Goal: Task Accomplishment & Management: Use online tool/utility

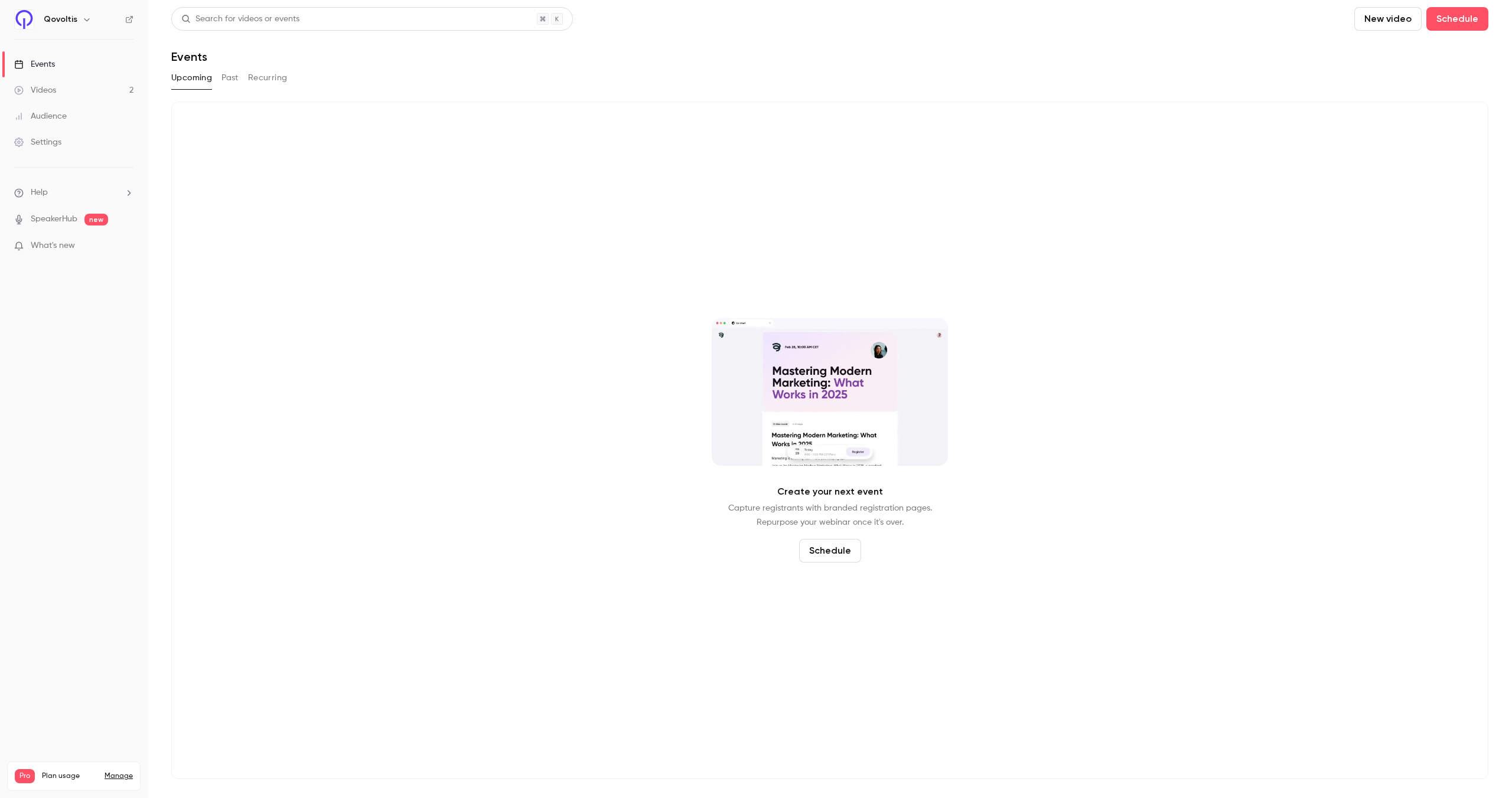
click at [232, 82] on button "Past" at bounding box center [230, 78] width 17 height 19
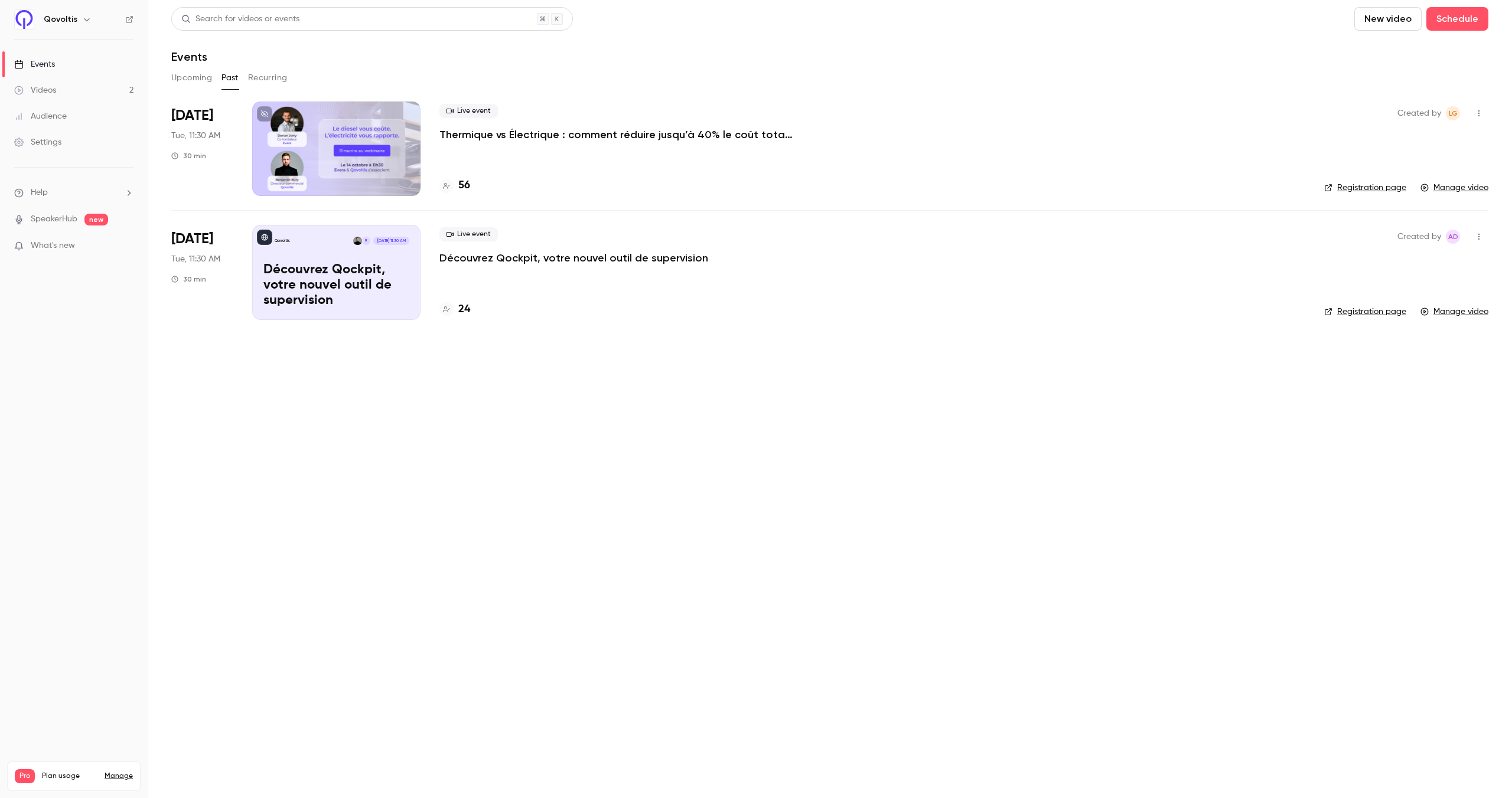
click at [495, 135] on p "Thermique vs Électrique : comment réduire jusqu’à 40% le coût total de votre fl…" at bounding box center [617, 135] width 355 height 14
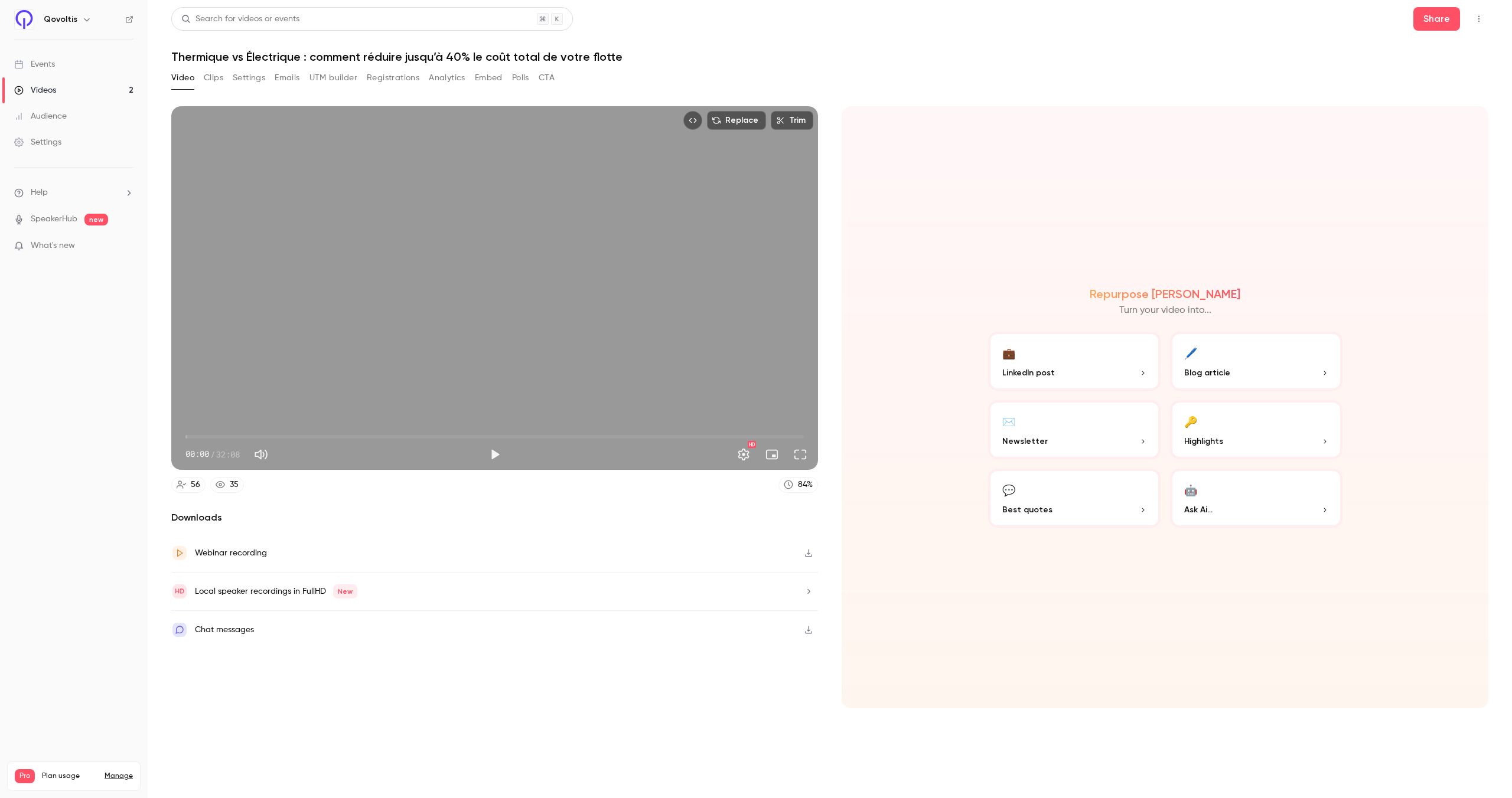
click at [1246, 351] on button "🖊️ Blog article" at bounding box center [1256, 361] width 173 height 59
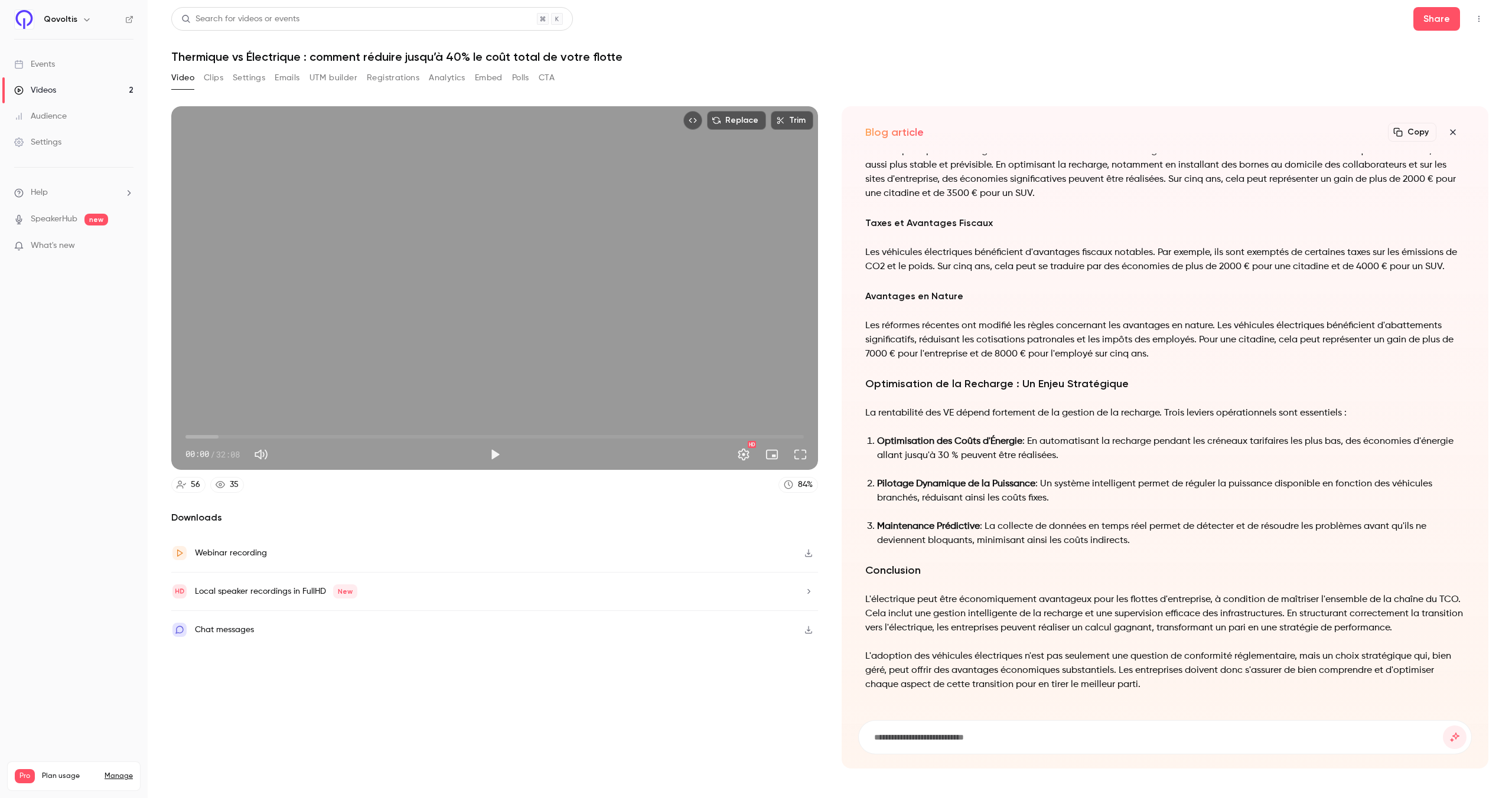
click at [1027, 418] on p "La rentabilité des VE dépend fortement de la gestion de la recharge. Trois levi…" at bounding box center [1165, 414] width 600 height 14
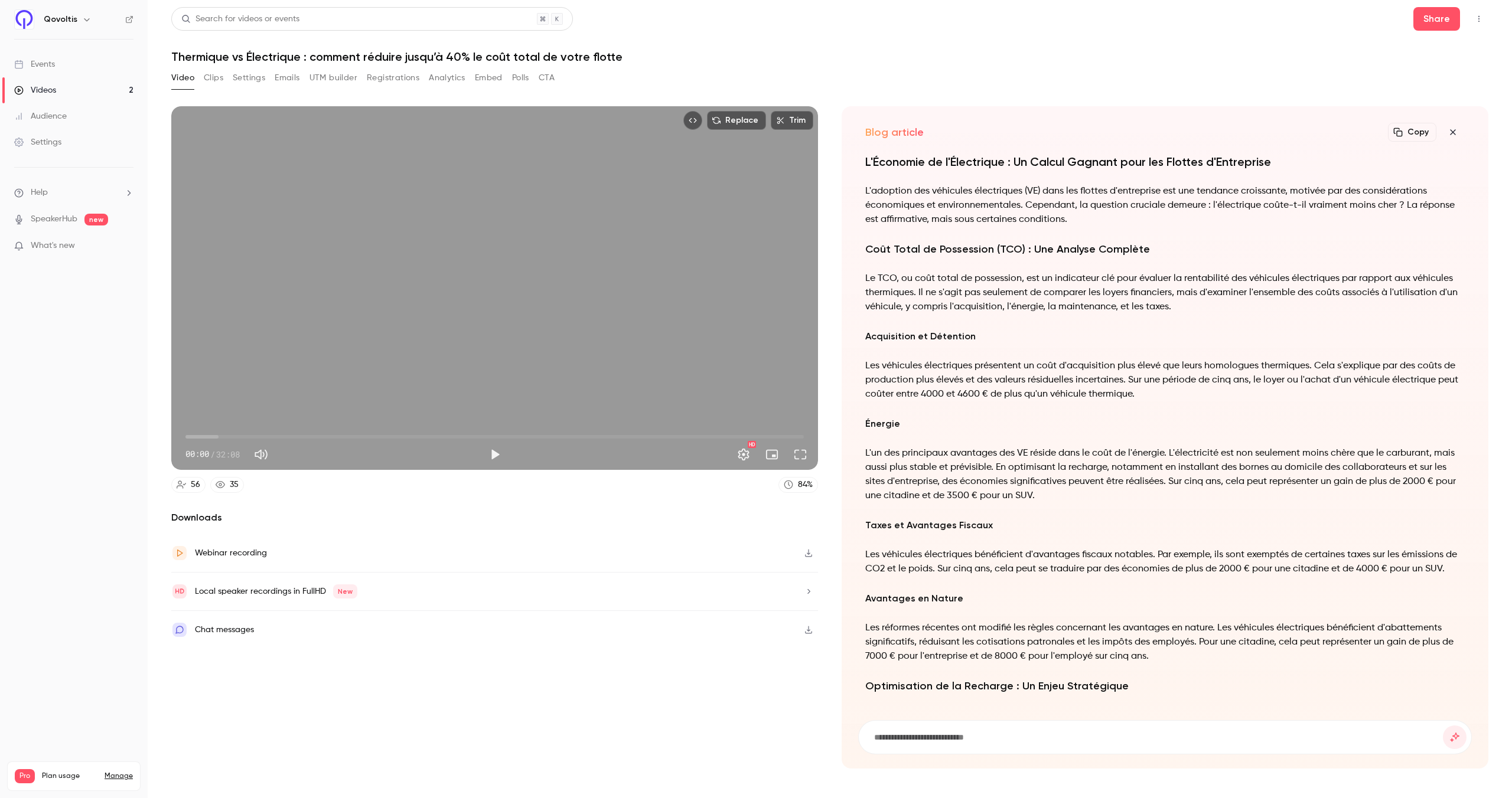
click at [1415, 132] on button "Copy" at bounding box center [1411, 132] width 48 height 19
click at [943, 77] on div "Video Clips Settings Emails UTM builder Registrations Analytics Embed Polls CTA" at bounding box center [829, 80] width 1317 height 24
click at [468, 81] on div "Video Clips Settings Emails UTM builder Registrations Analytics Embed Polls CTA" at bounding box center [362, 78] width 383 height 19
click at [435, 76] on button "Analytics" at bounding box center [447, 78] width 36 height 19
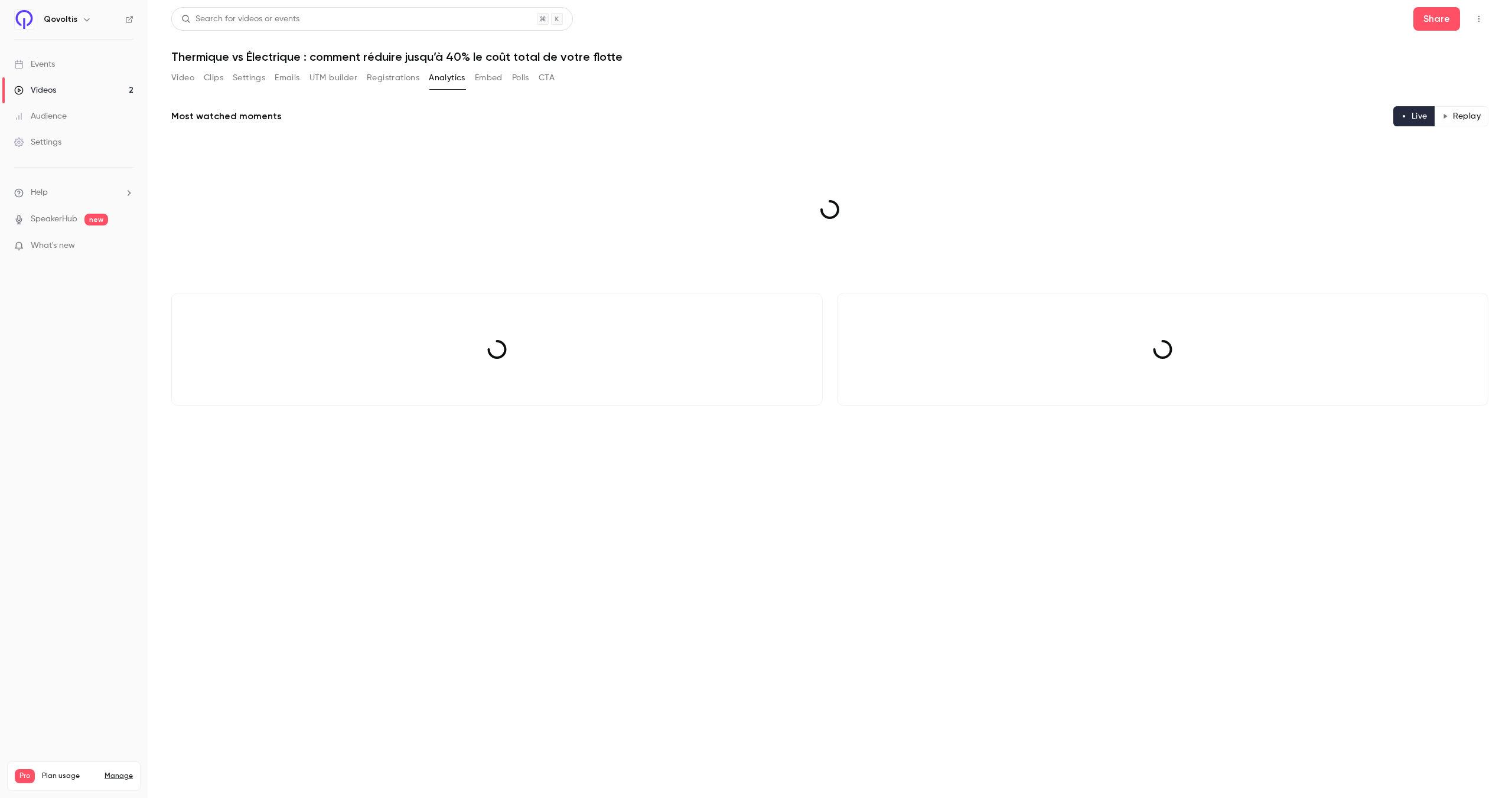
click at [400, 77] on button "Registrations" at bounding box center [392, 78] width 53 height 19
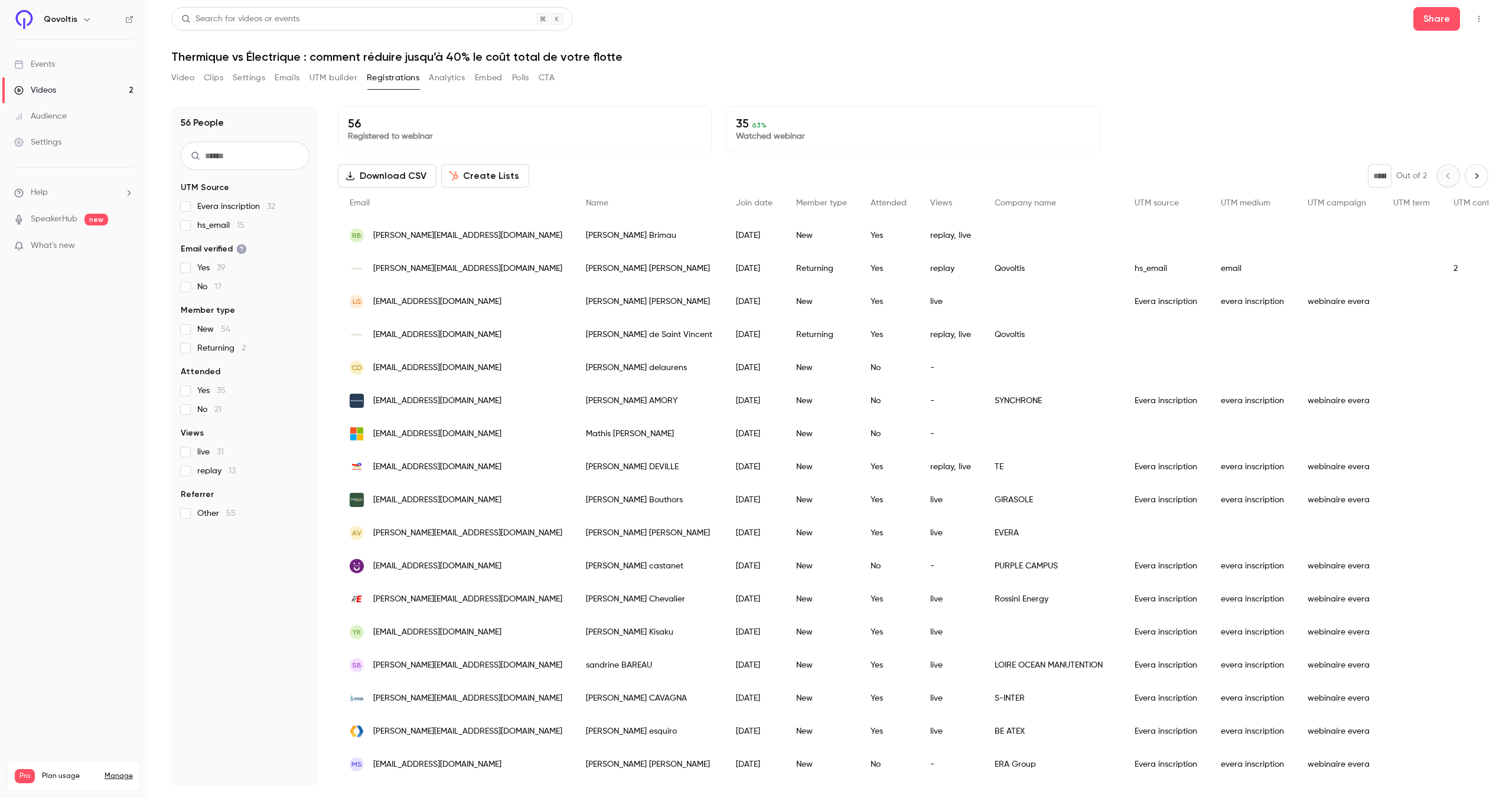
click at [430, 81] on button "Analytics" at bounding box center [447, 78] width 36 height 19
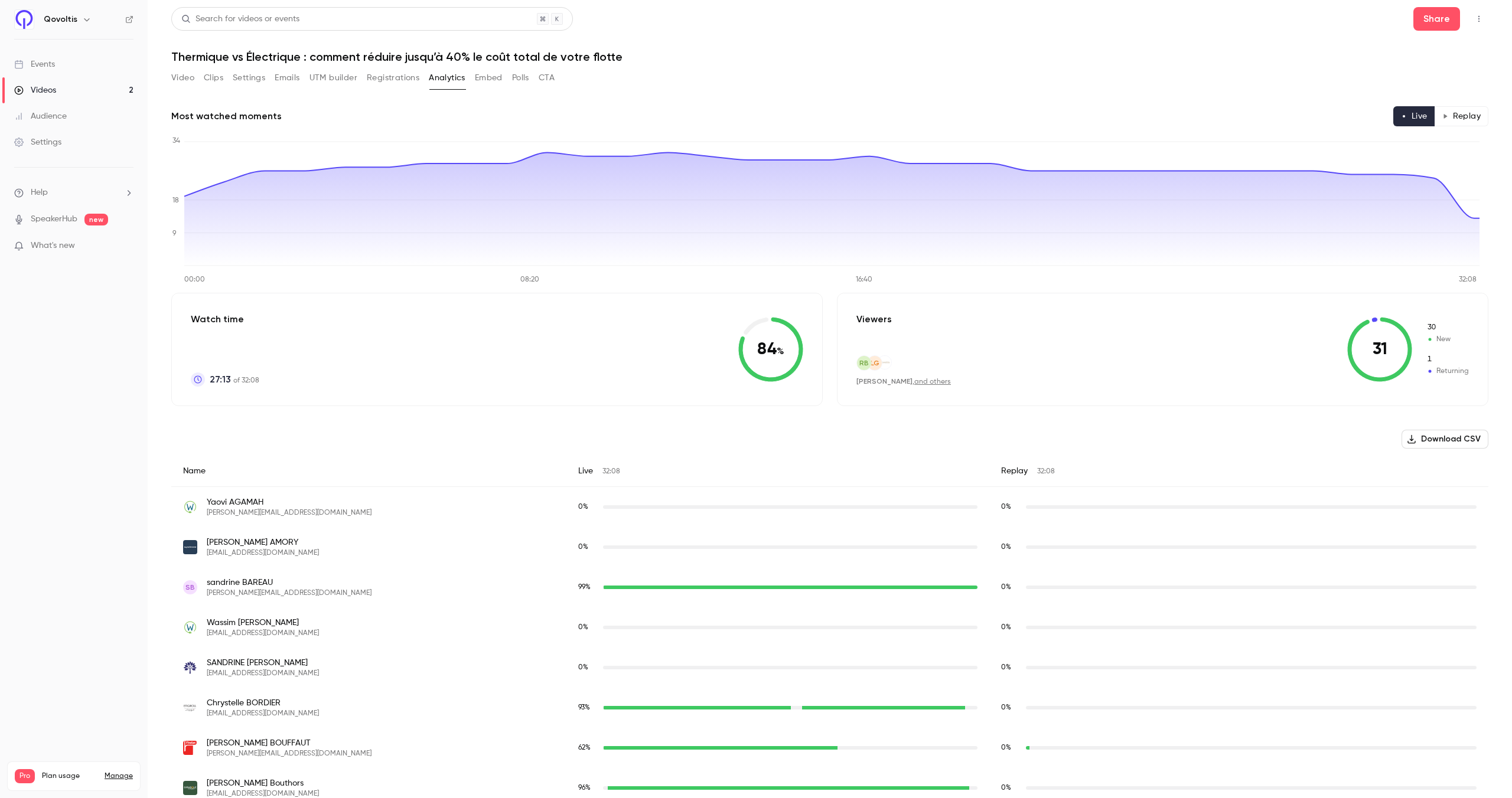
drag, startPoint x: 218, startPoint y: 80, endPoint x: 209, endPoint y: 80, distance: 9.0
click at [218, 80] on button "Clips" at bounding box center [214, 78] width 20 height 19
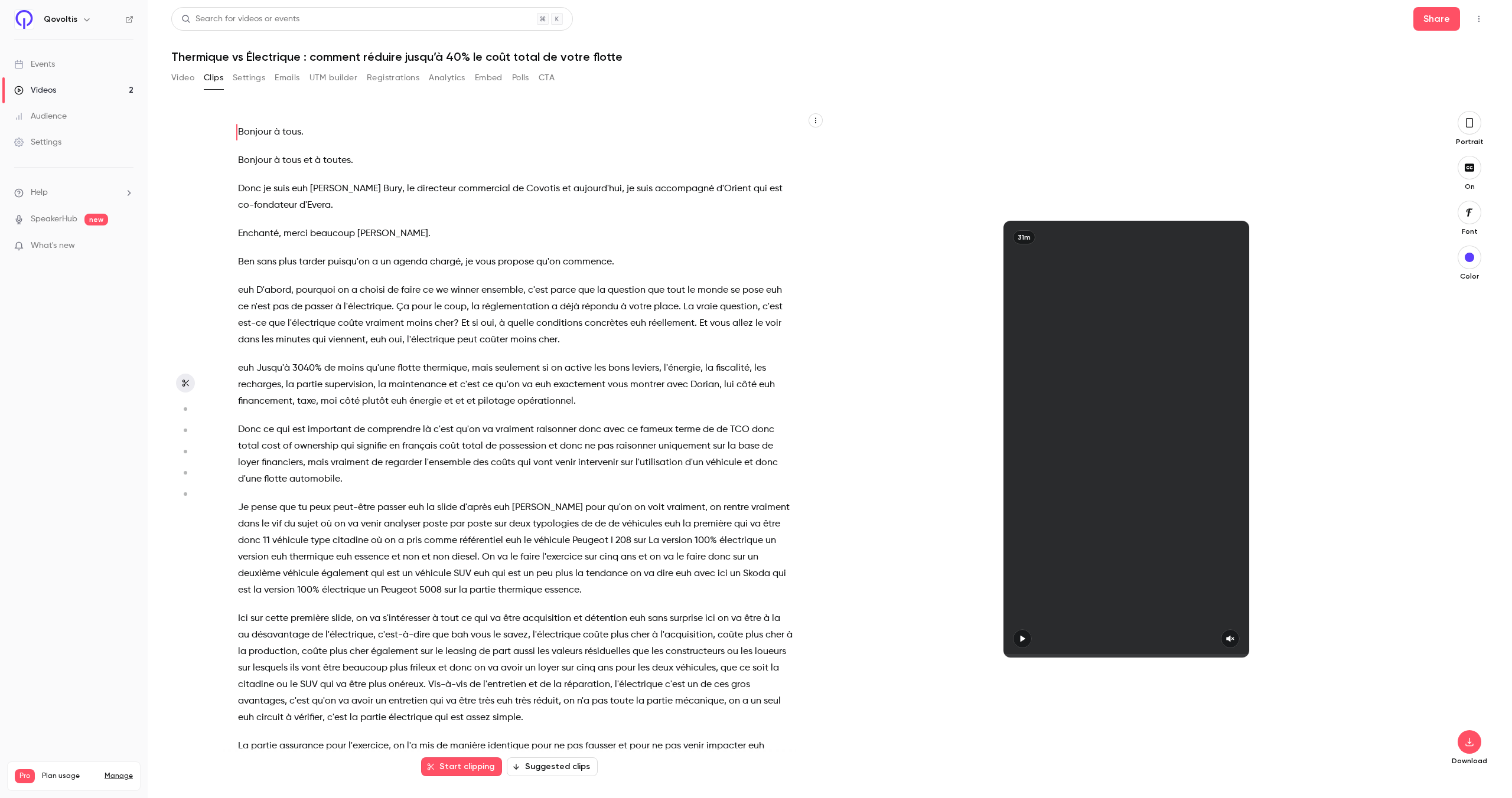
click at [541, 772] on button "Suggested clips" at bounding box center [552, 767] width 91 height 19
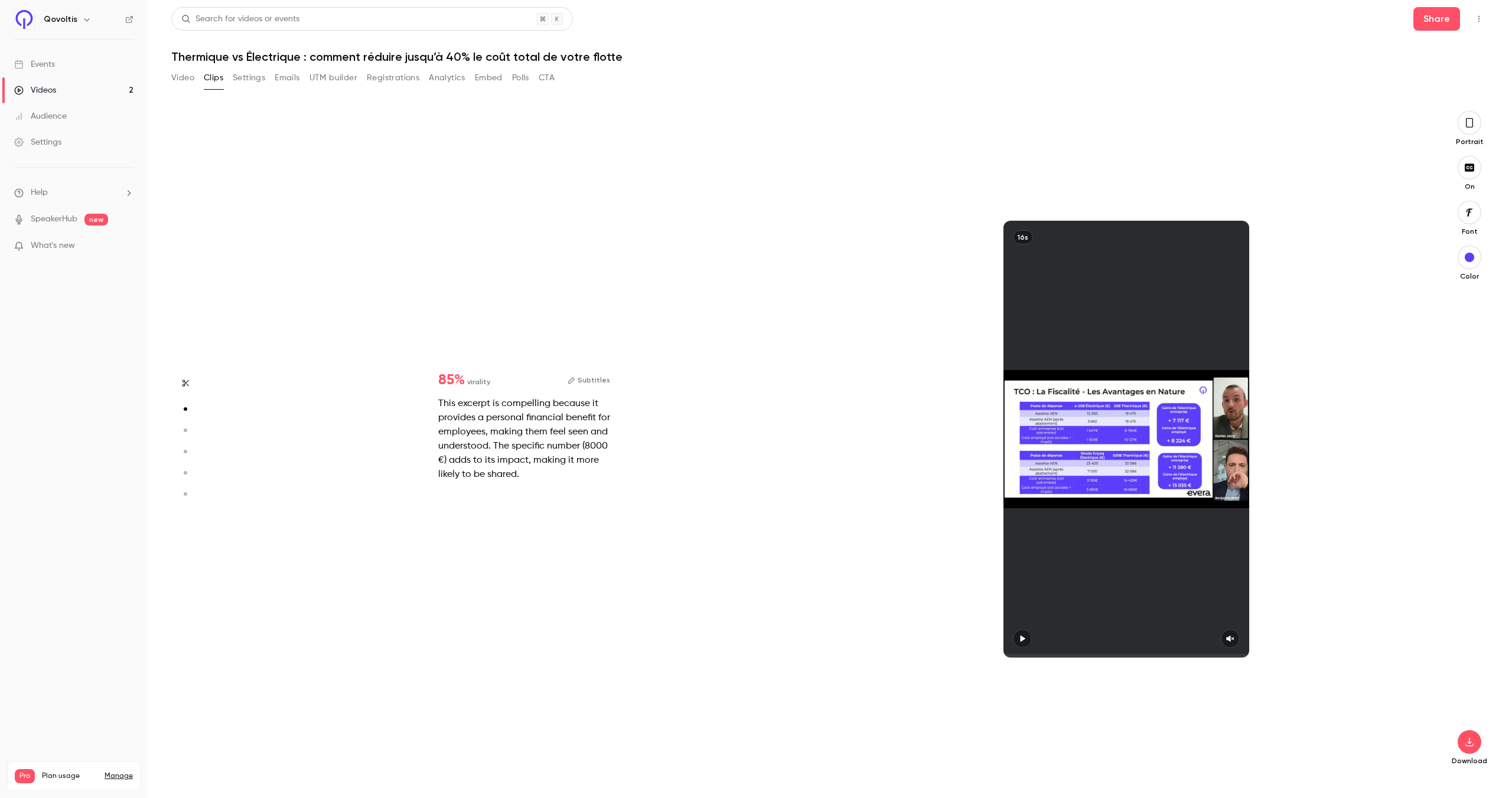
scroll to position [666, 0]
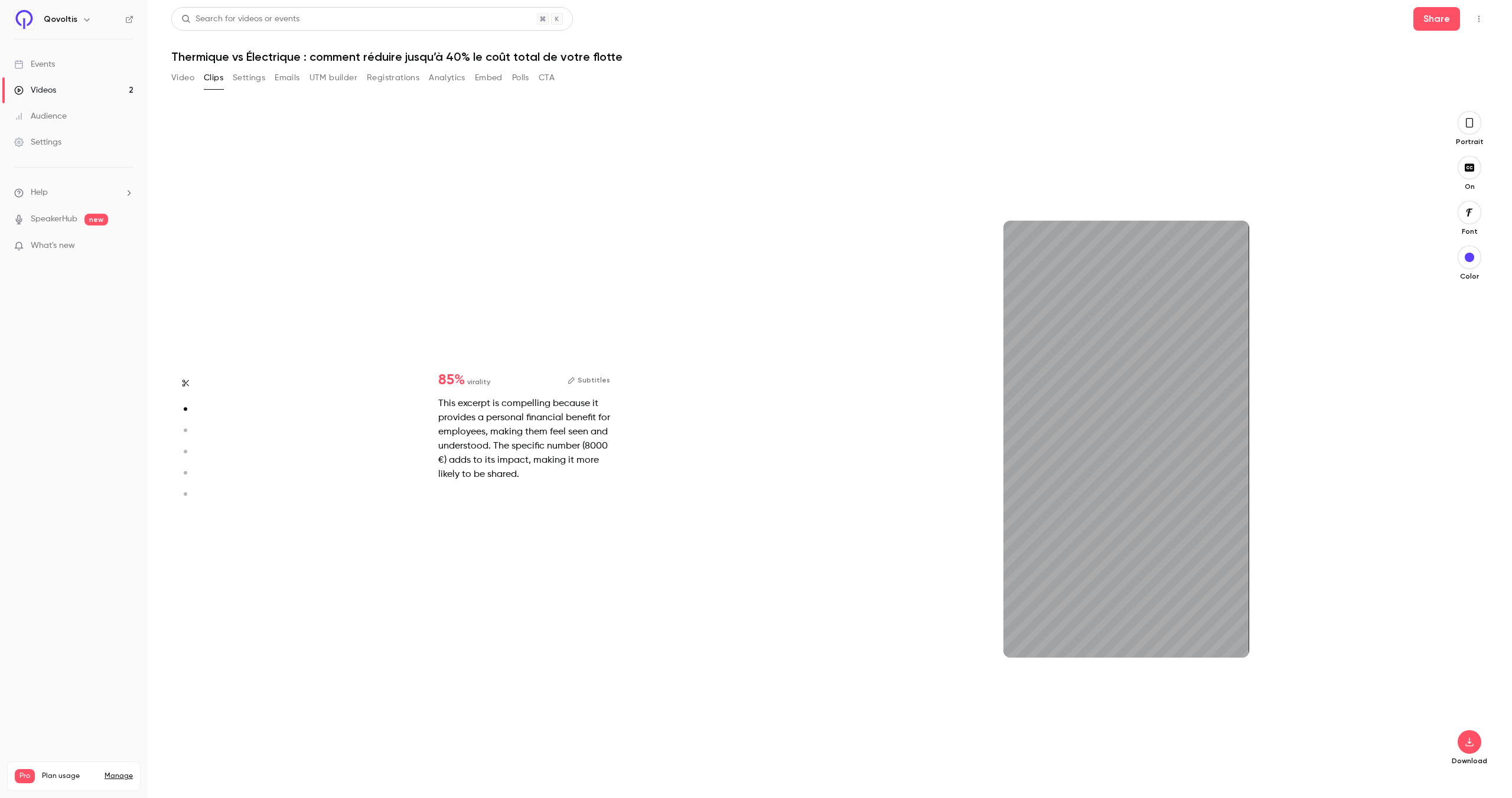
click at [214, 79] on button "Clips" at bounding box center [214, 78] width 20 height 19
click at [214, 82] on button "Clips" at bounding box center [214, 78] width 20 height 19
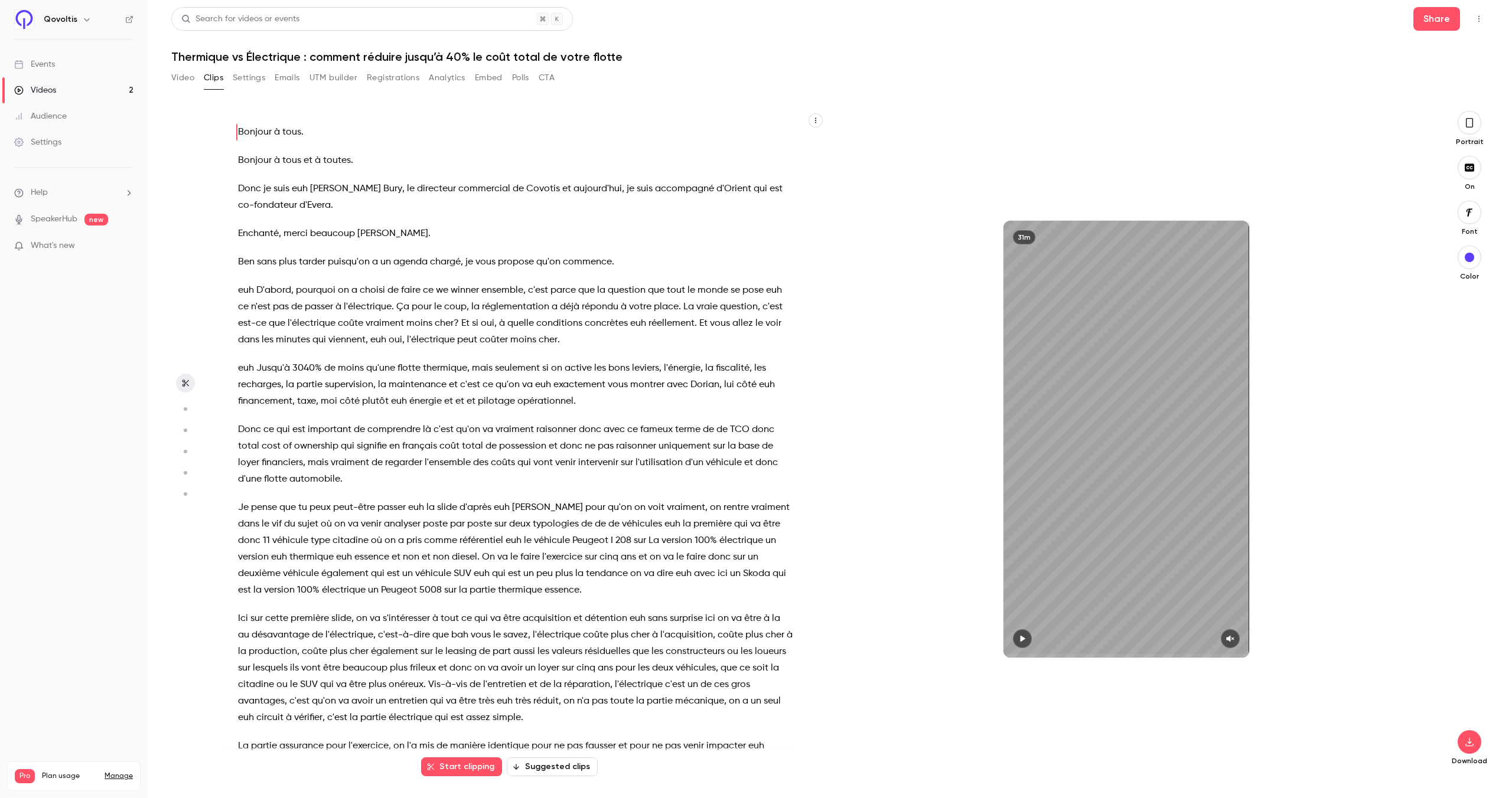
scroll to position [0, 0]
click at [563, 765] on button "Suggested clips" at bounding box center [552, 767] width 91 height 19
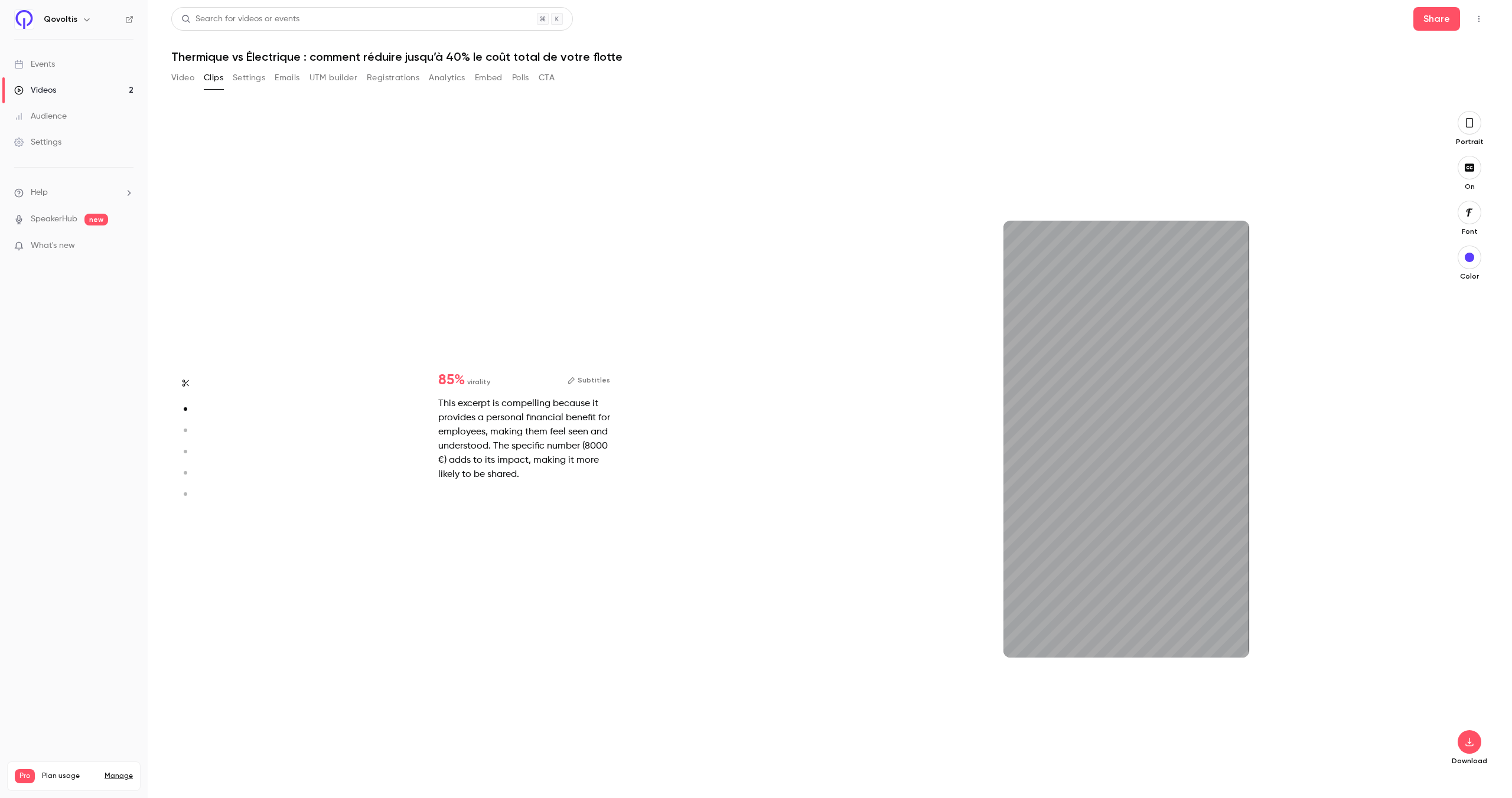
scroll to position [666, 0]
click at [1236, 637] on button "button" at bounding box center [1230, 639] width 19 height 19
click at [1231, 635] on icon "button" at bounding box center [1230, 639] width 9 height 8
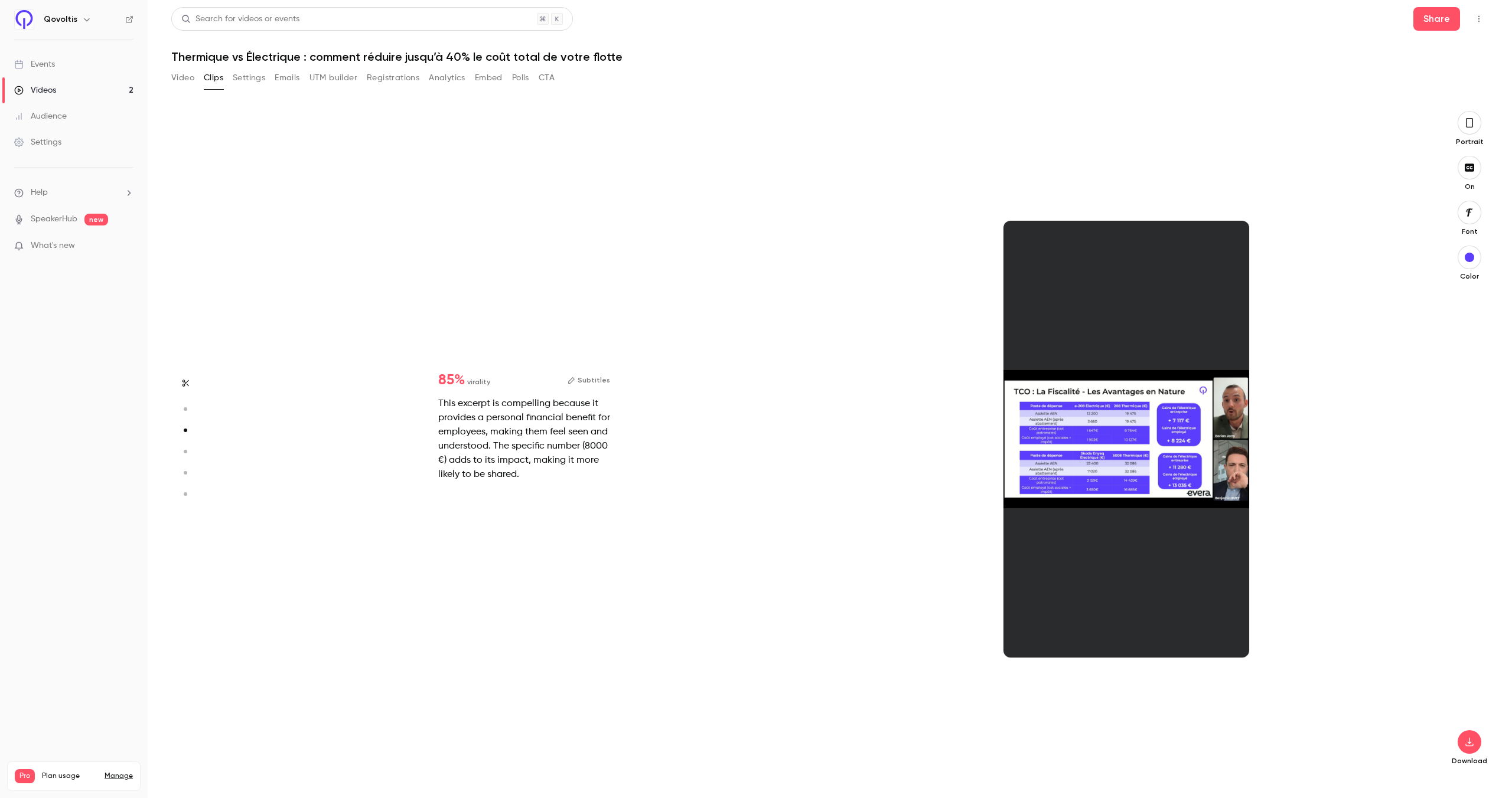
type input "*"
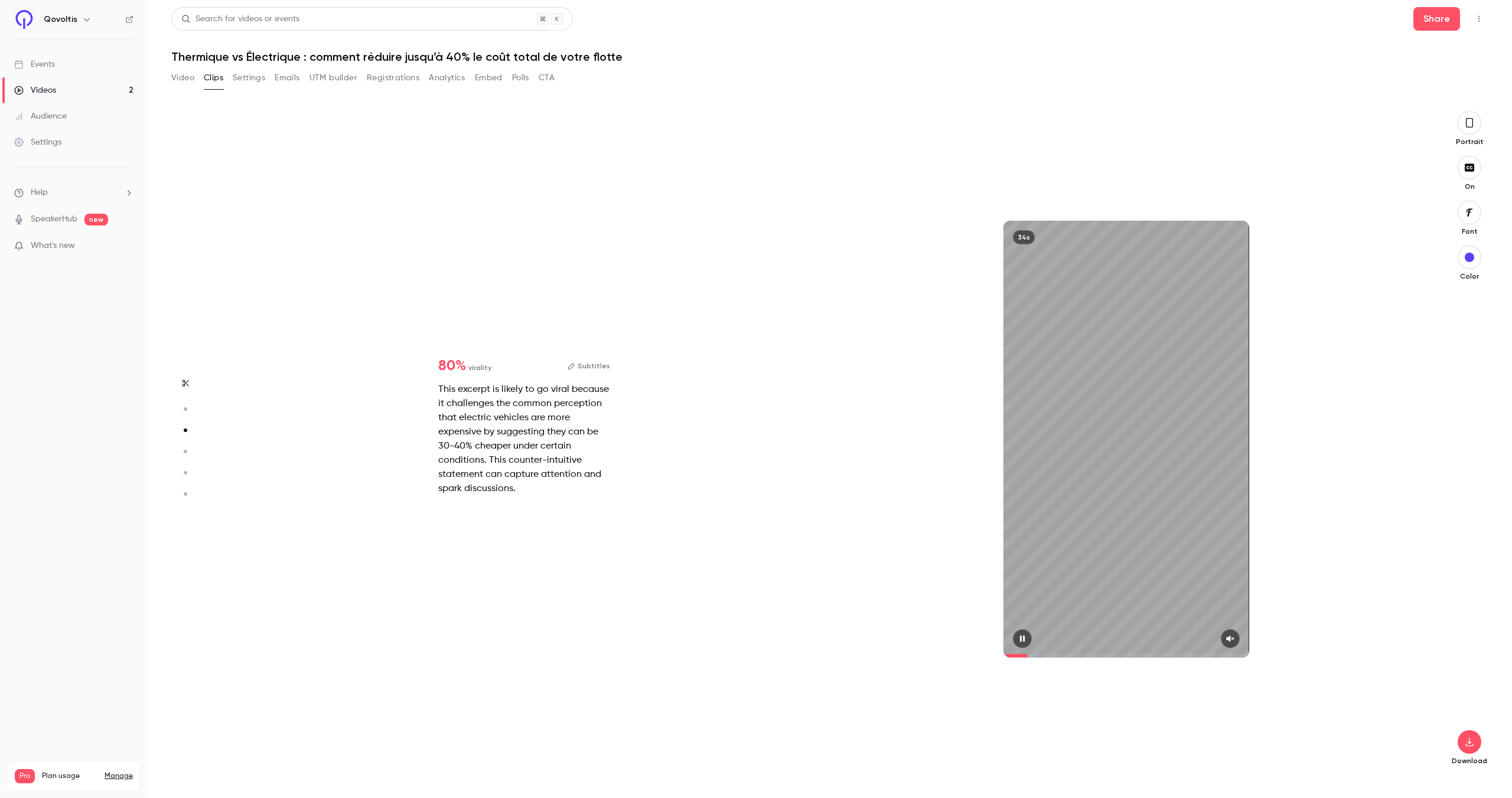
click at [1233, 642] on icon "button" at bounding box center [1230, 639] width 9 height 8
click at [1232, 641] on icon "button" at bounding box center [1230, 639] width 9 height 8
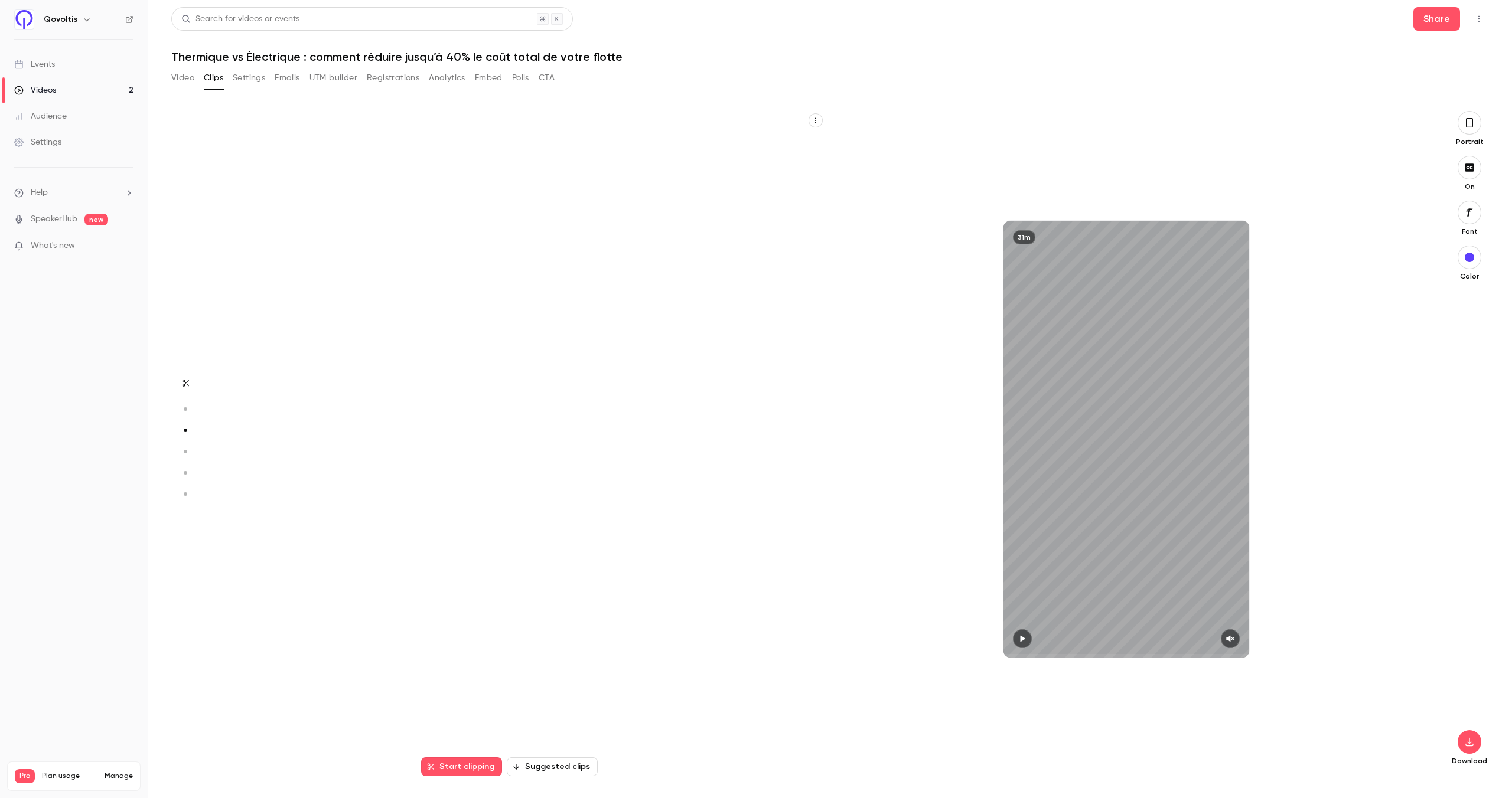
type input "*"
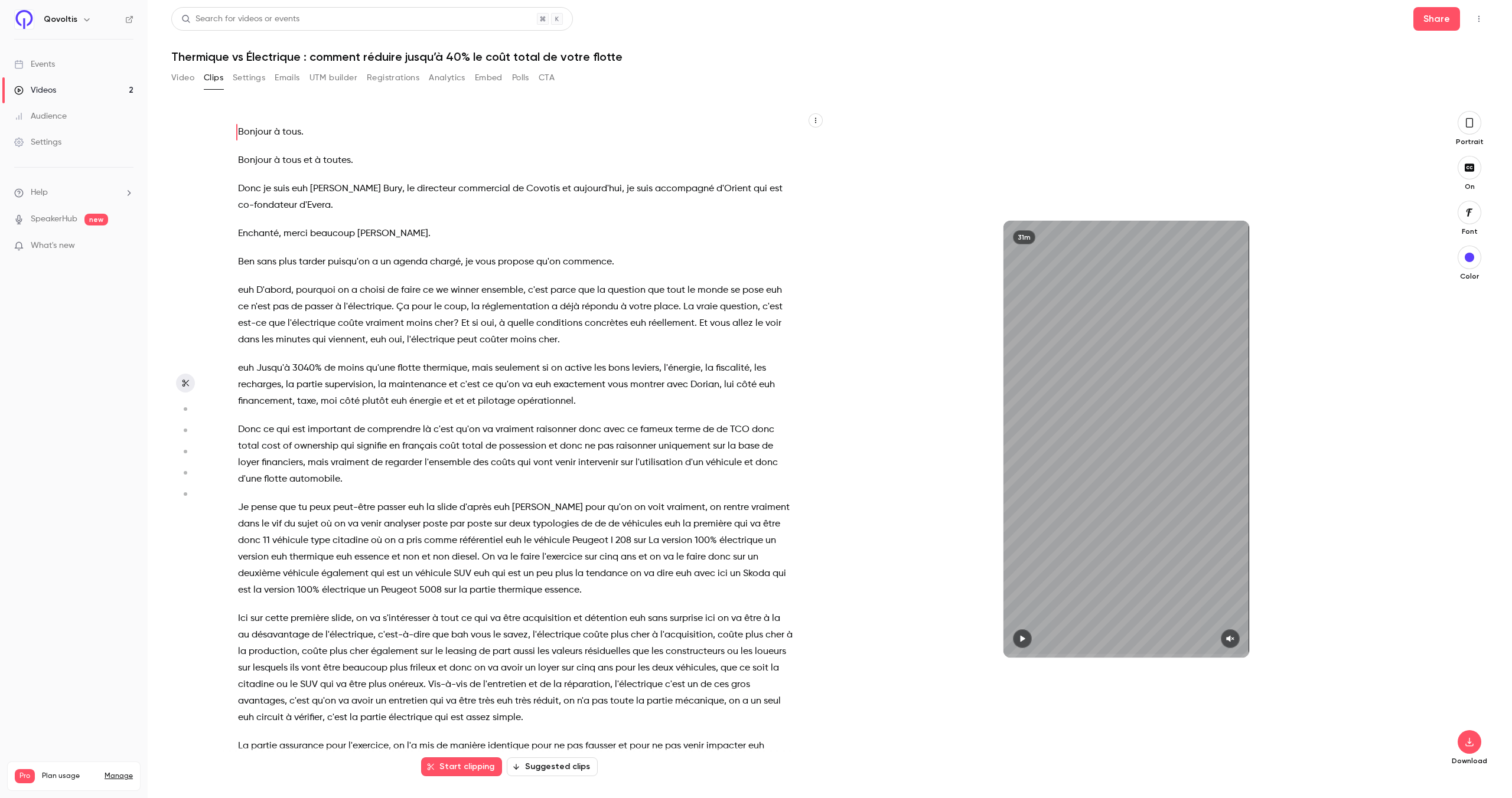
scroll to position [0, 0]
click at [548, 766] on button "Suggested clips" at bounding box center [552, 767] width 91 height 19
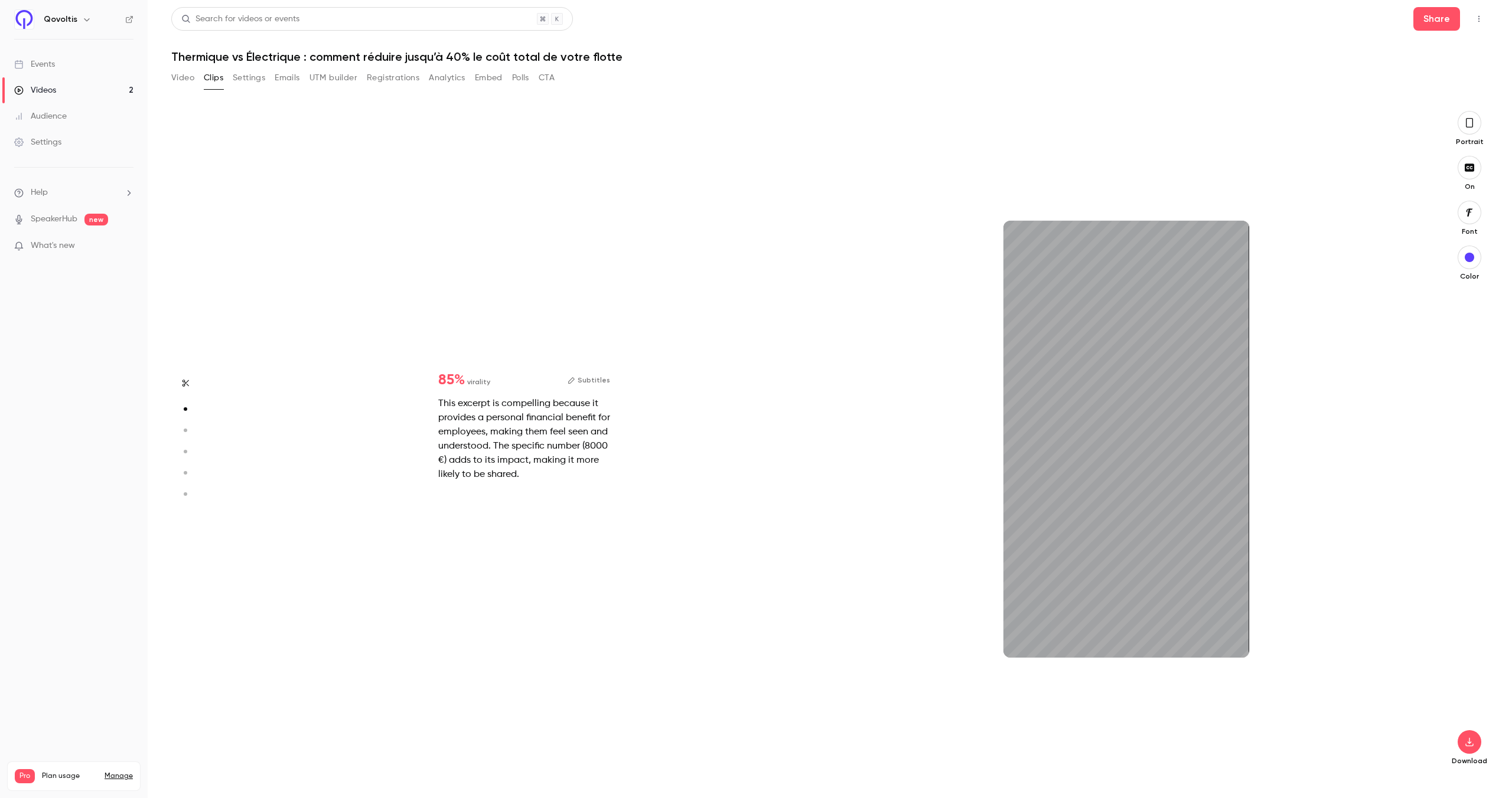
scroll to position [1332, 0]
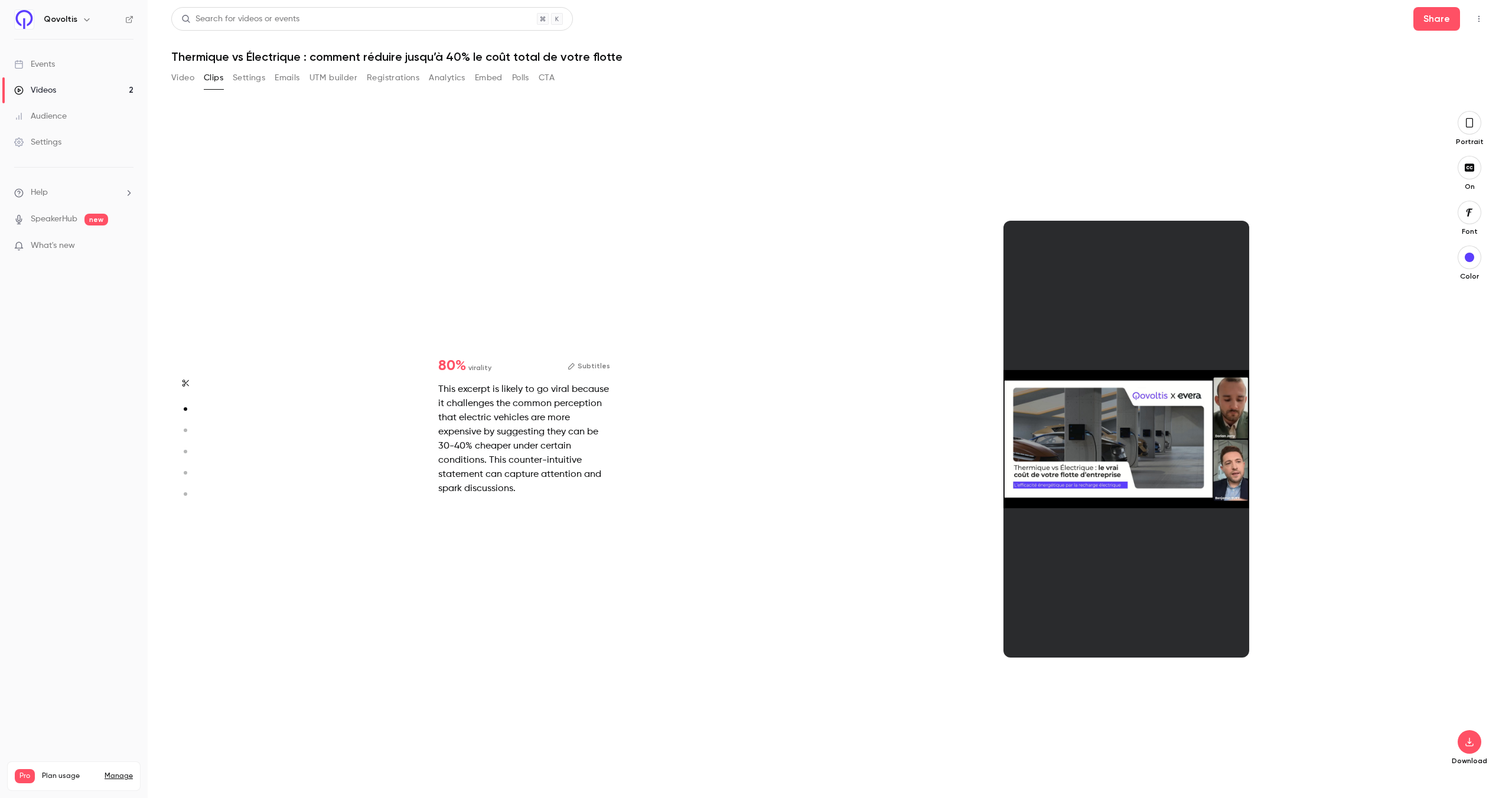
type input "*"
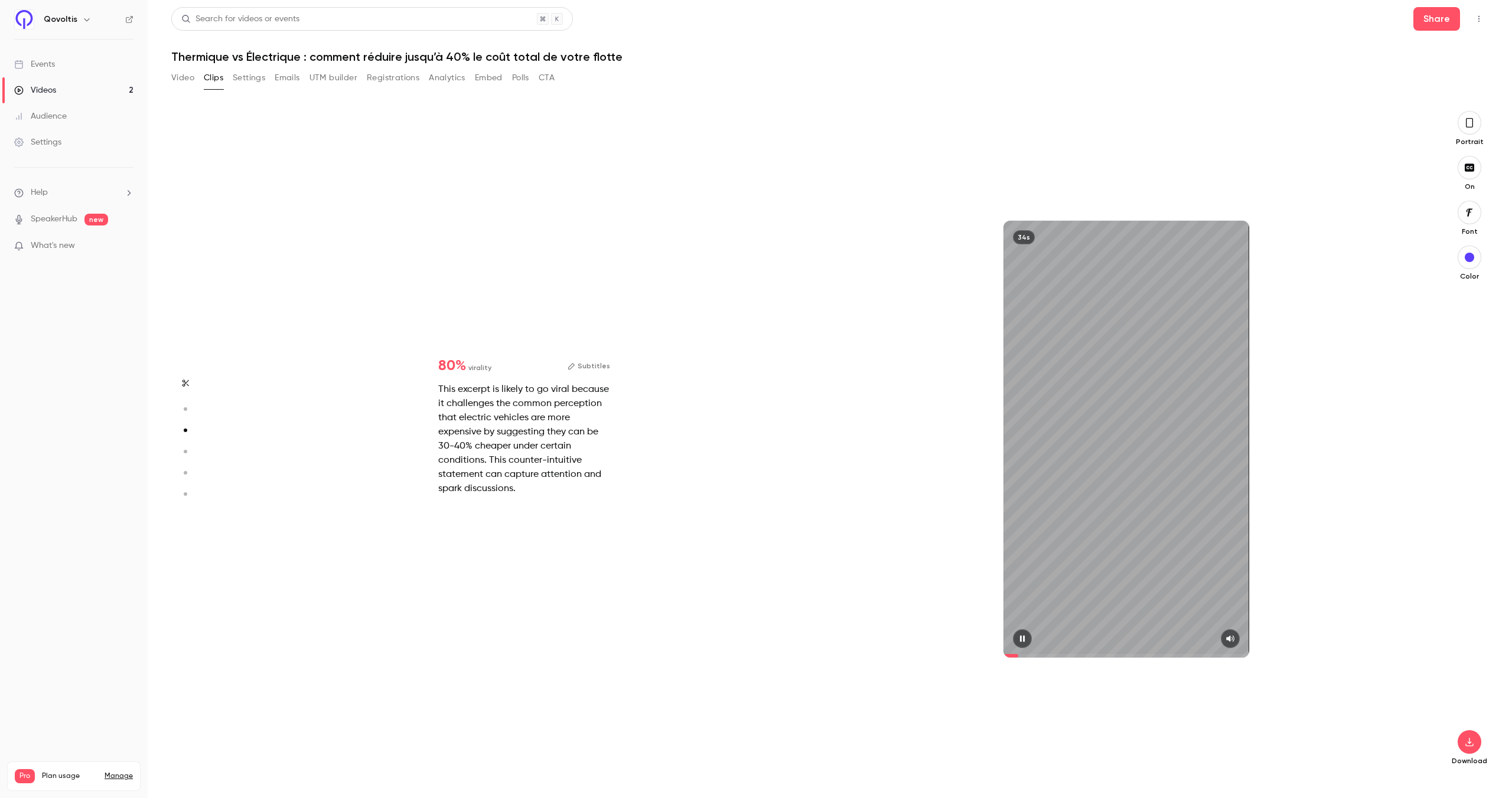
click at [1235, 640] on button "button" at bounding box center [1230, 639] width 19 height 19
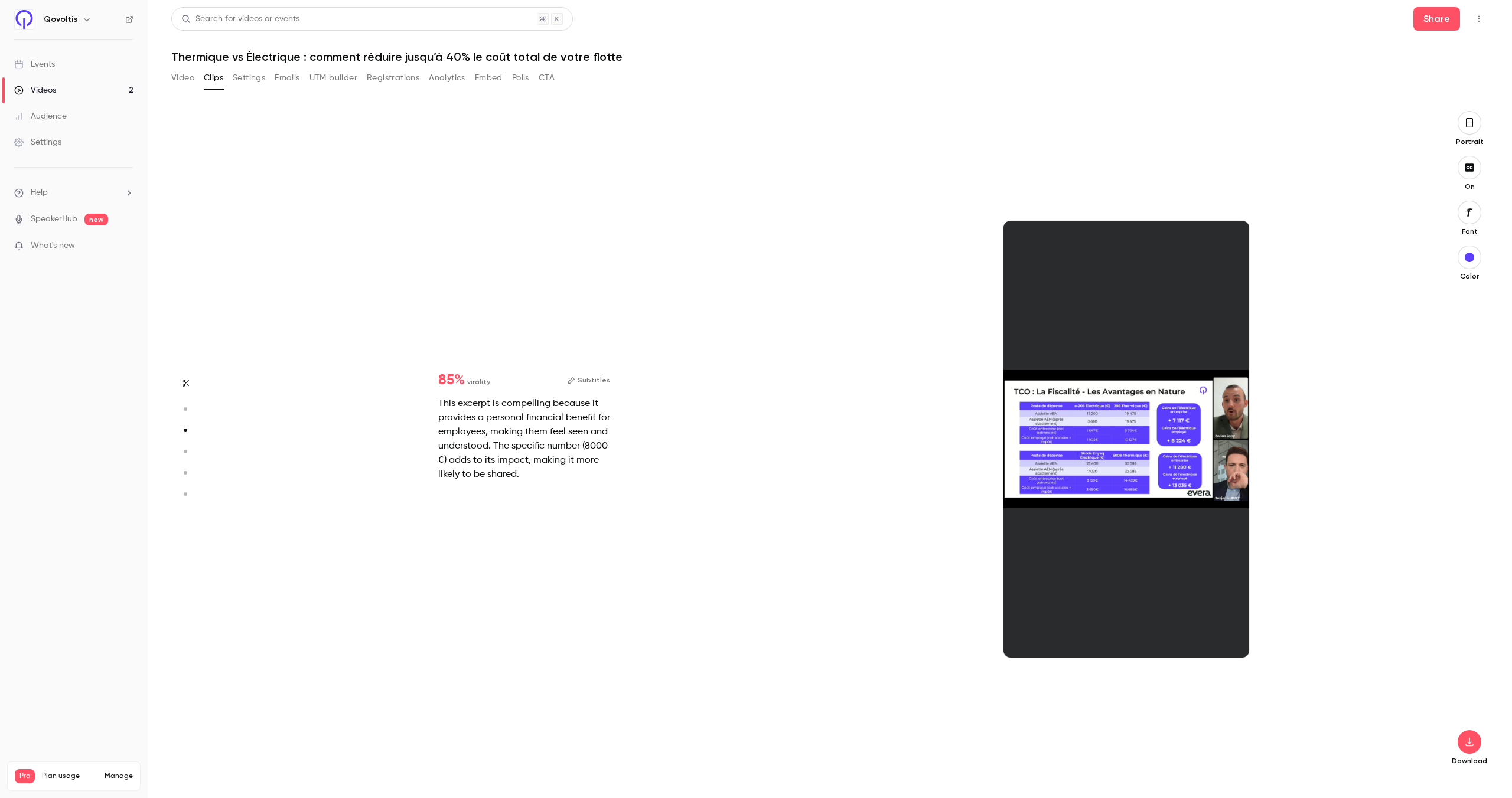
type input "*"
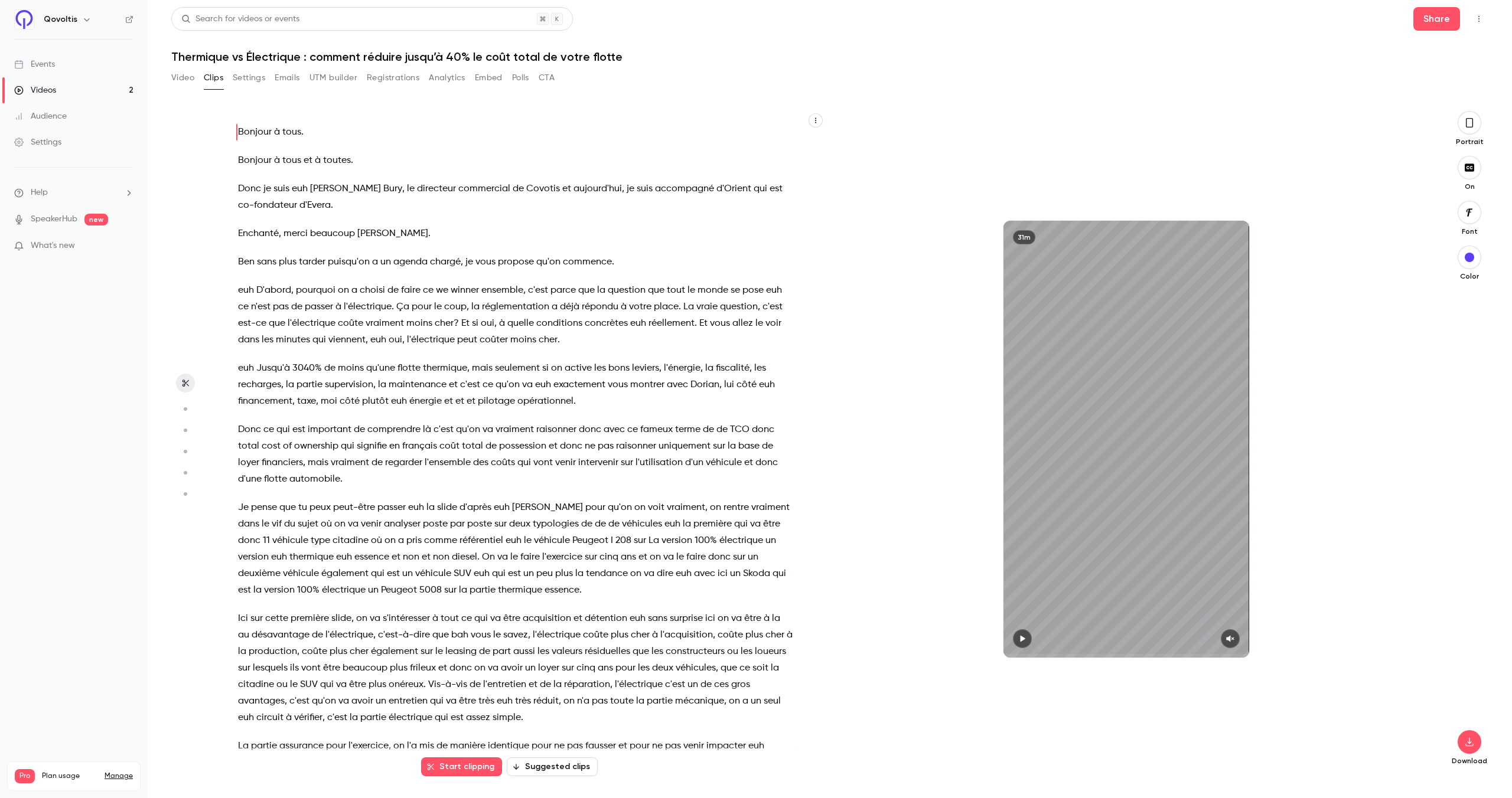
scroll to position [666, 0]
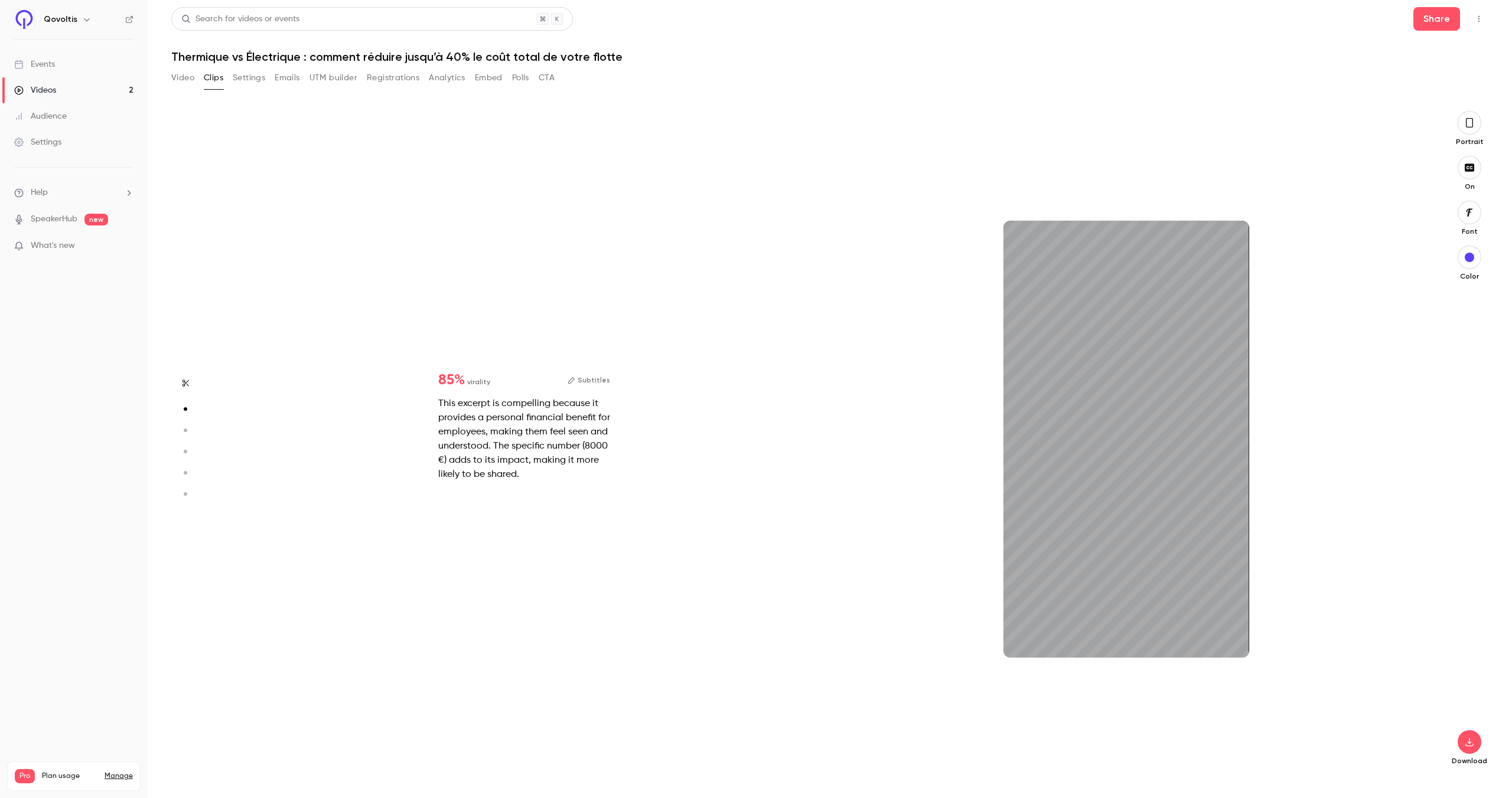
type input "*"
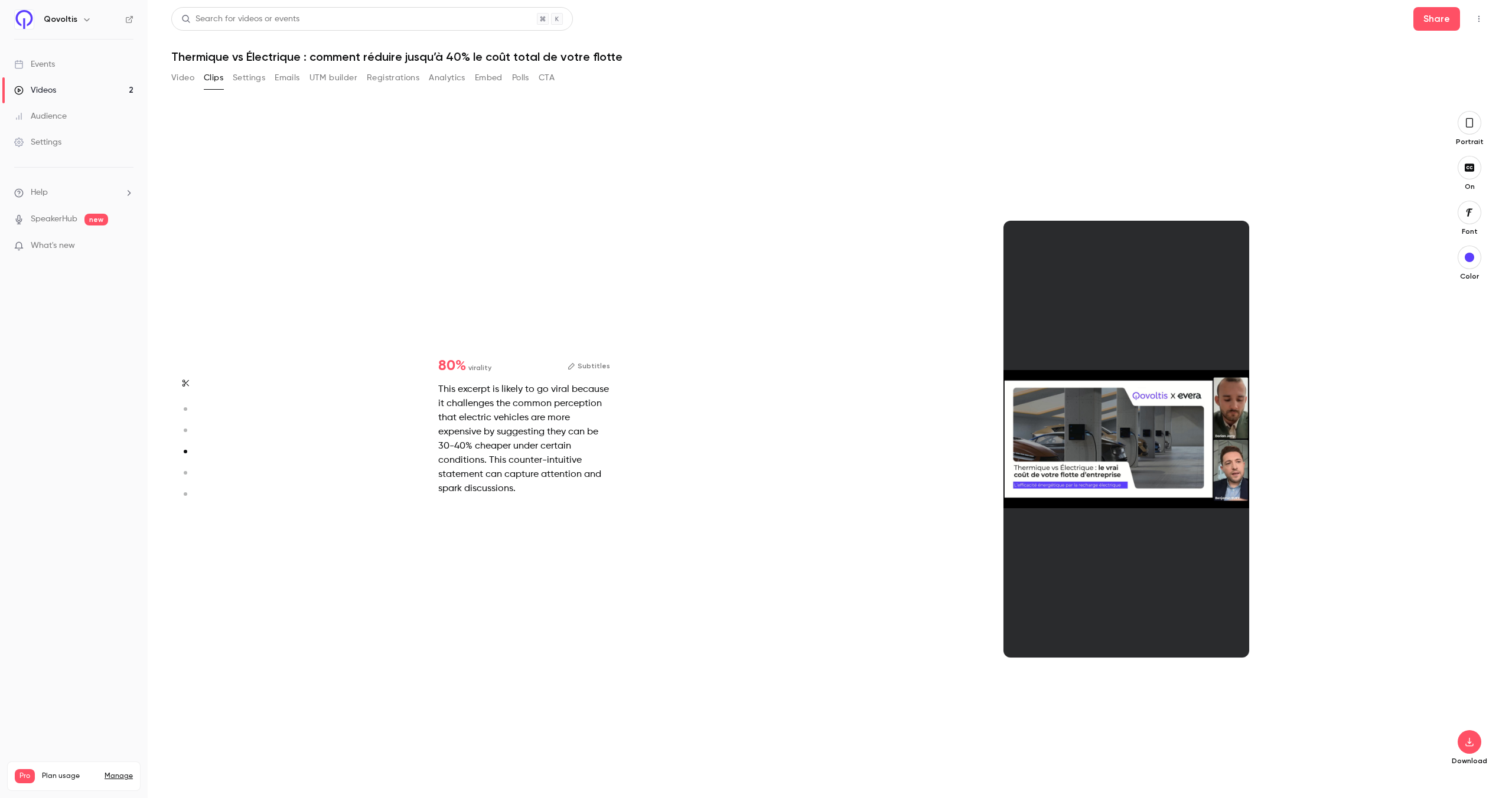
type input "*"
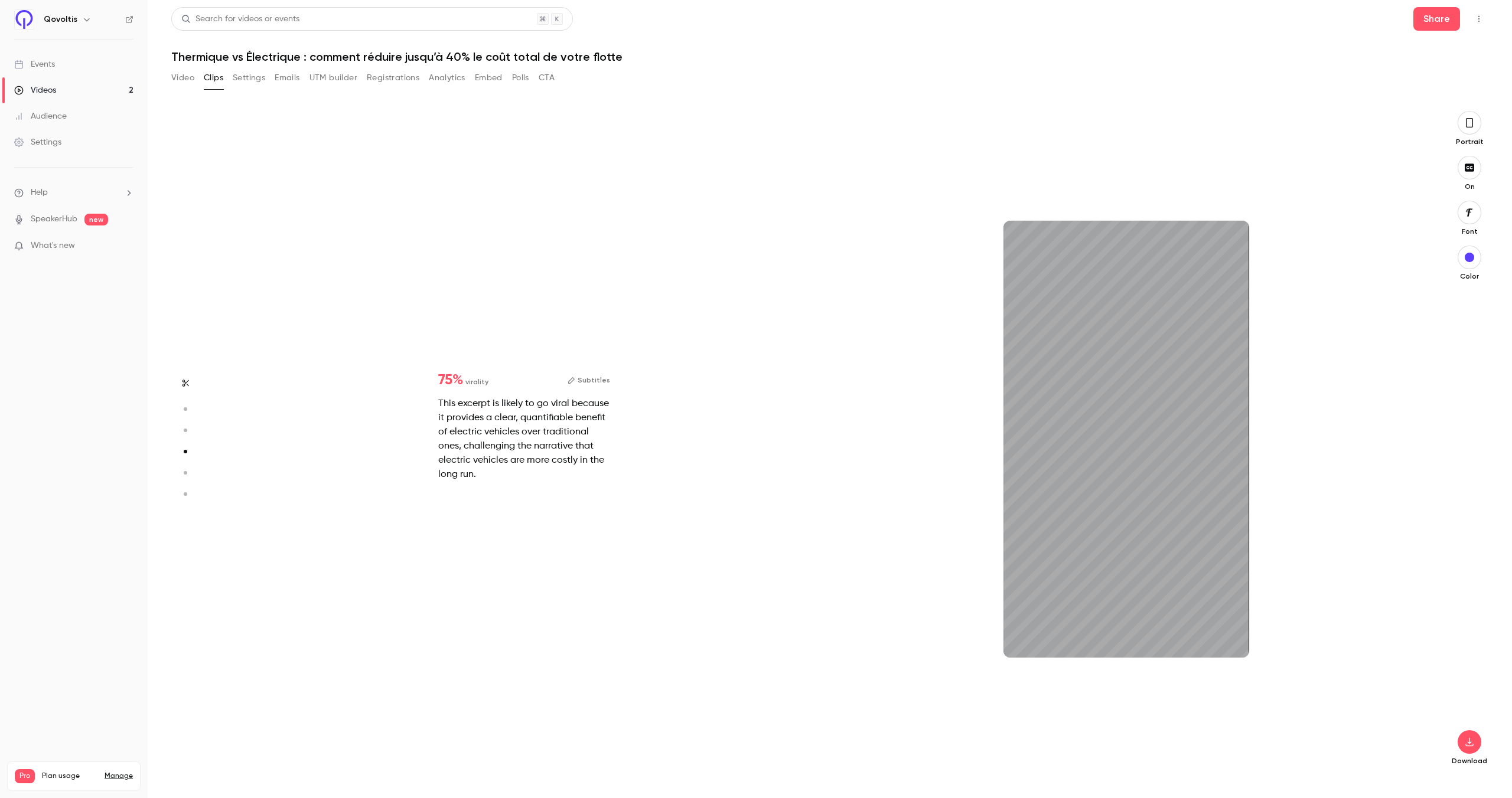
type input "*"
click at [1230, 636] on icon "button" at bounding box center [1230, 639] width 9 height 8
click at [1230, 637] on icon "button" at bounding box center [1230, 639] width 9 height 8
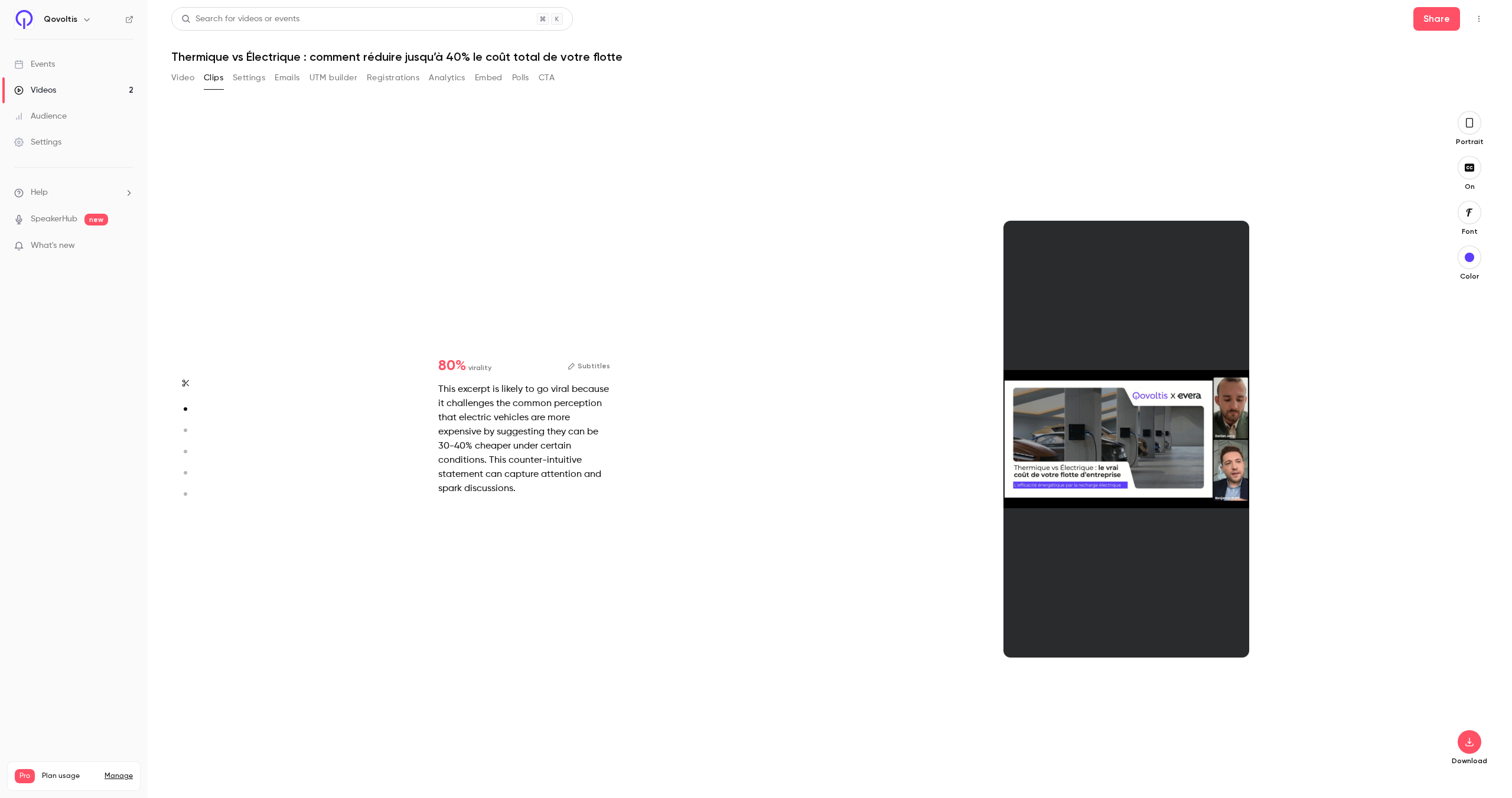
type input "*"
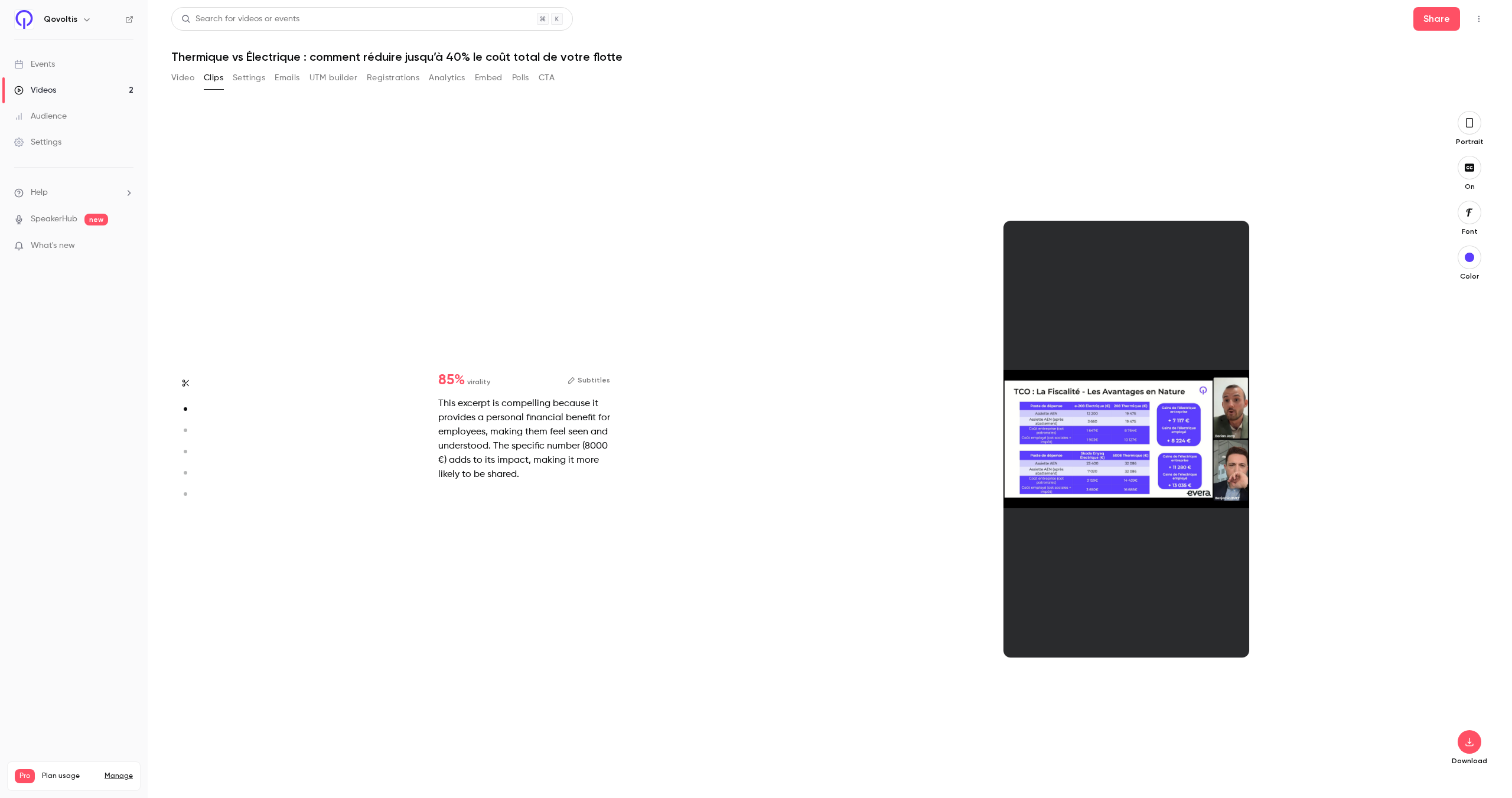
scroll to position [666, 0]
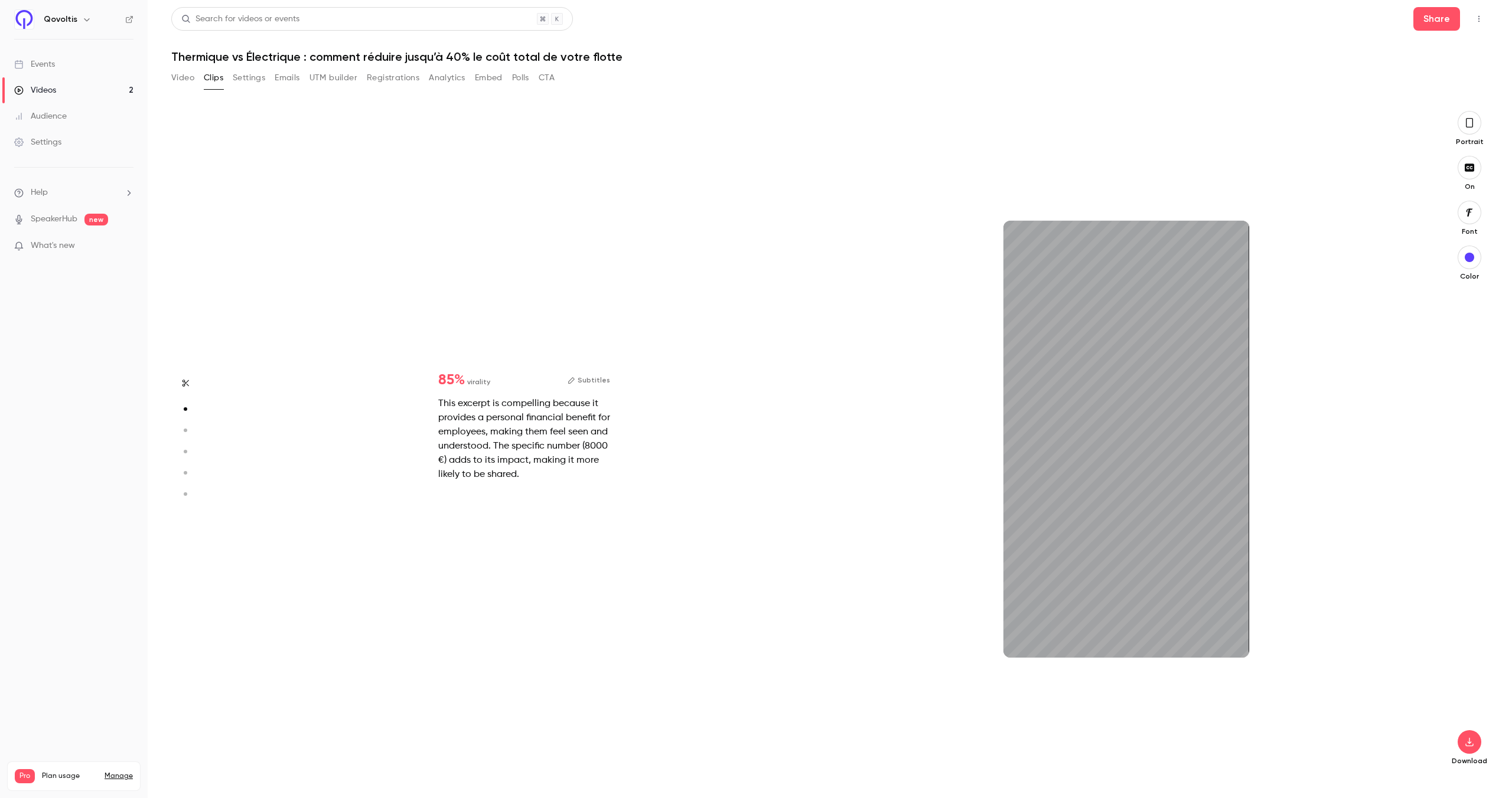
type input "*"
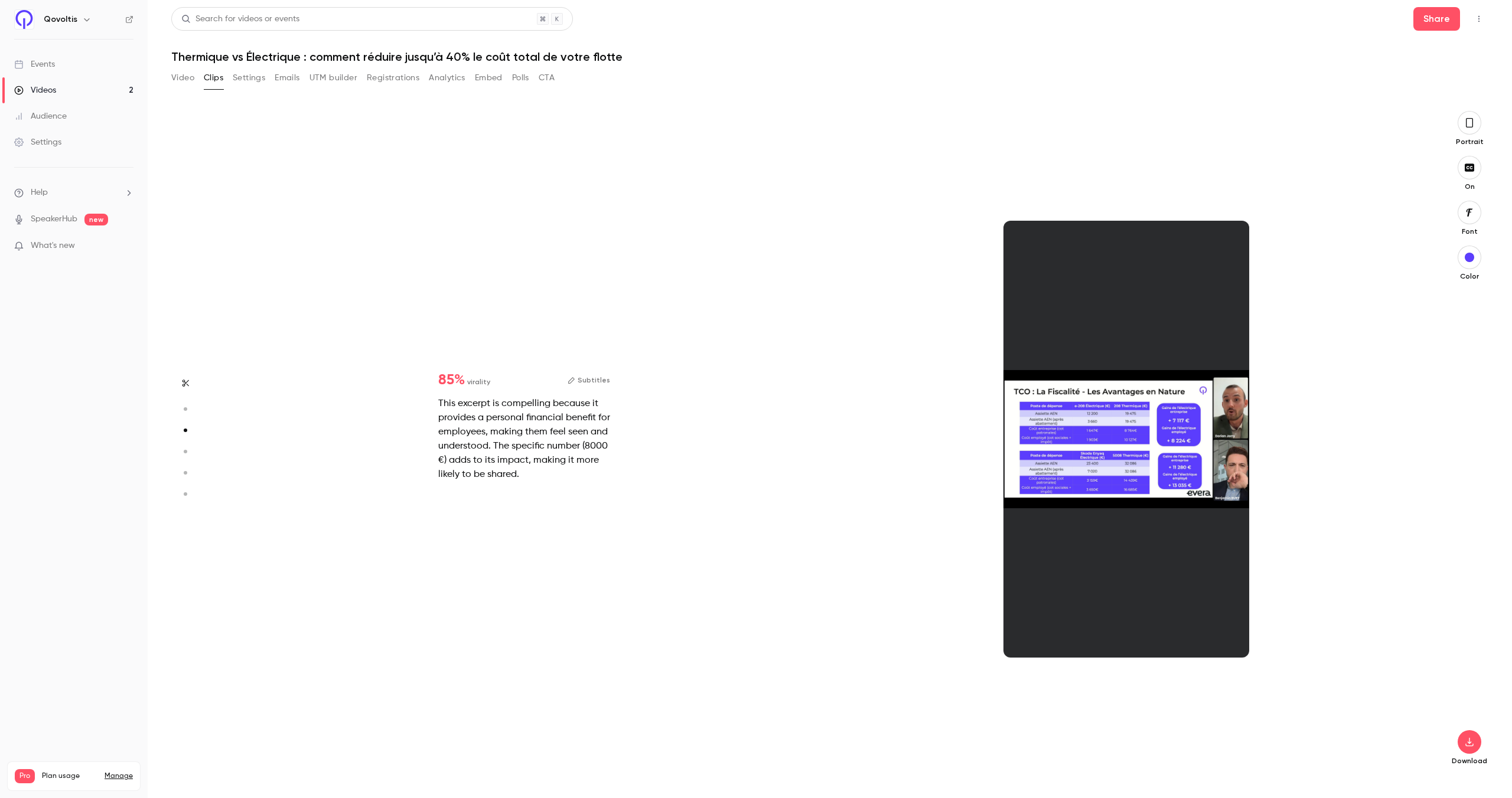
type input "*"
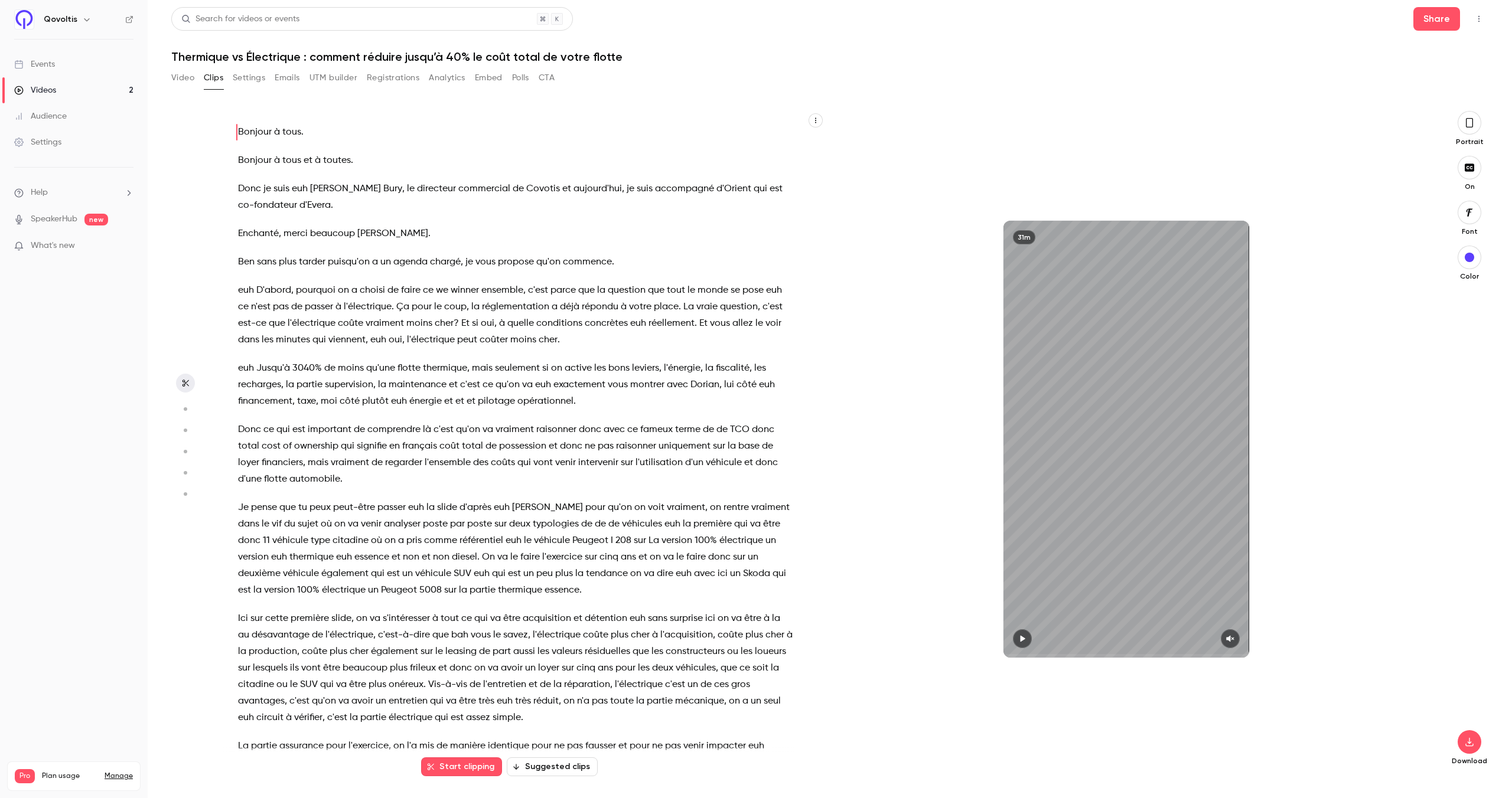
click at [949, 158] on div "31m" at bounding box center [1126, 439] width 602 height 656
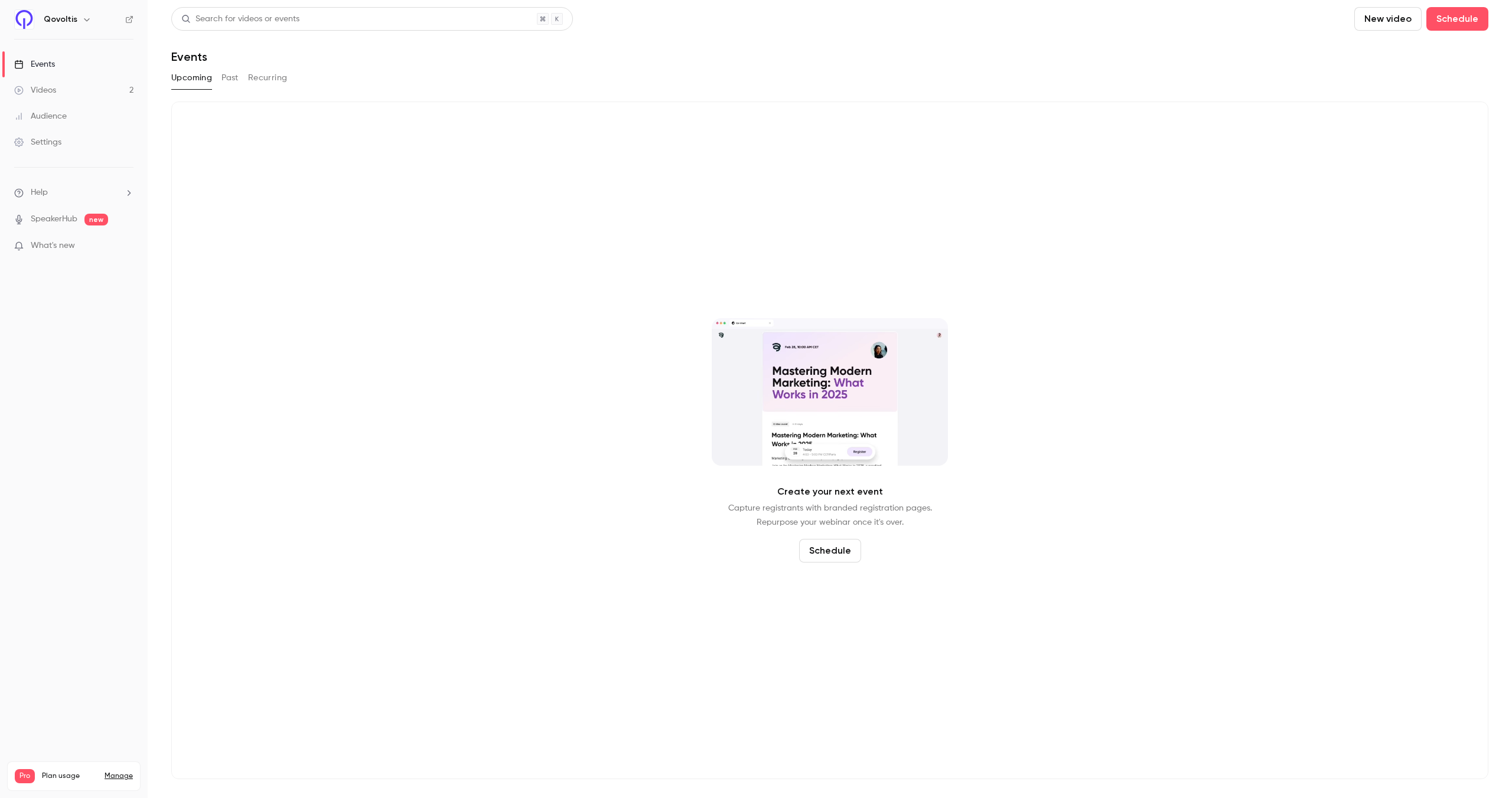
click at [226, 76] on button "Past" at bounding box center [230, 78] width 17 height 19
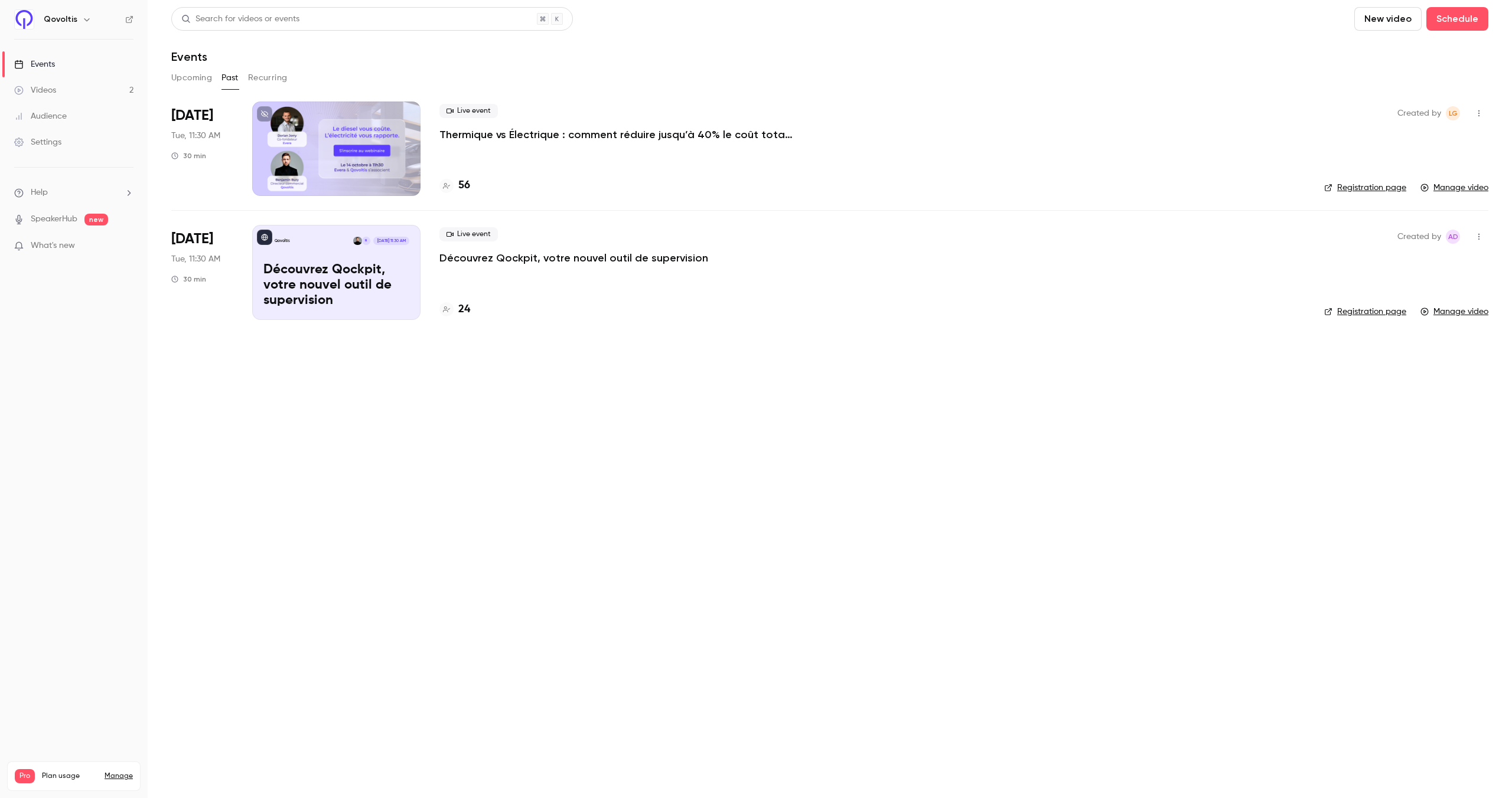
click at [485, 137] on p "Thermique vs Électrique : comment réduire jusqu’à 40% le coût total de votre fl…" at bounding box center [617, 135] width 355 height 14
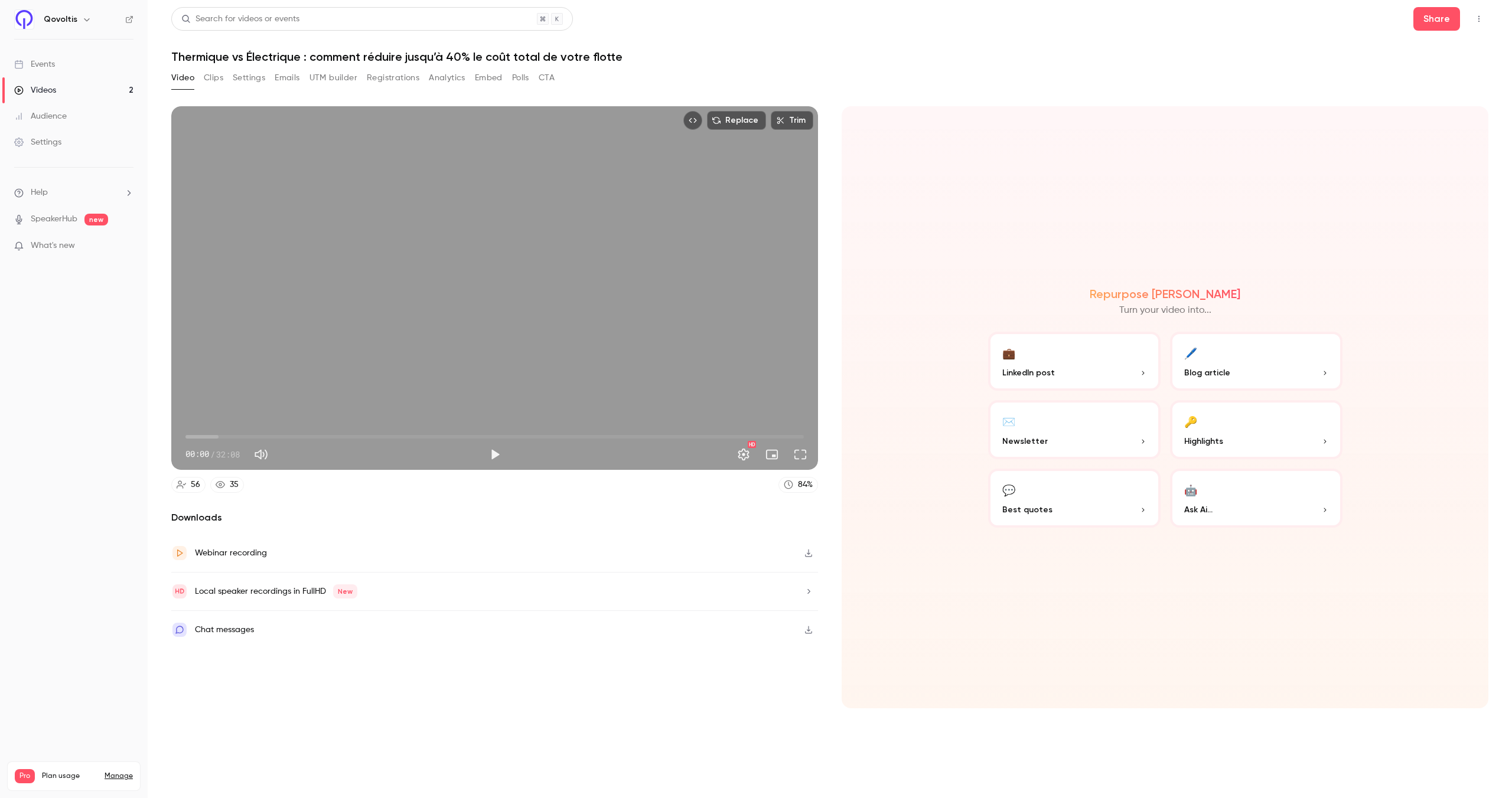
click at [464, 79] on button "Analytics" at bounding box center [447, 78] width 36 height 19
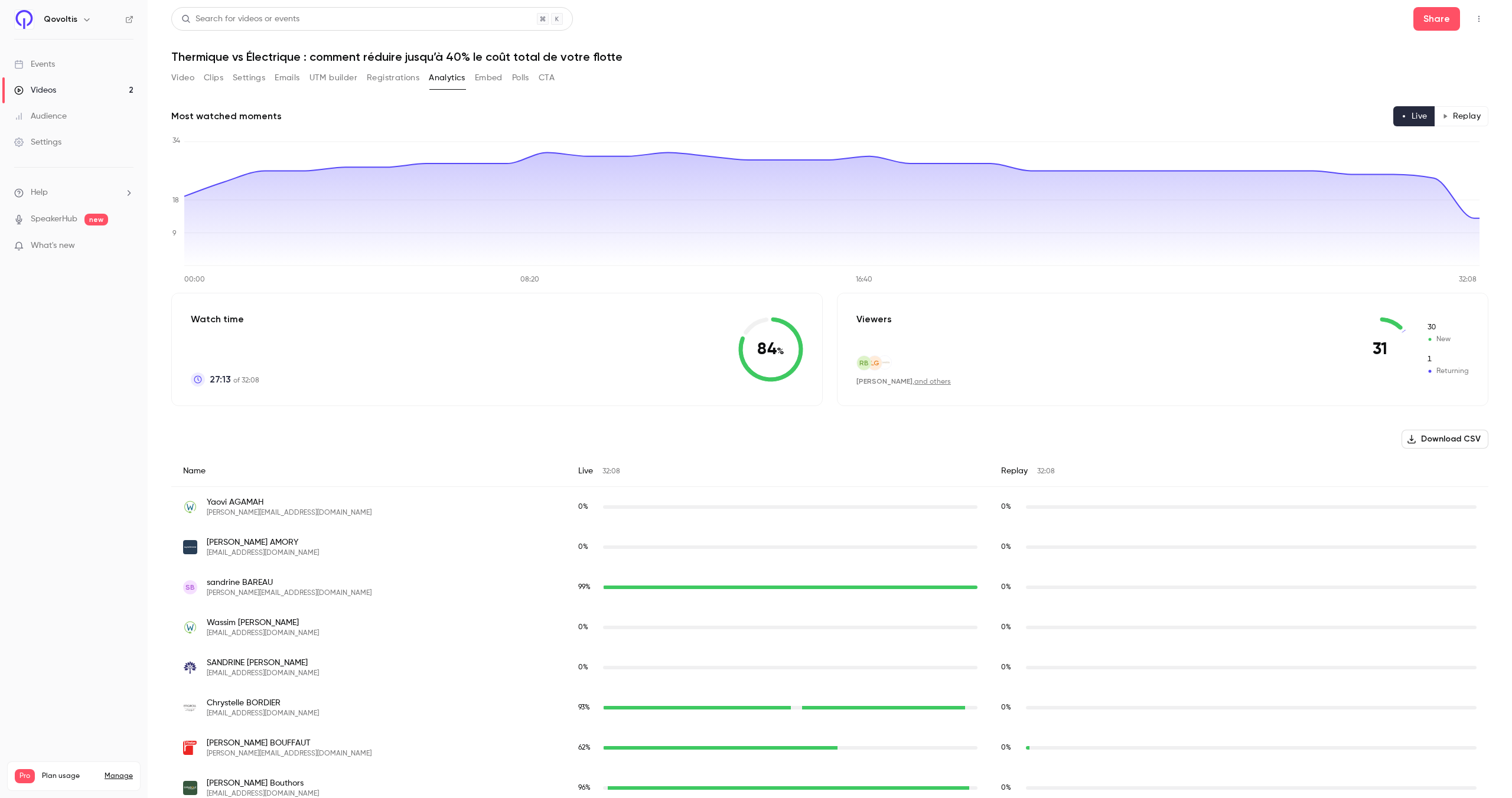
click at [280, 80] on button "Emails" at bounding box center [287, 78] width 24 height 19
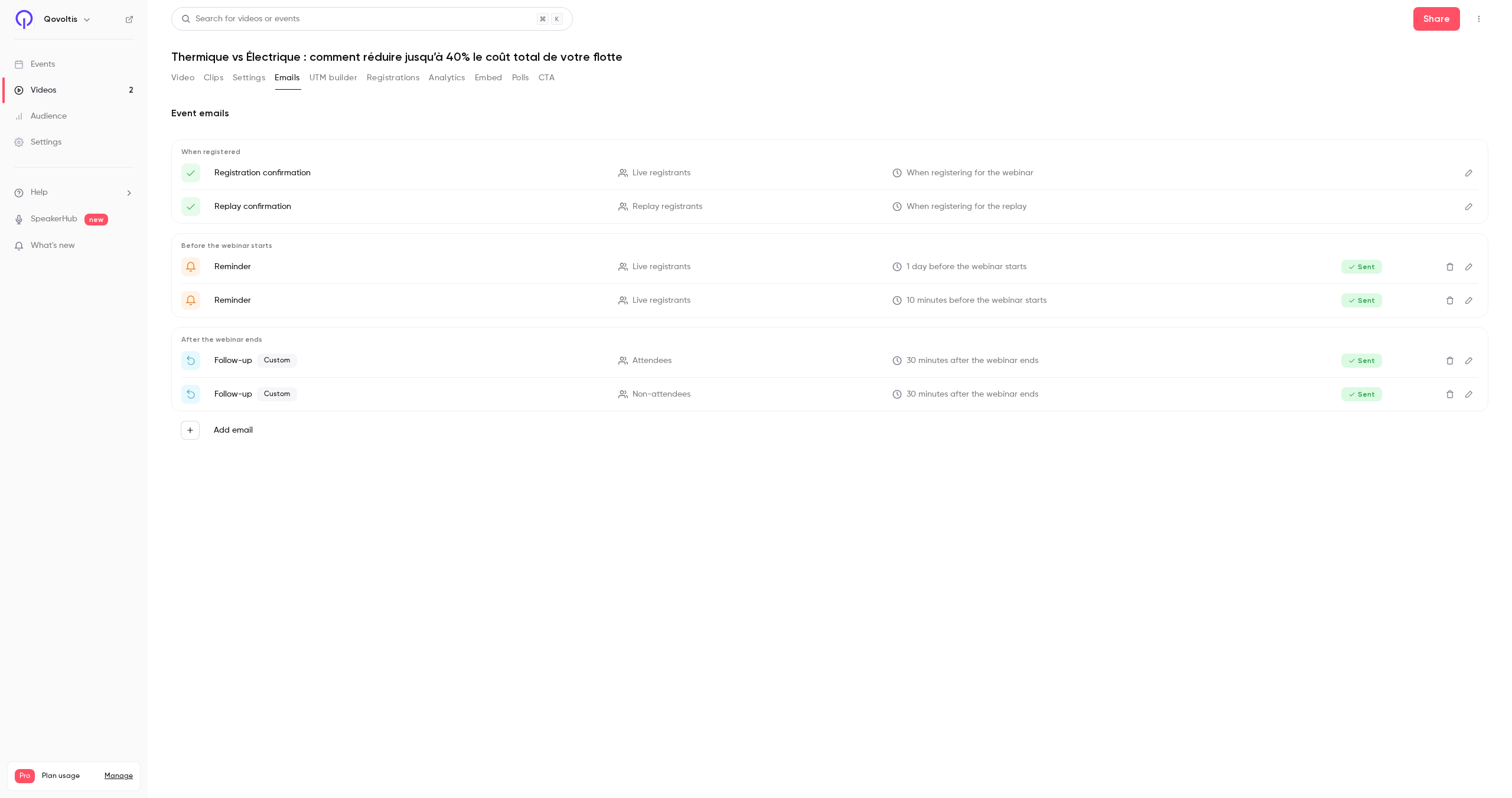
click at [213, 76] on button "Clips" at bounding box center [214, 78] width 20 height 19
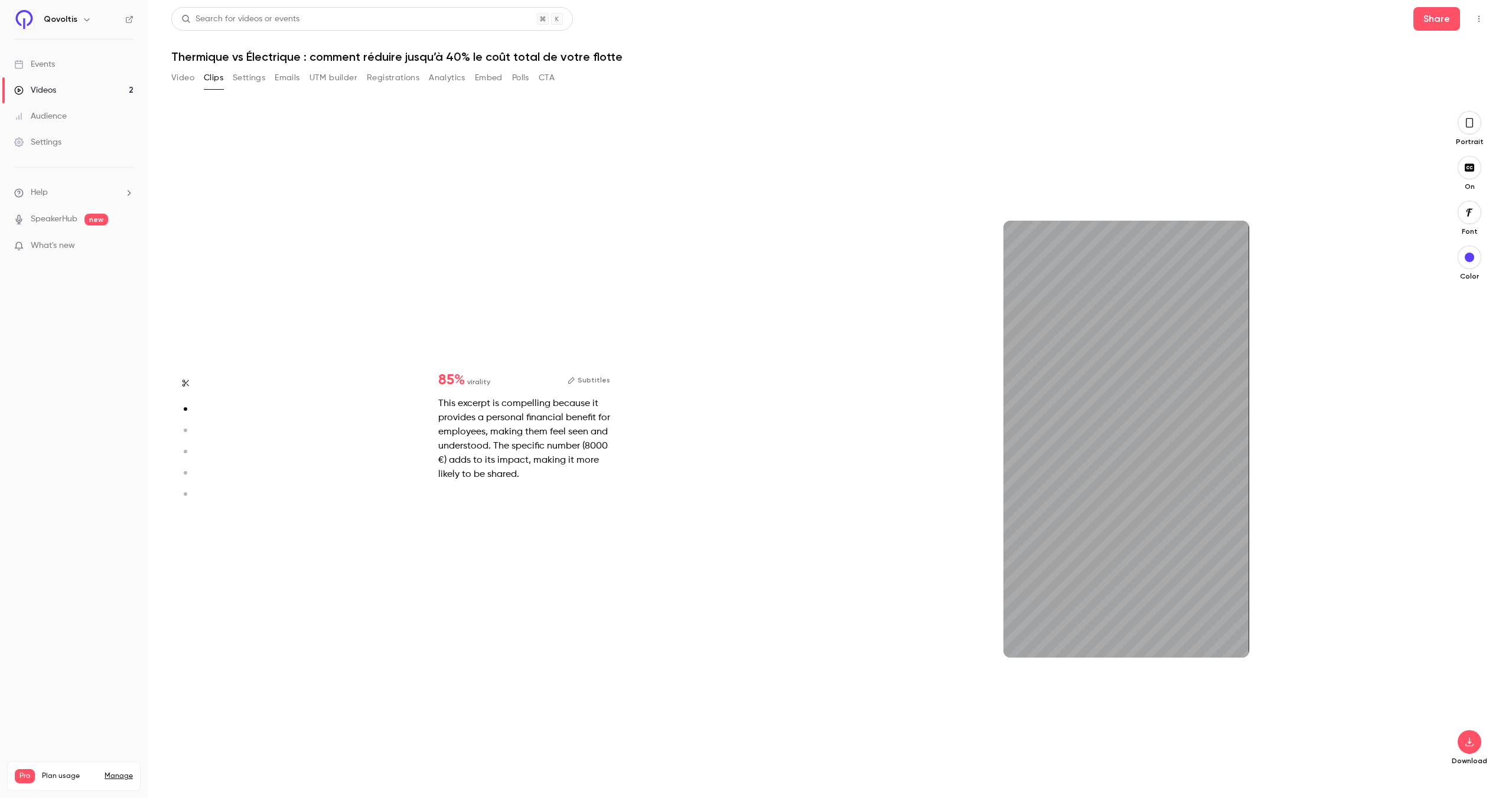
type input "*"
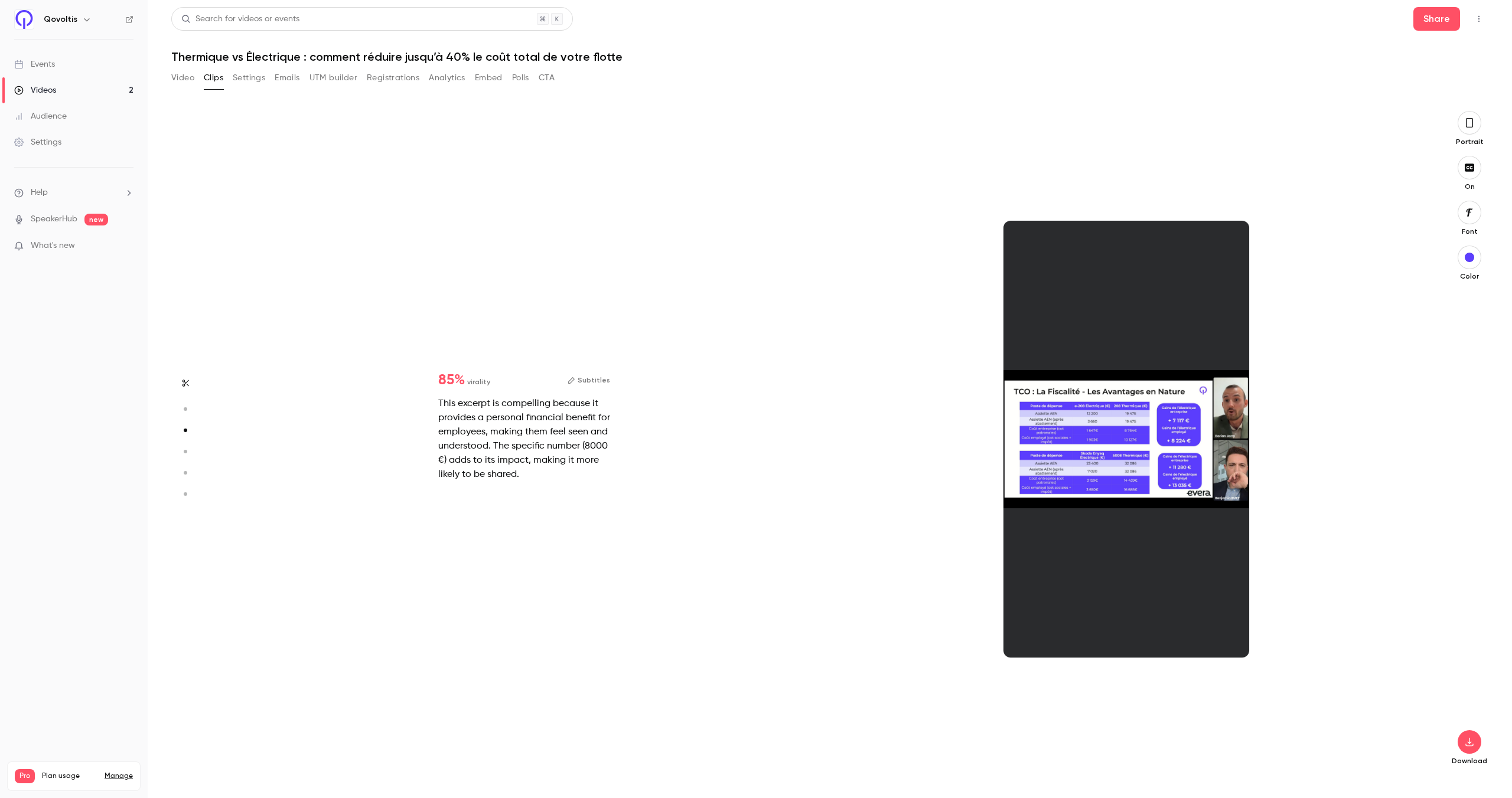
scroll to position [1332, 0]
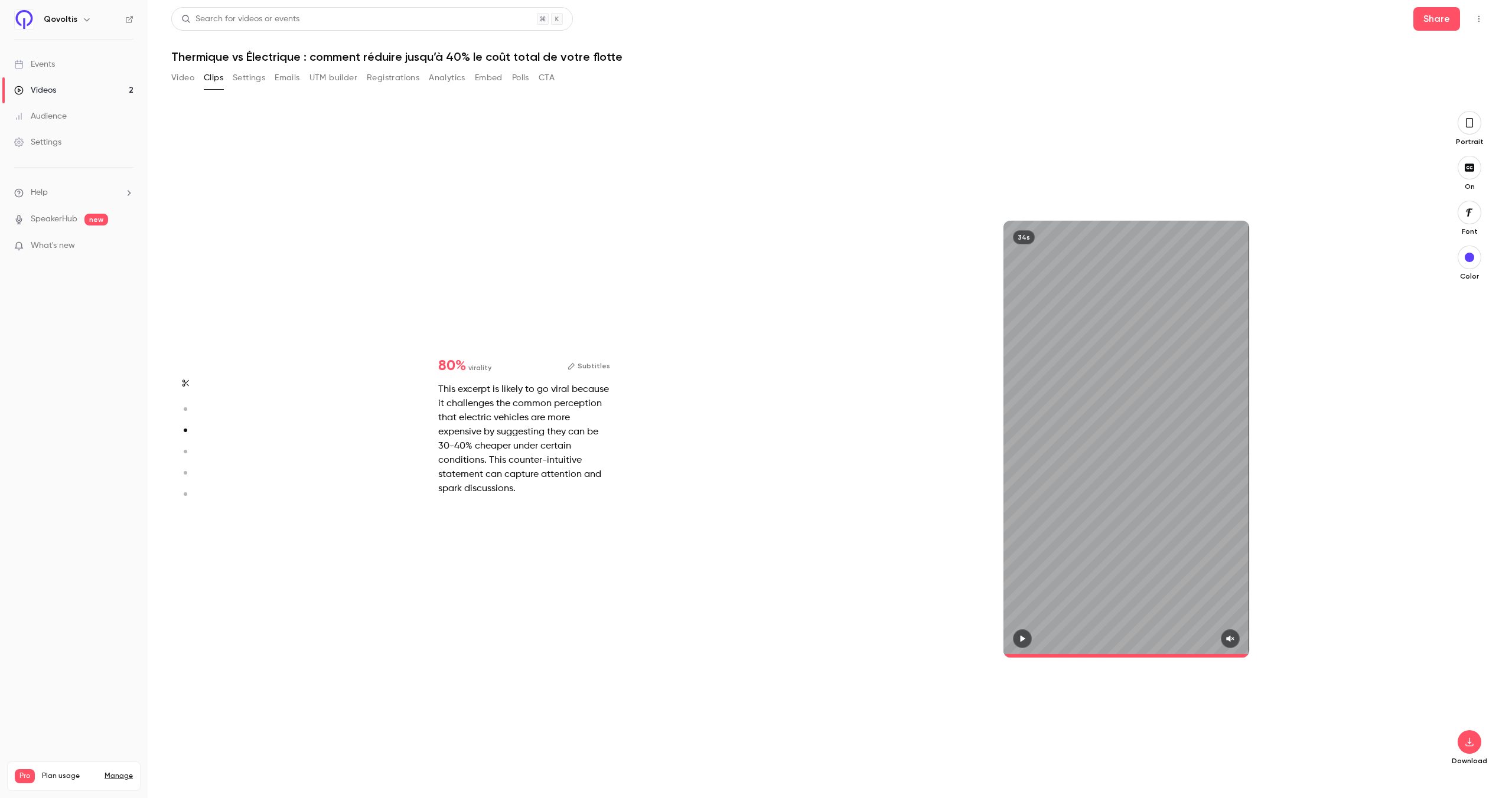
click at [1121, 527] on div "34s" at bounding box center [1126, 439] width 246 height 437
click at [575, 362] on icon "button" at bounding box center [571, 366] width 8 height 8
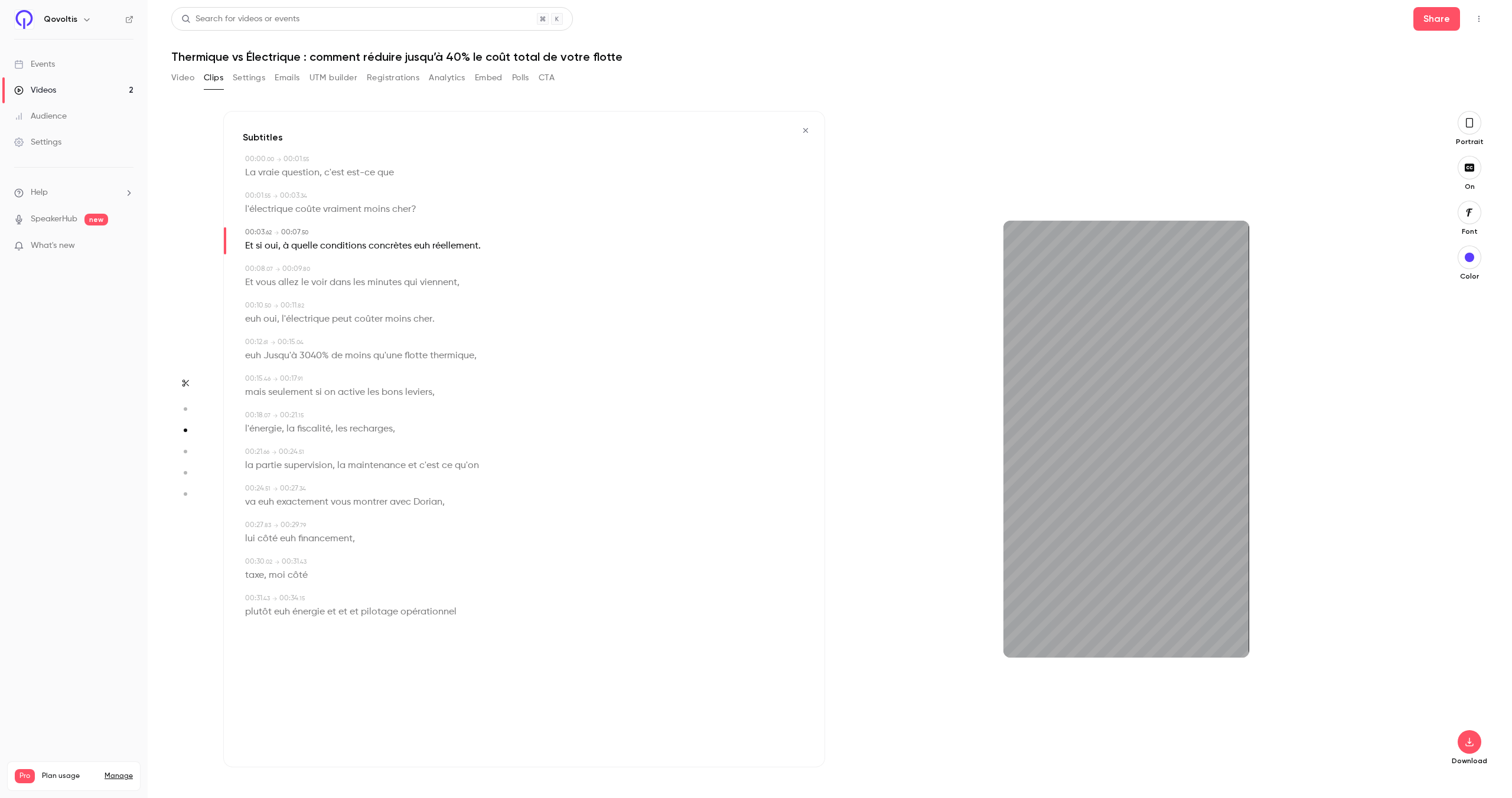
click at [423, 249] on span "euh" at bounding box center [422, 246] width 16 height 17
type input "***"
click at [421, 263] on button "Edit" at bounding box center [416, 268] width 41 height 19
click at [551, 307] on div "00:10 . 50 → 00:11 . 82" at bounding box center [525, 305] width 560 height 10
click at [425, 247] on span "euh" at bounding box center [422, 246] width 16 height 17
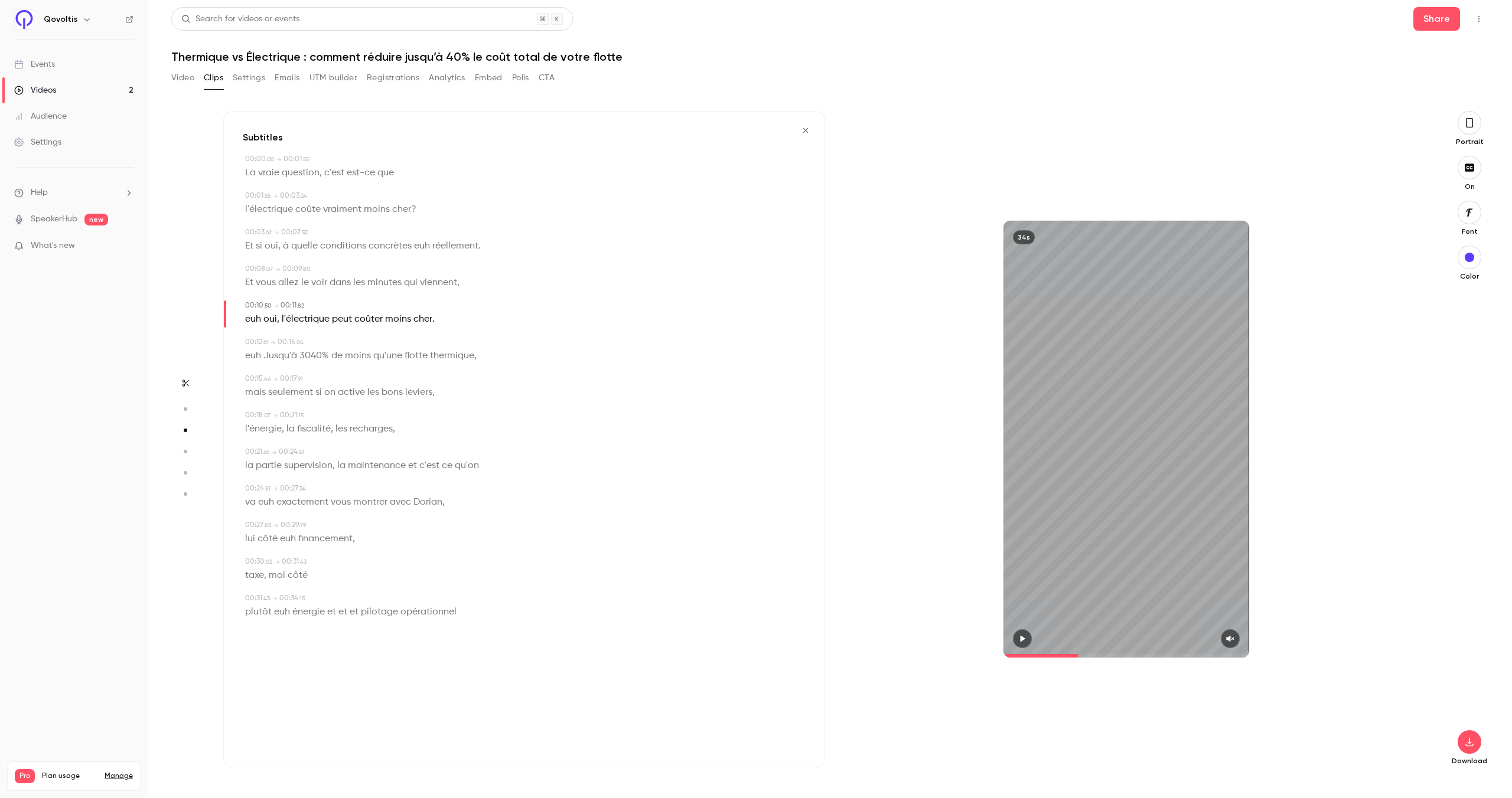
type input "***"
click at [413, 264] on button "Edit" at bounding box center [416, 268] width 41 height 19
click at [421, 250] on div "*** Replace" at bounding box center [421, 272] width 168 height 46
drag, startPoint x: 396, startPoint y: 242, endPoint x: 424, endPoint y: 247, distance: 28.4
click at [424, 247] on p "Et si oui , à quelle conditions concrètes euh réellement ." at bounding box center [362, 246] width 236 height 17
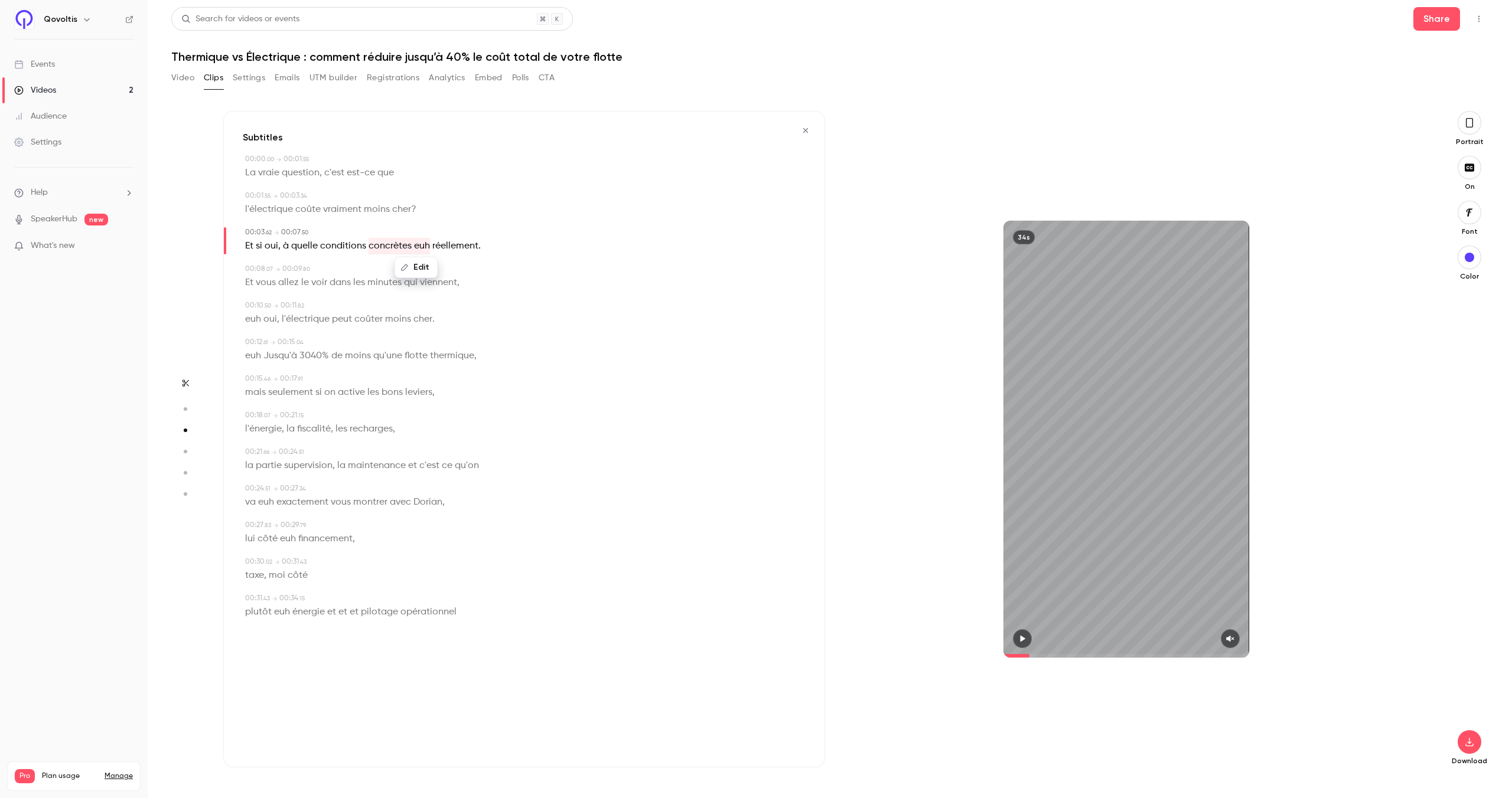
click at [411, 259] on button "Edit" at bounding box center [416, 268] width 41 height 19
click at [403, 270] on input "**********" at bounding box center [393, 272] width 106 height 24
type input "*********"
click at [469, 277] on button "Replace" at bounding box center [475, 272] width 53 height 24
click at [861, 508] on div "34s" at bounding box center [1126, 439] width 602 height 656
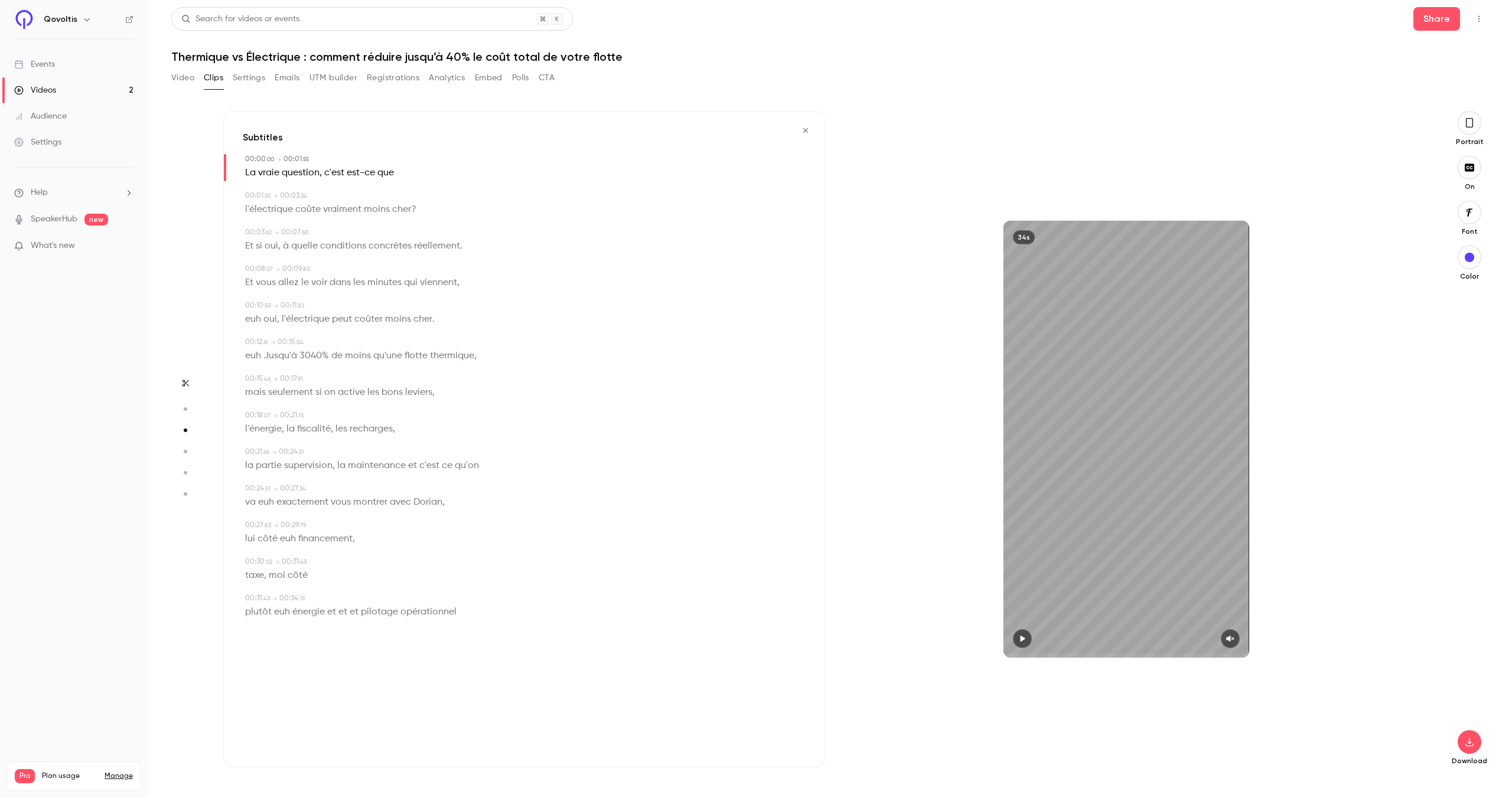
click at [272, 202] on span "l'électrique" at bounding box center [269, 210] width 48 height 17
click at [530, 228] on div "00:03 . 62 → 00:07 . 50" at bounding box center [525, 232] width 560 height 10
click at [274, 207] on span "l'électrique" at bounding box center [269, 210] width 48 height 17
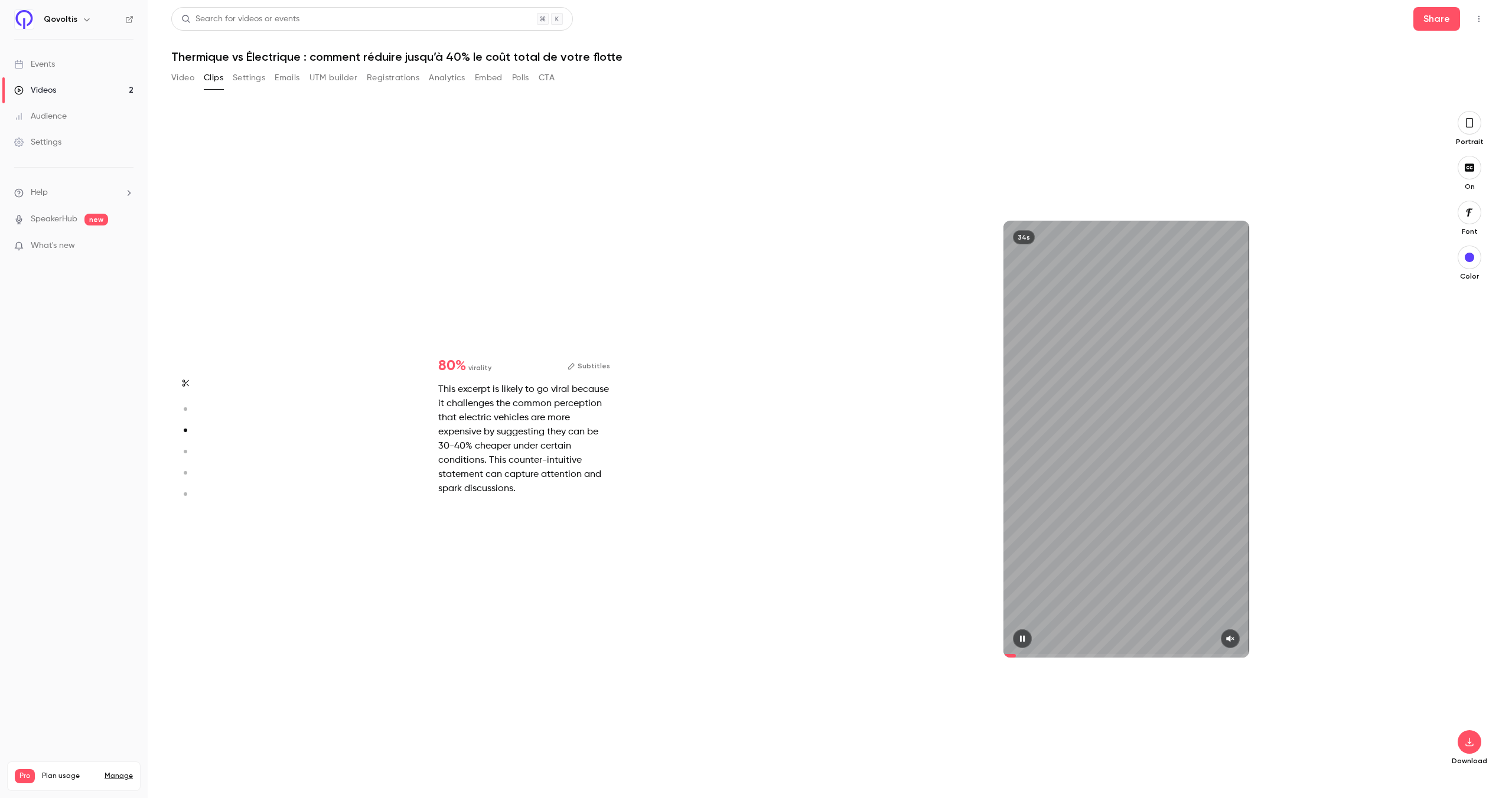
type input "*"
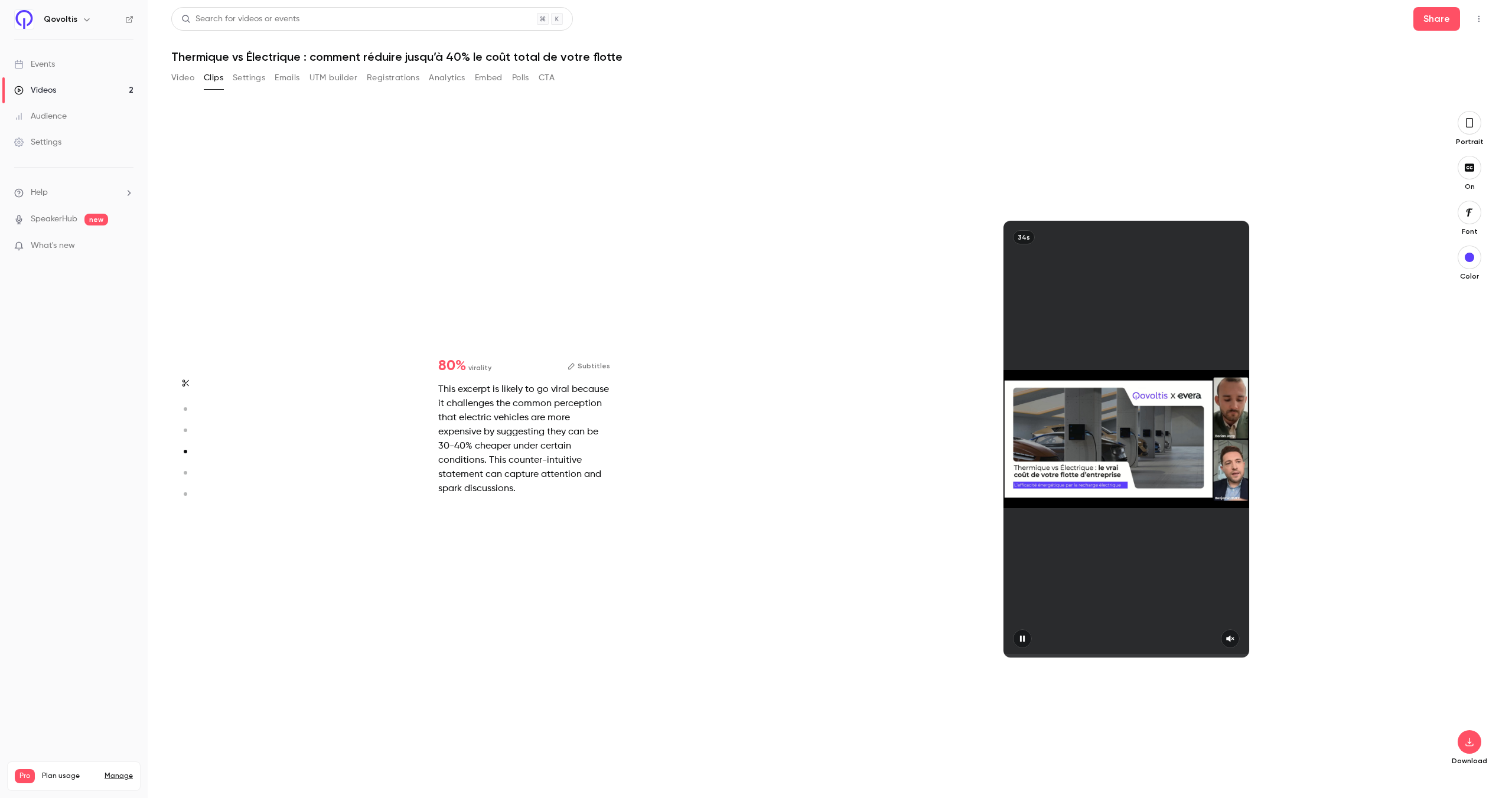
type input "*"
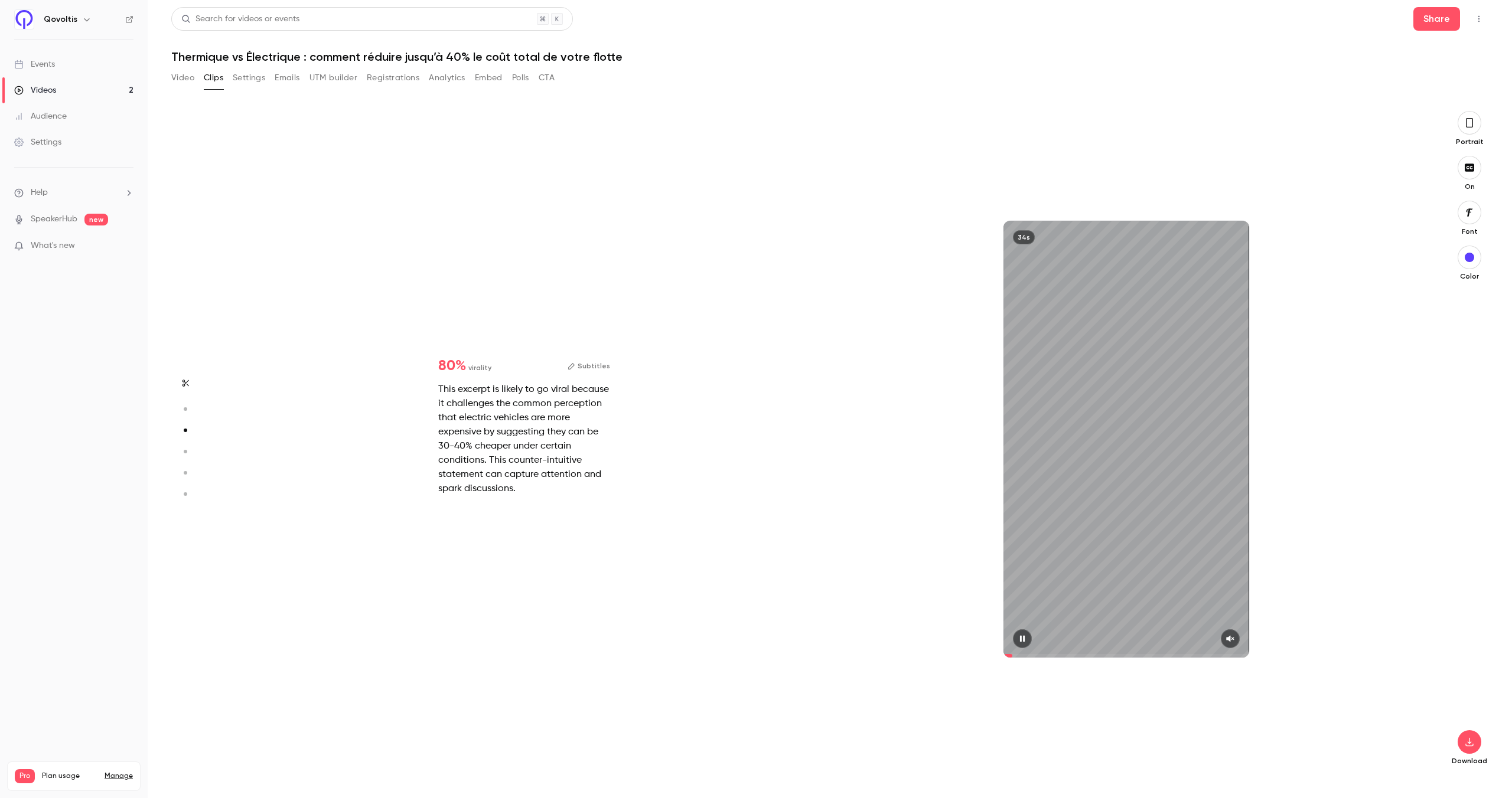
click at [1236, 645] on button "button" at bounding box center [1230, 639] width 19 height 19
click at [591, 366] on button "Subtitles" at bounding box center [589, 366] width 43 height 14
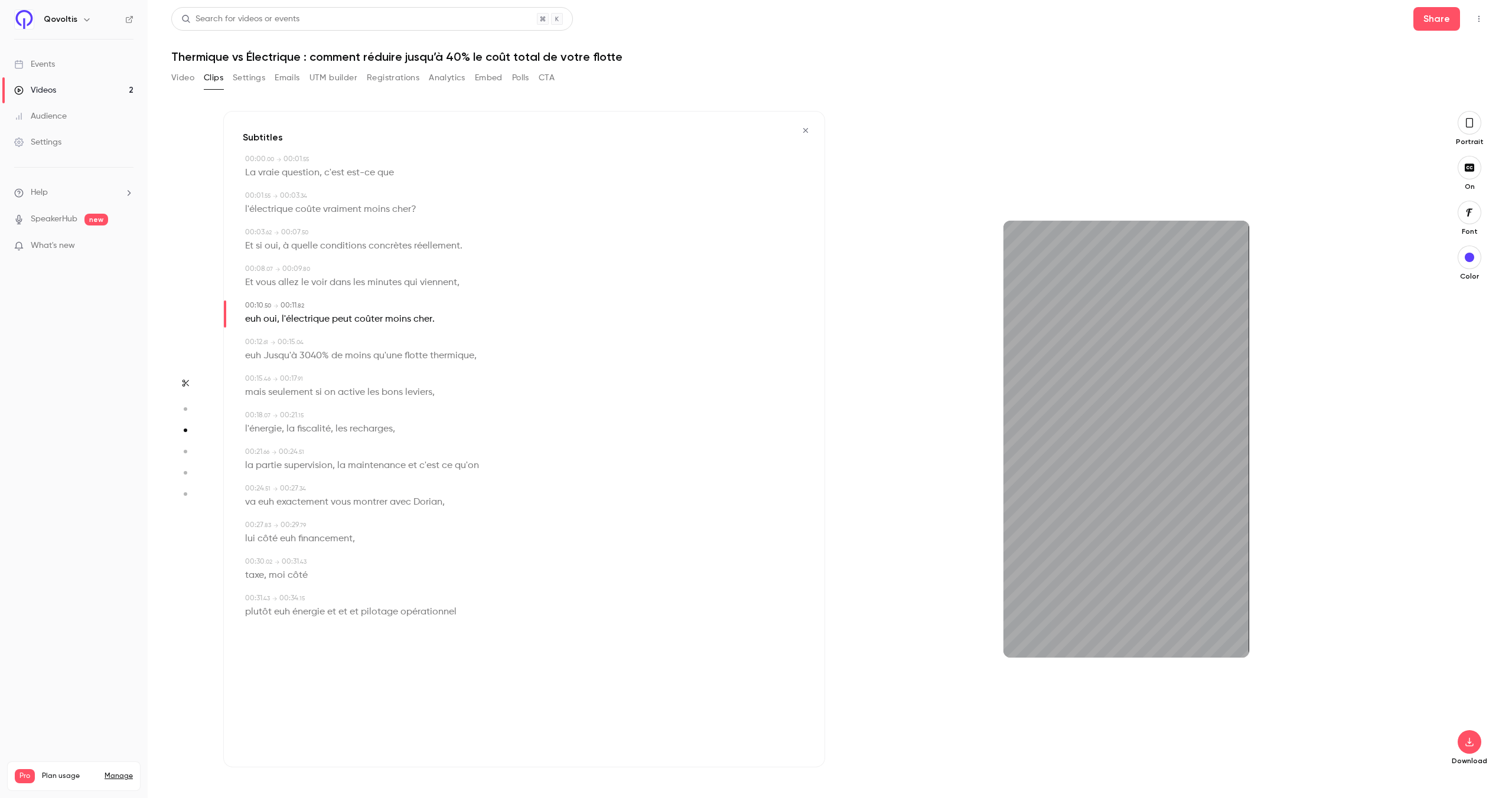
click at [260, 318] on span "euh" at bounding box center [253, 319] width 16 height 17
type input "****"
drag, startPoint x: 271, startPoint y: 317, endPoint x: 250, endPoint y: 317, distance: 21.0
click at [250, 317] on p "euh oui , l'électrique peut coûter moins cher ." at bounding box center [340, 319] width 190 height 17
click at [266, 338] on button "Edit" at bounding box center [266, 340] width 41 height 19
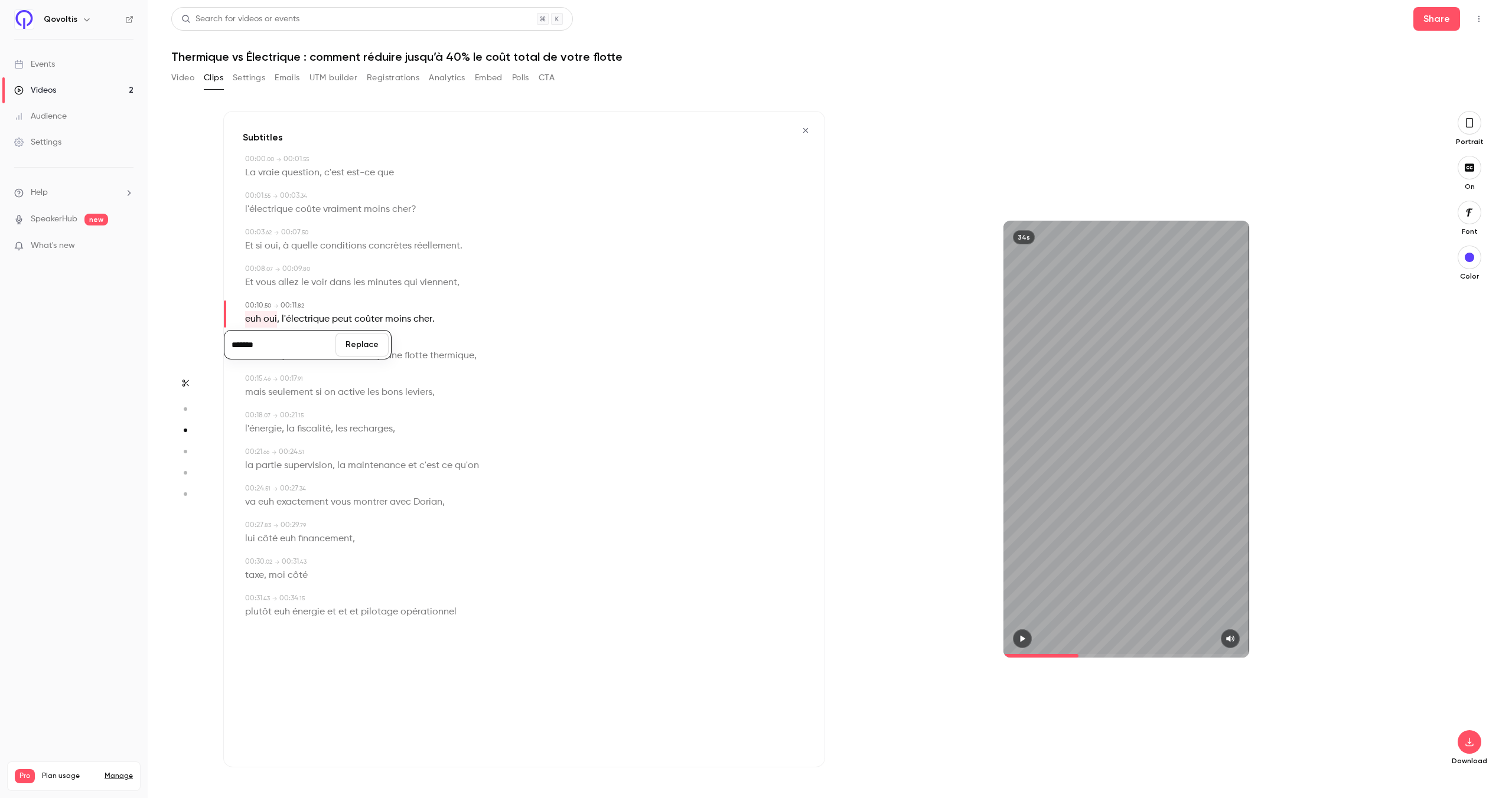
click at [249, 347] on input "*******" at bounding box center [280, 345] width 106 height 24
type input "***"
click at [367, 343] on button "Replace" at bounding box center [362, 345] width 53 height 24
drag, startPoint x: 274, startPoint y: 355, endPoint x: 255, endPoint y: 356, distance: 19.0
click at [255, 356] on p "euh Jusqu'à 3040% de moins qu'une flotte thermique ," at bounding box center [361, 355] width 232 height 17
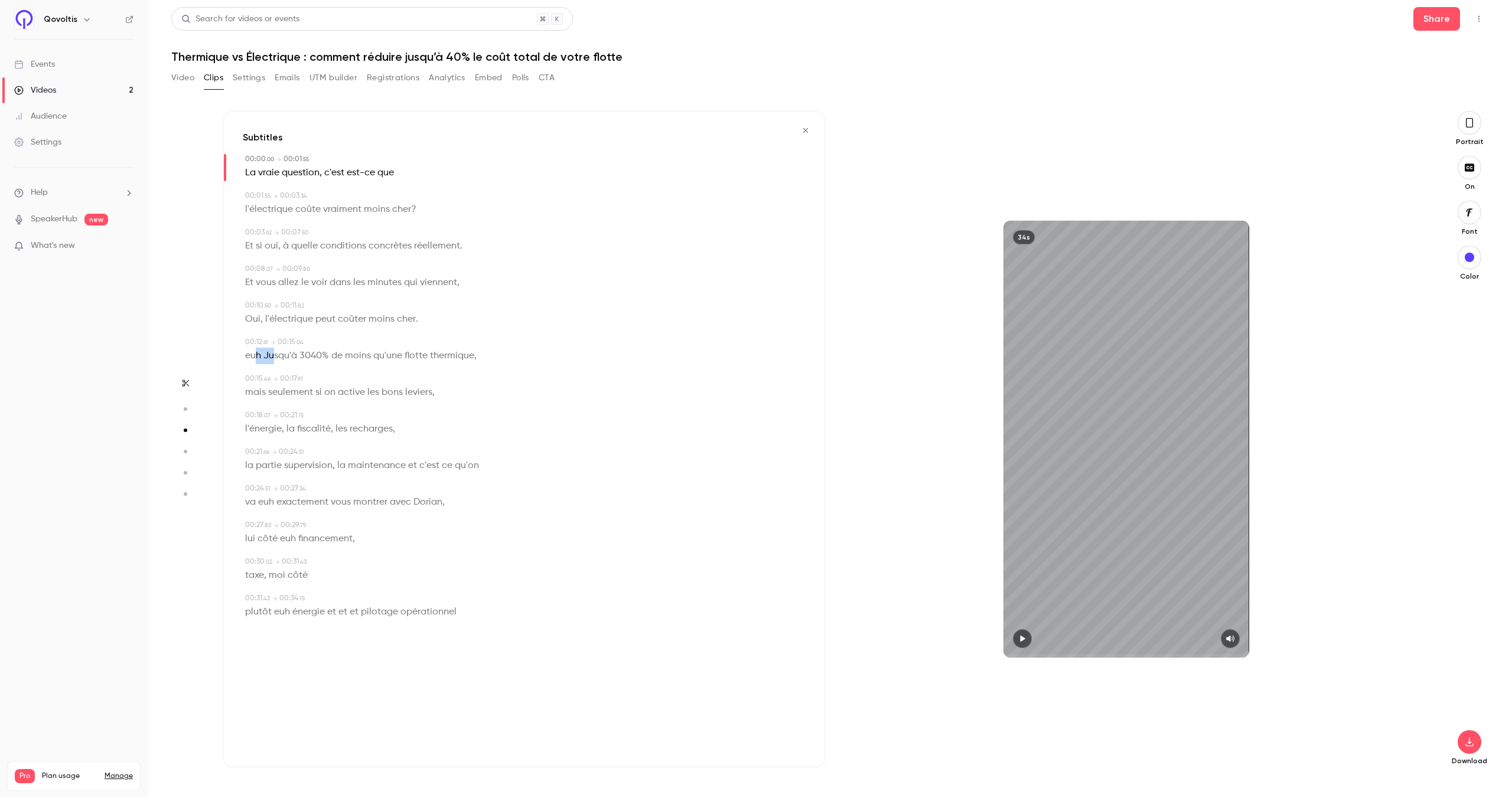
type input "****"
click at [276, 378] on button "Edit" at bounding box center [277, 377] width 41 height 19
click at [251, 381] on input "**********" at bounding box center [280, 381] width 106 height 24
type input "*******"
click at [366, 383] on button "Replace" at bounding box center [362, 381] width 53 height 24
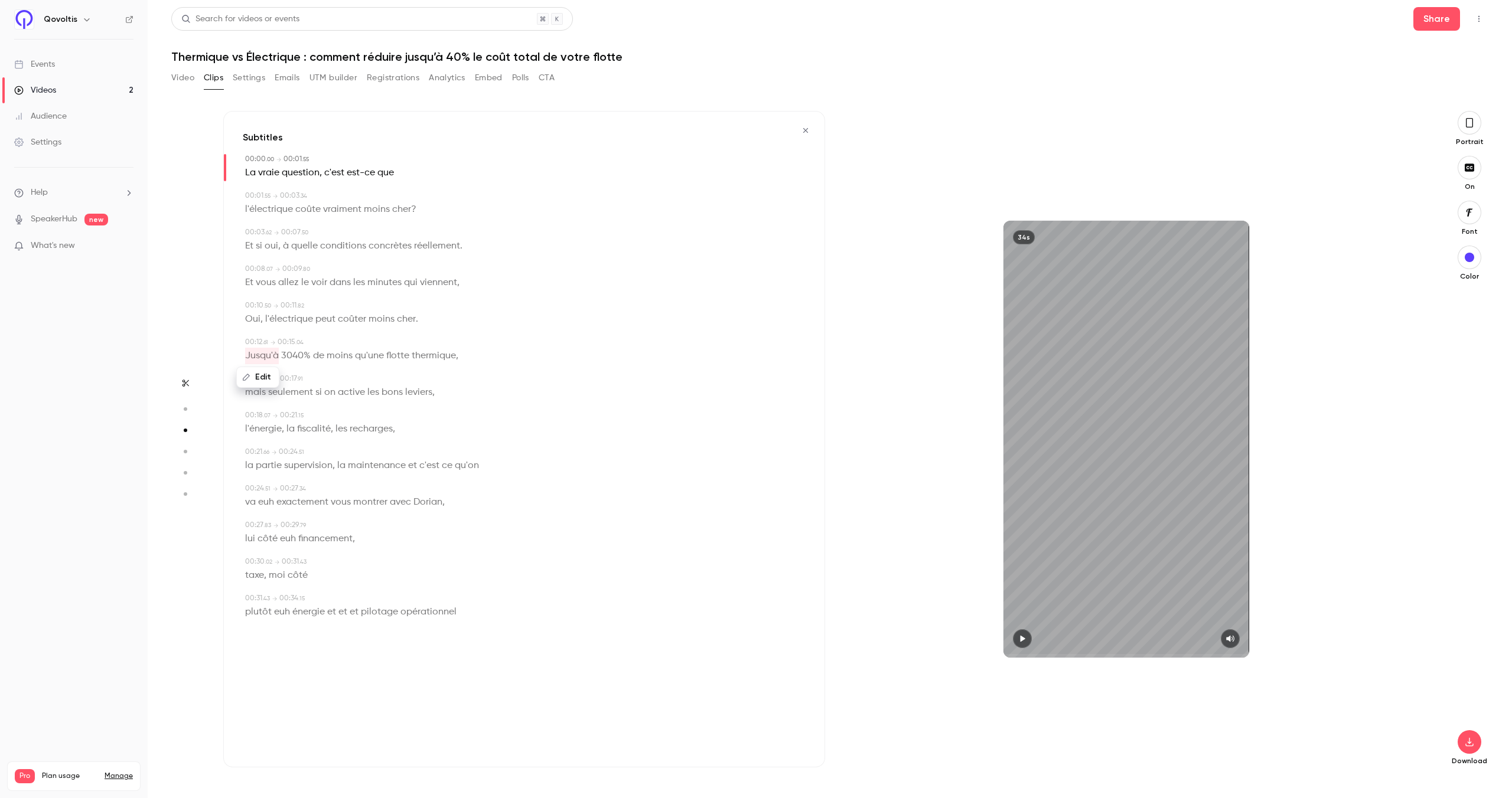
click at [268, 503] on span "euh" at bounding box center [266, 502] width 16 height 17
type input "****"
drag, startPoint x: 298, startPoint y: 503, endPoint x: 262, endPoint y: 503, distance: 36.0
click at [262, 503] on p "va euh exactement vous montrer avec Dorian ," at bounding box center [344, 502] width 199 height 17
click at [303, 521] on button "Edit" at bounding box center [299, 524] width 41 height 19
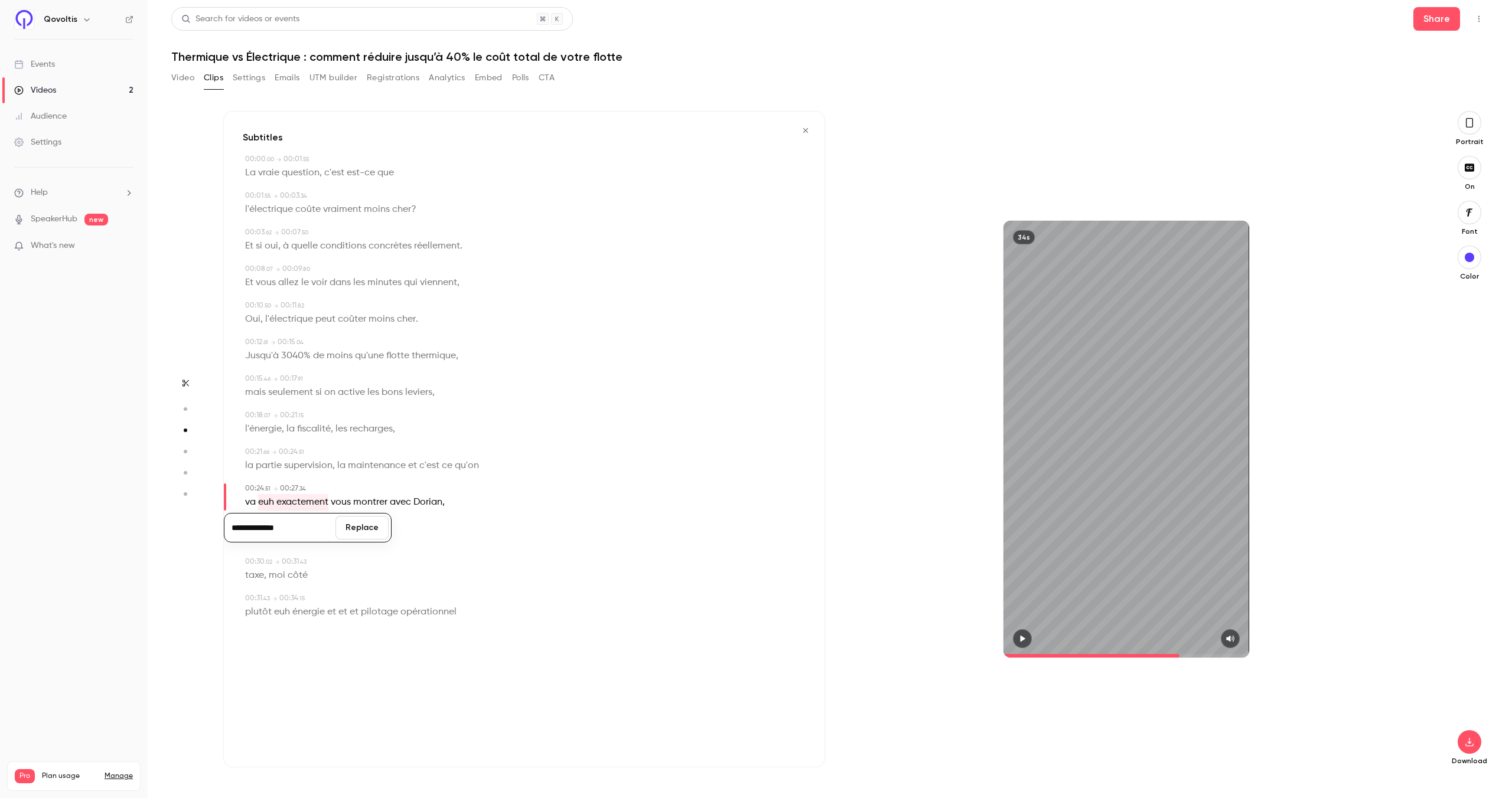
click at [249, 527] on input "**********" at bounding box center [280, 528] width 106 height 24
type input "**********"
click at [377, 529] on button "Replace" at bounding box center [362, 528] width 53 height 24
click at [285, 541] on div "Edit" at bounding box center [284, 524] width 34 height 38
drag, startPoint x: 312, startPoint y: 539, endPoint x: 280, endPoint y: 537, distance: 32.1
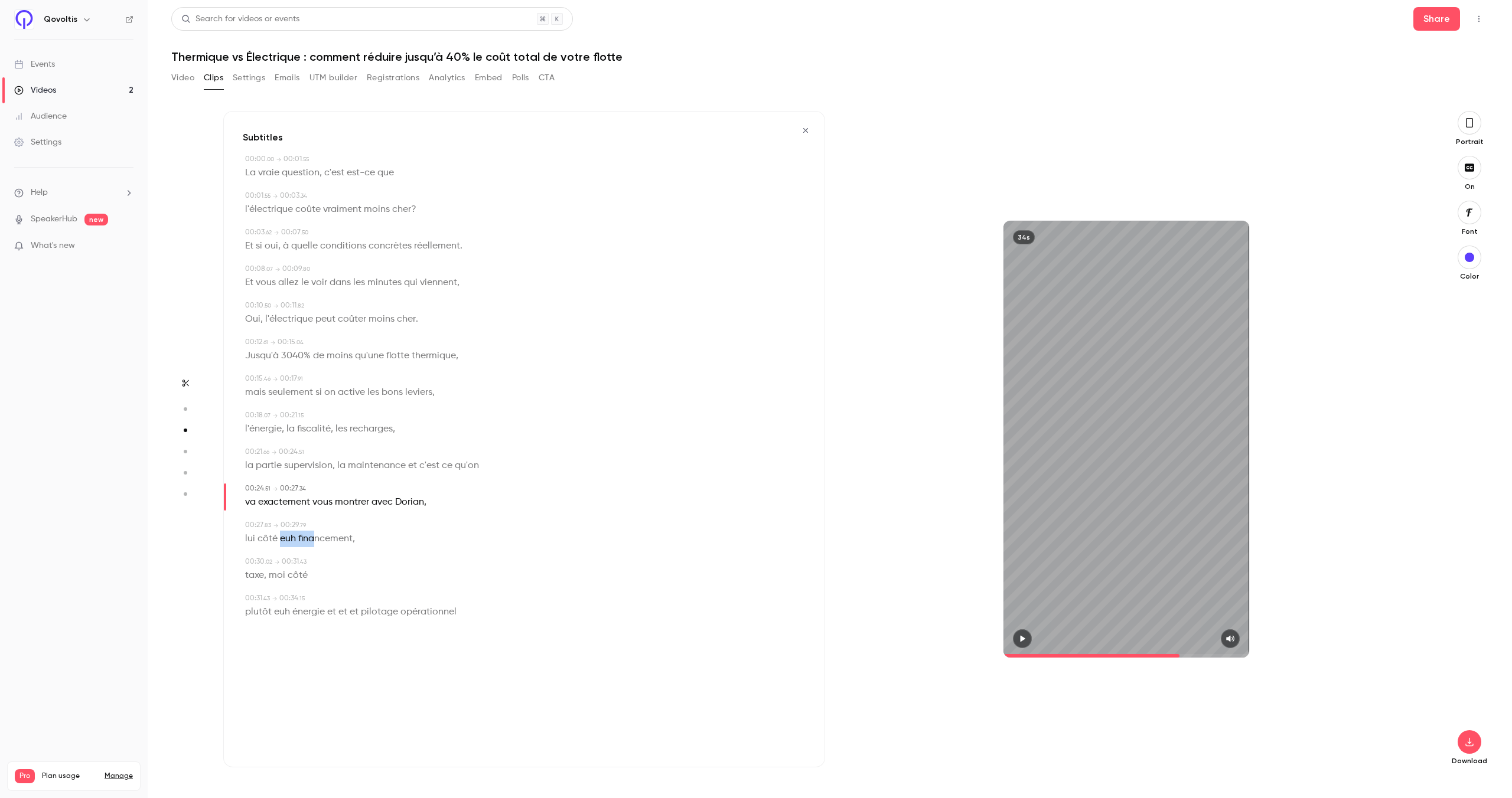
click at [280, 537] on p "lui côté euh financement ," at bounding box center [299, 539] width 110 height 17
type input "****"
click at [319, 562] on button "Edit" at bounding box center [321, 560] width 41 height 19
click at [266, 563] on input "**********" at bounding box center [297, 565] width 106 height 24
type input "**********"
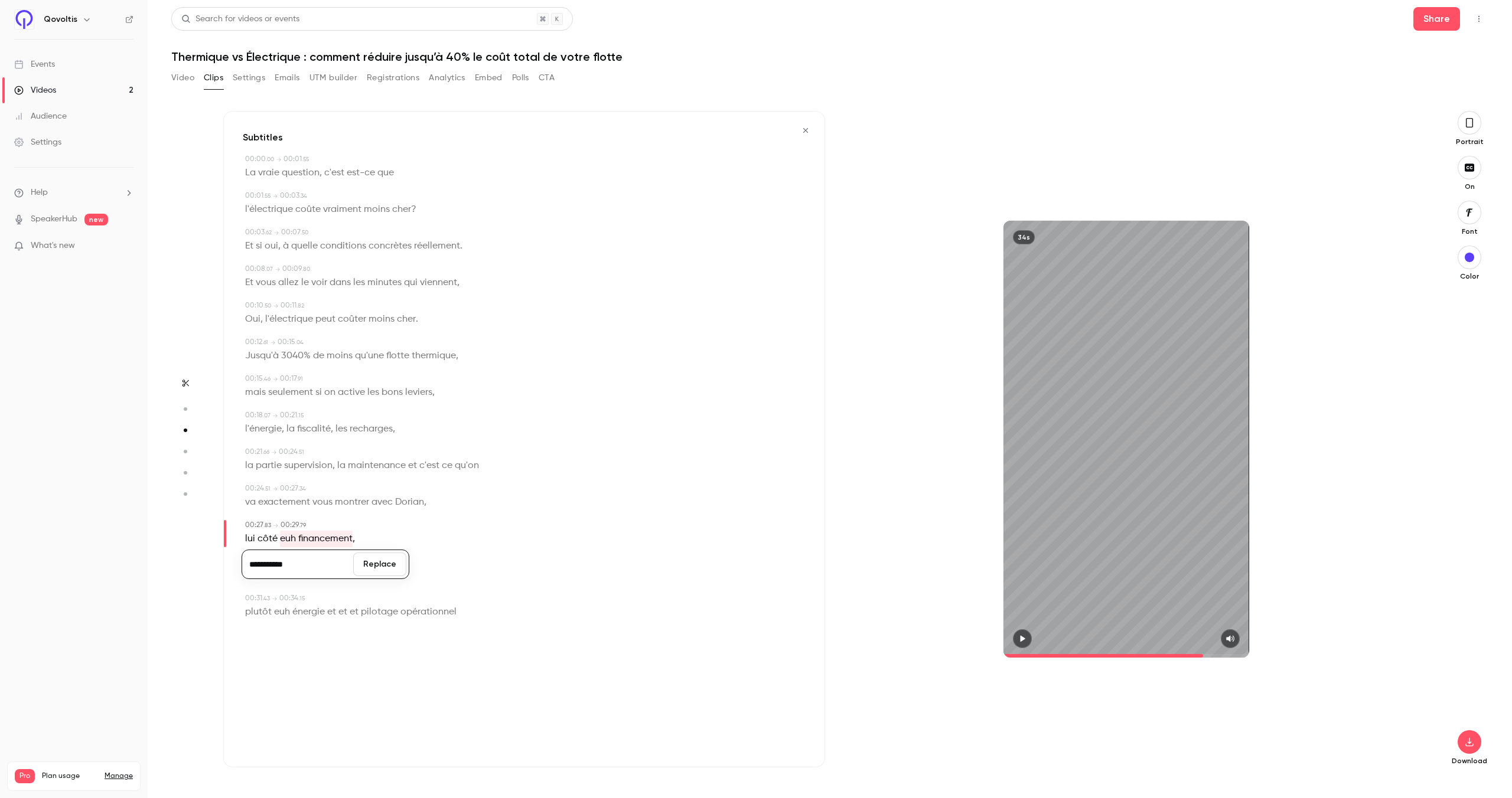
click at [375, 558] on button "Replace" at bounding box center [379, 565] width 53 height 24
drag, startPoint x: 297, startPoint y: 613, endPoint x: 281, endPoint y: 612, distance: 16.0
click at [281, 612] on p "plutôt euh énergie et et et pilotage opérationnel" at bounding box center [351, 612] width 211 height 17
type input "****"
click at [281, 612] on span "euh" at bounding box center [282, 612] width 16 height 17
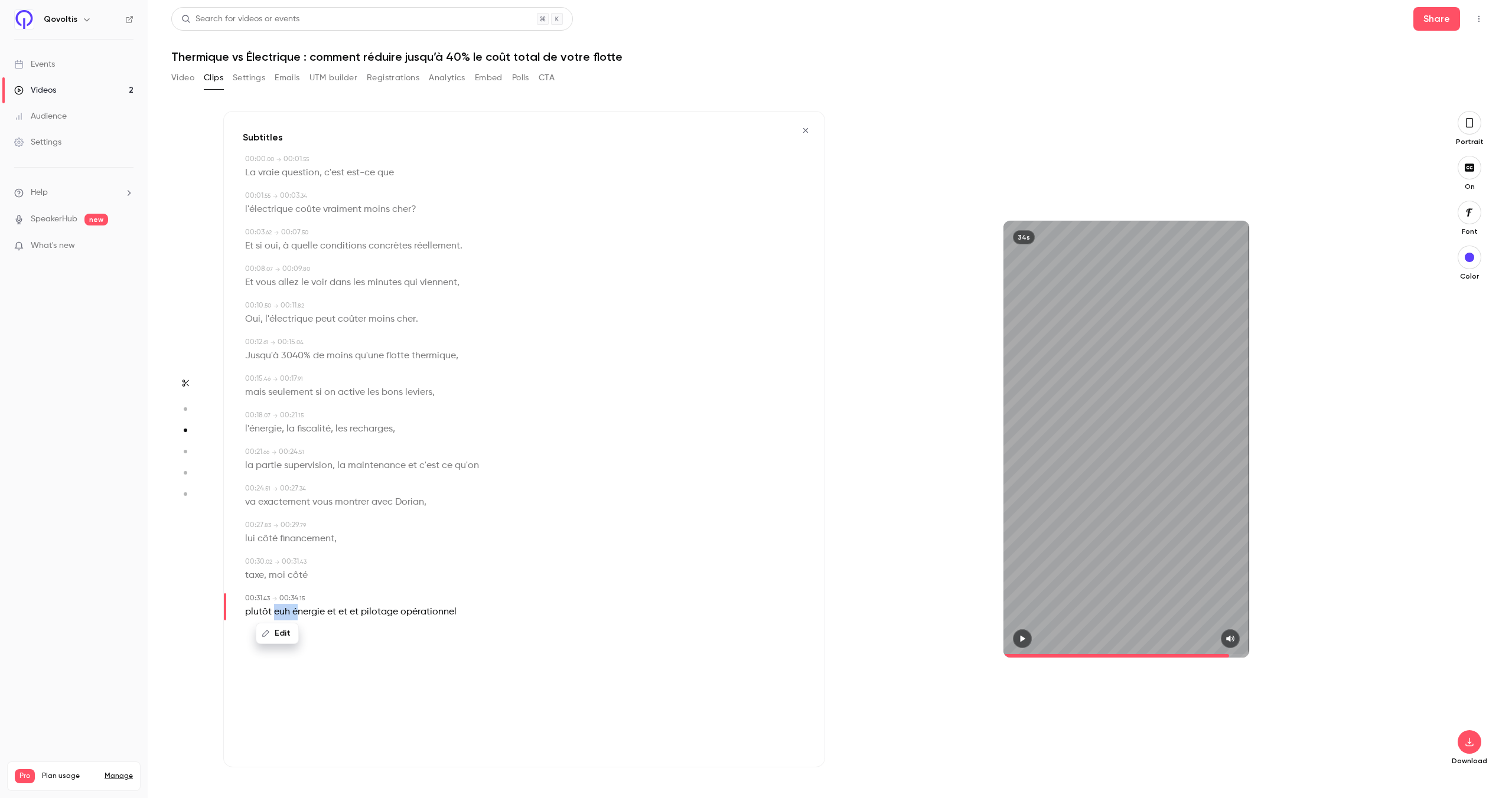
drag, startPoint x: 298, startPoint y: 611, endPoint x: 276, endPoint y: 611, distance: 22.0
click at [276, 611] on p "plutôt euh énergie et et et pilotage opérationnel" at bounding box center [351, 612] width 211 height 17
click at [298, 629] on button "Edit" at bounding box center [305, 633] width 41 height 19
click at [251, 637] on input "**********" at bounding box center [280, 637] width 106 height 24
type input "*******"
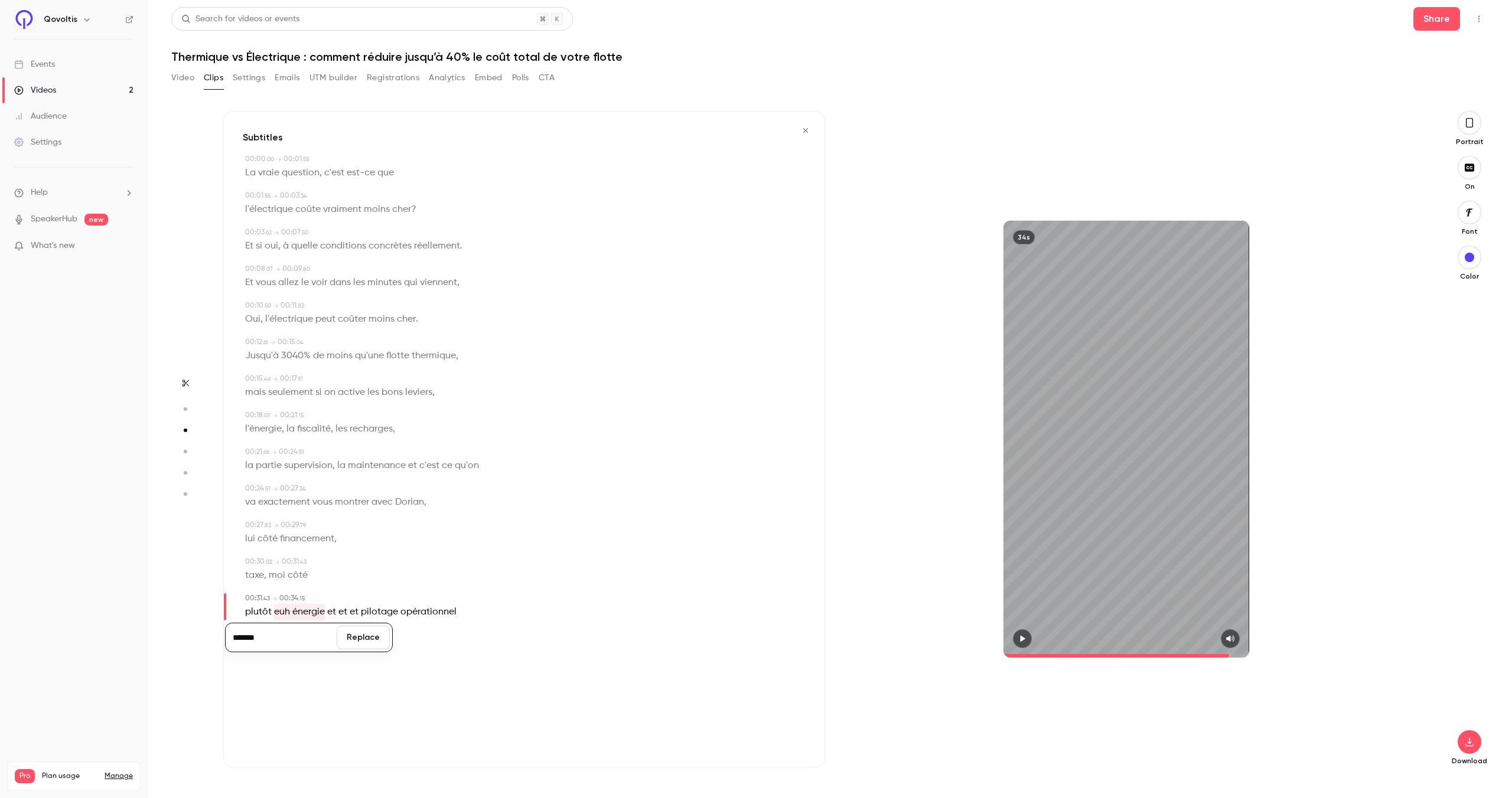
click at [356, 632] on button "Replace" at bounding box center [362, 637] width 53 height 24
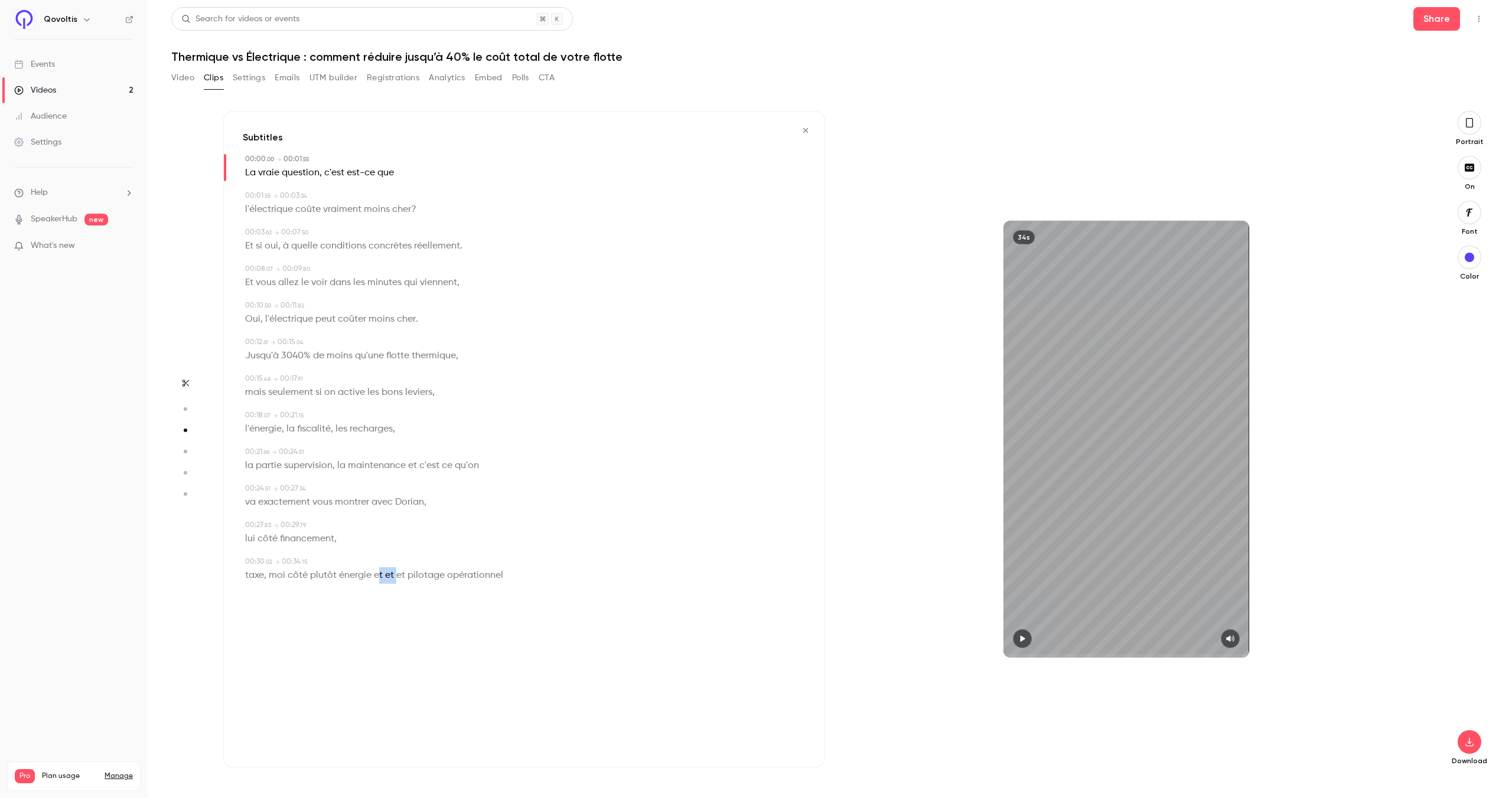
drag, startPoint x: 397, startPoint y: 575, endPoint x: 376, endPoint y: 576, distance: 21.0
click at [376, 576] on p "taxe , moi côté plutôt énergie et et et pilotage opérationnel" at bounding box center [374, 575] width 258 height 17
type input "**"
drag, startPoint x: 399, startPoint y: 576, endPoint x: 377, endPoint y: 576, distance: 22.0
click at [377, 576] on p "taxe , moi côté plutôt énergie et et et pilotage opérationnel" at bounding box center [374, 575] width 258 height 17
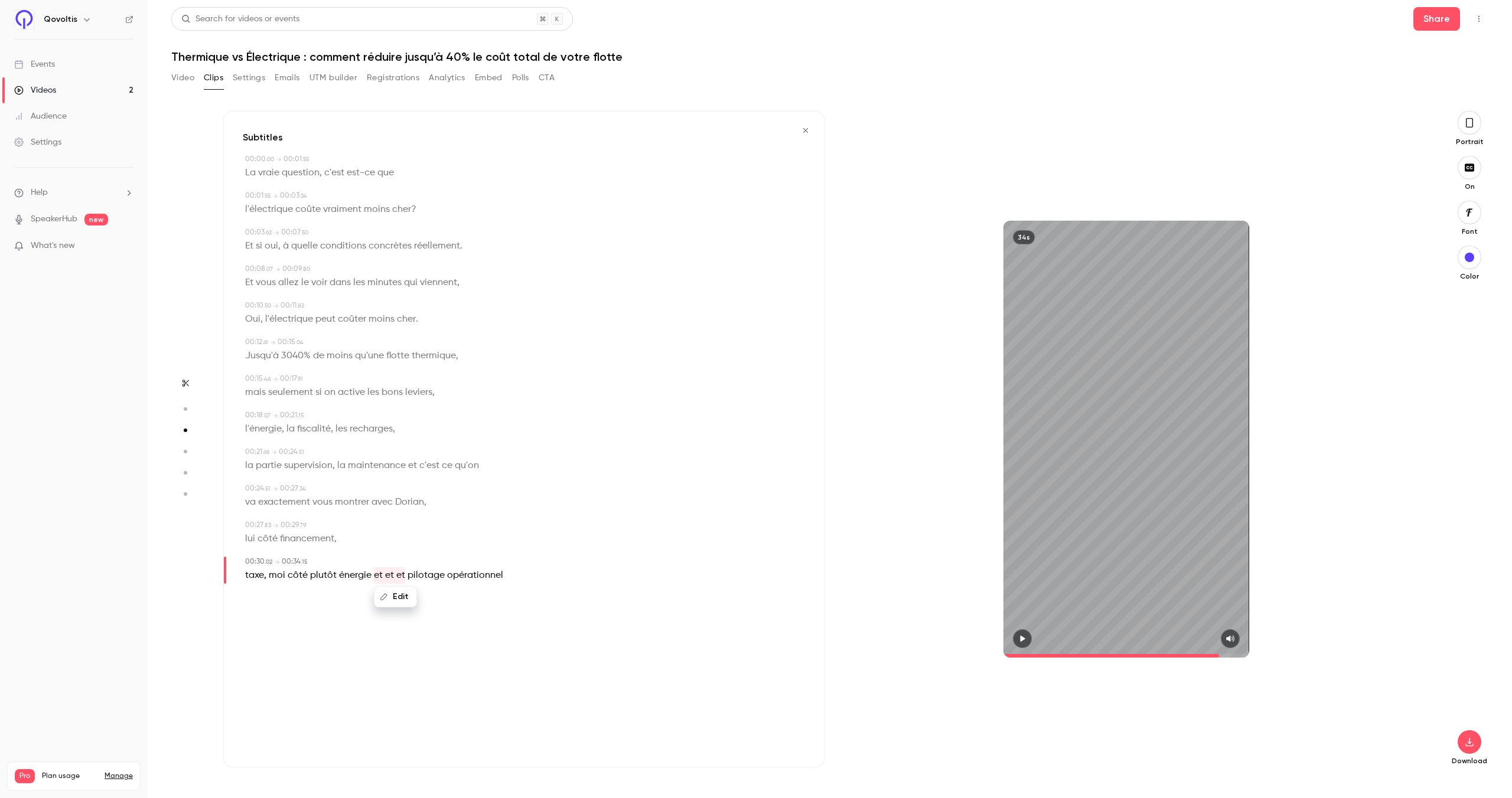
click at [390, 592] on button "Edit" at bounding box center [396, 597] width 41 height 19
click at [345, 599] on input "********" at bounding box center [372, 601] width 106 height 24
type input "**"
click at [436, 602] on button "Replace" at bounding box center [454, 601] width 53 height 24
type input "*"
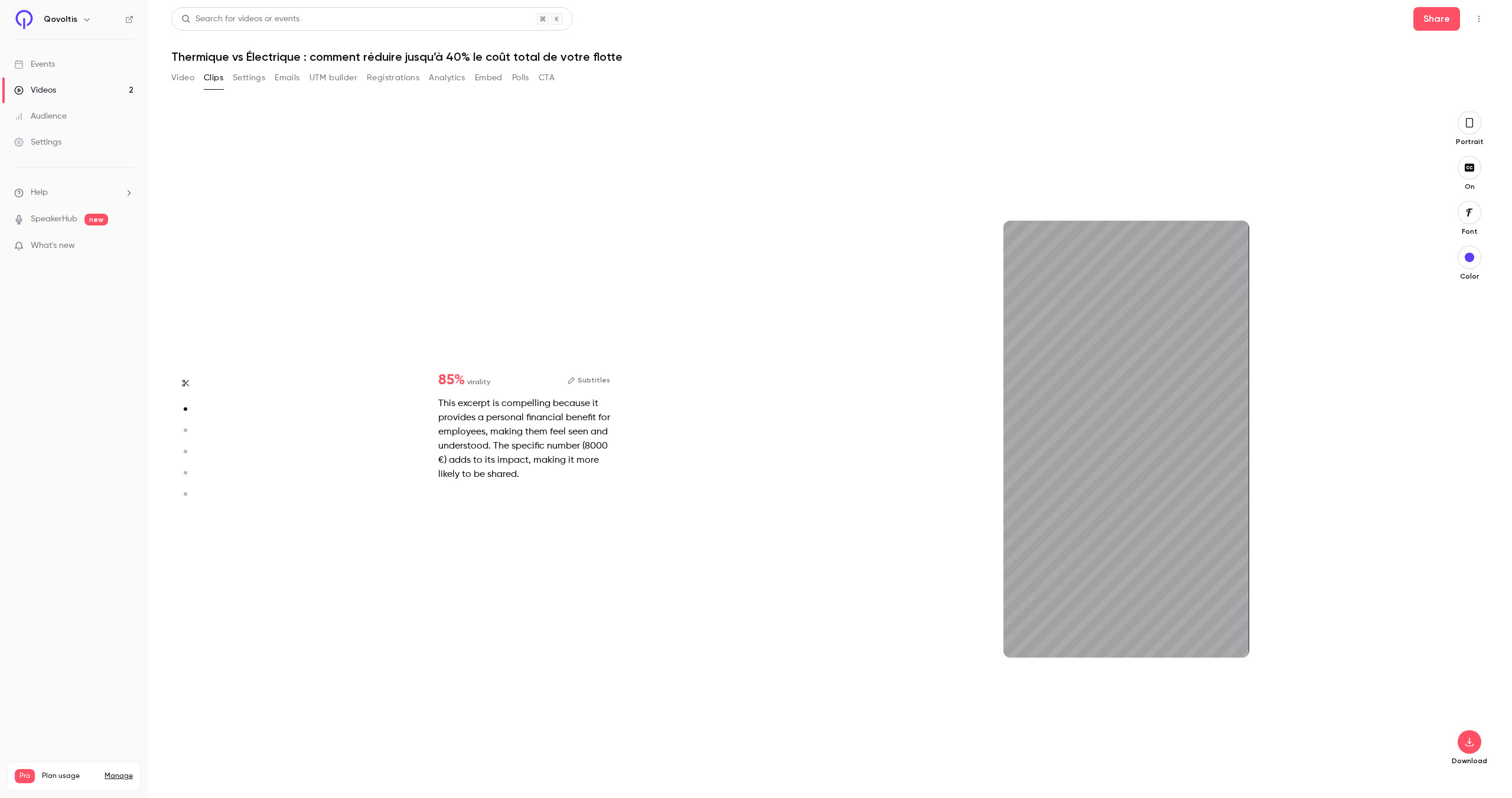
type input "*"
click at [1467, 126] on icon "button" at bounding box center [1469, 123] width 9 height 13
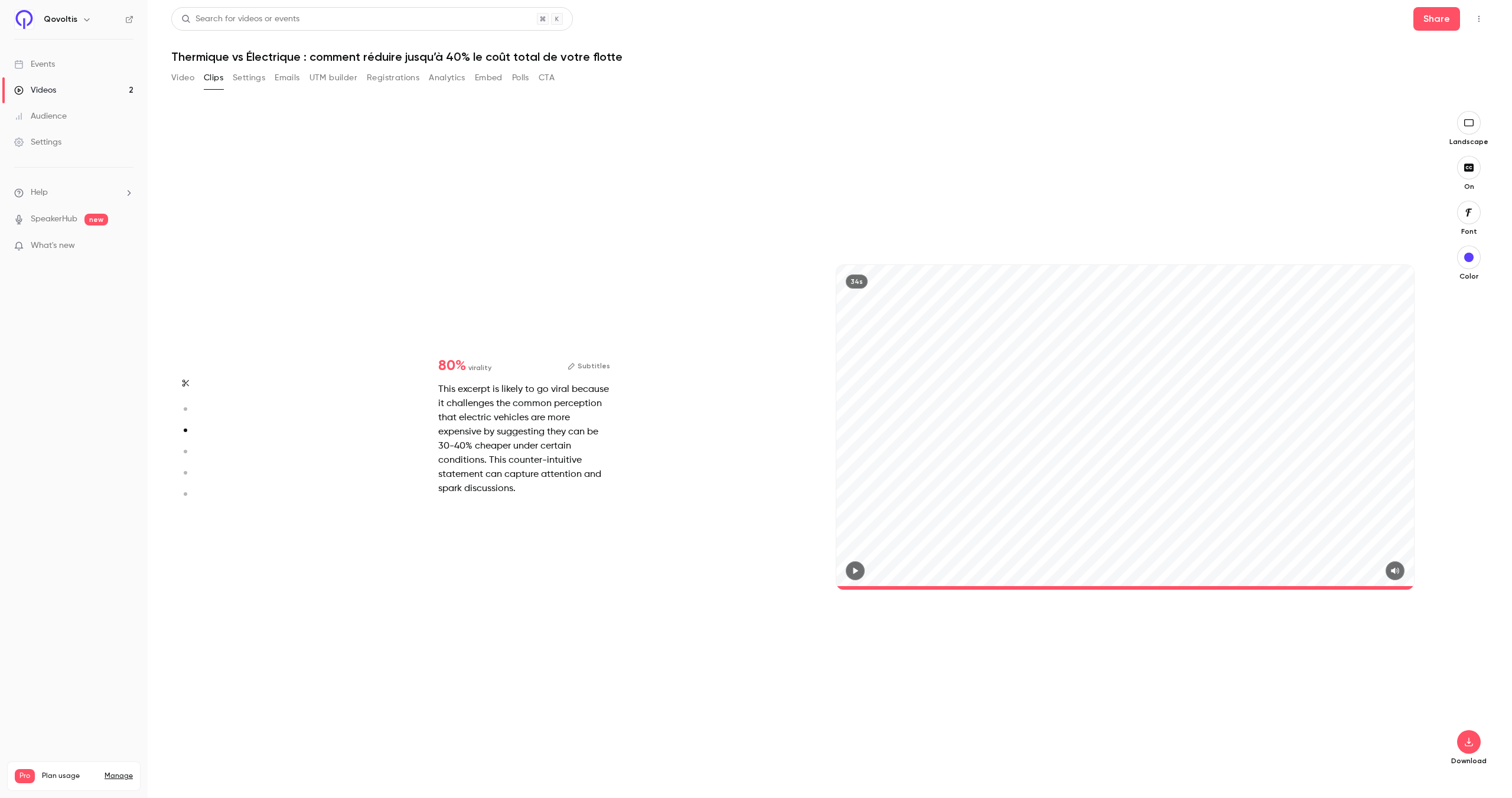
click at [854, 572] on icon "button" at bounding box center [856, 571] width 5 height 6
click at [593, 364] on button "Subtitles" at bounding box center [589, 366] width 43 height 14
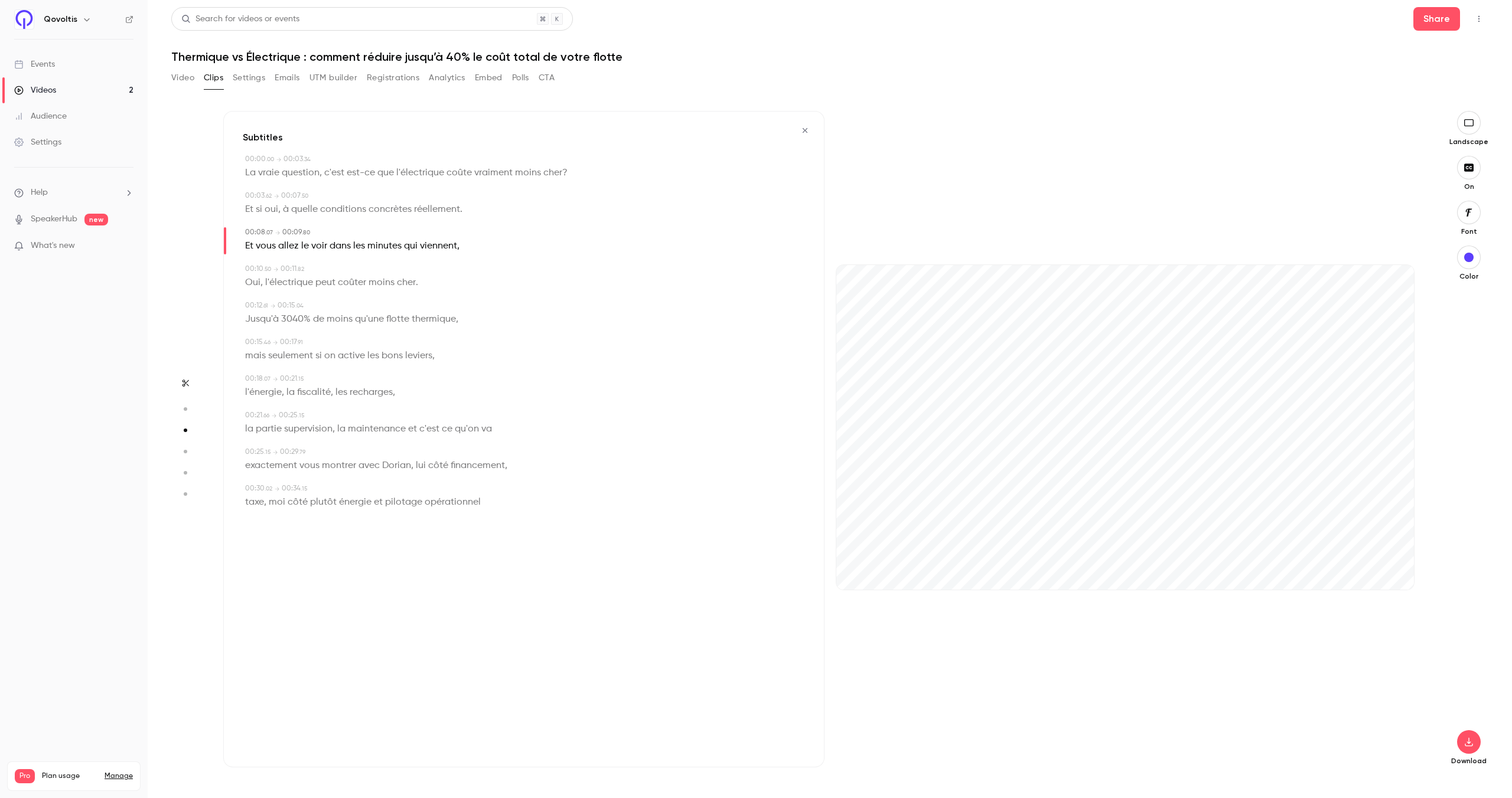
click at [303, 173] on span "question" at bounding box center [301, 173] width 38 height 17
type input "*"
click at [563, 172] on span "?" at bounding box center [565, 173] width 6 height 17
click at [553, 199] on button "Edit" at bounding box center [547, 195] width 41 height 19
click at [553, 173] on span "cher" at bounding box center [553, 173] width 19 height 17
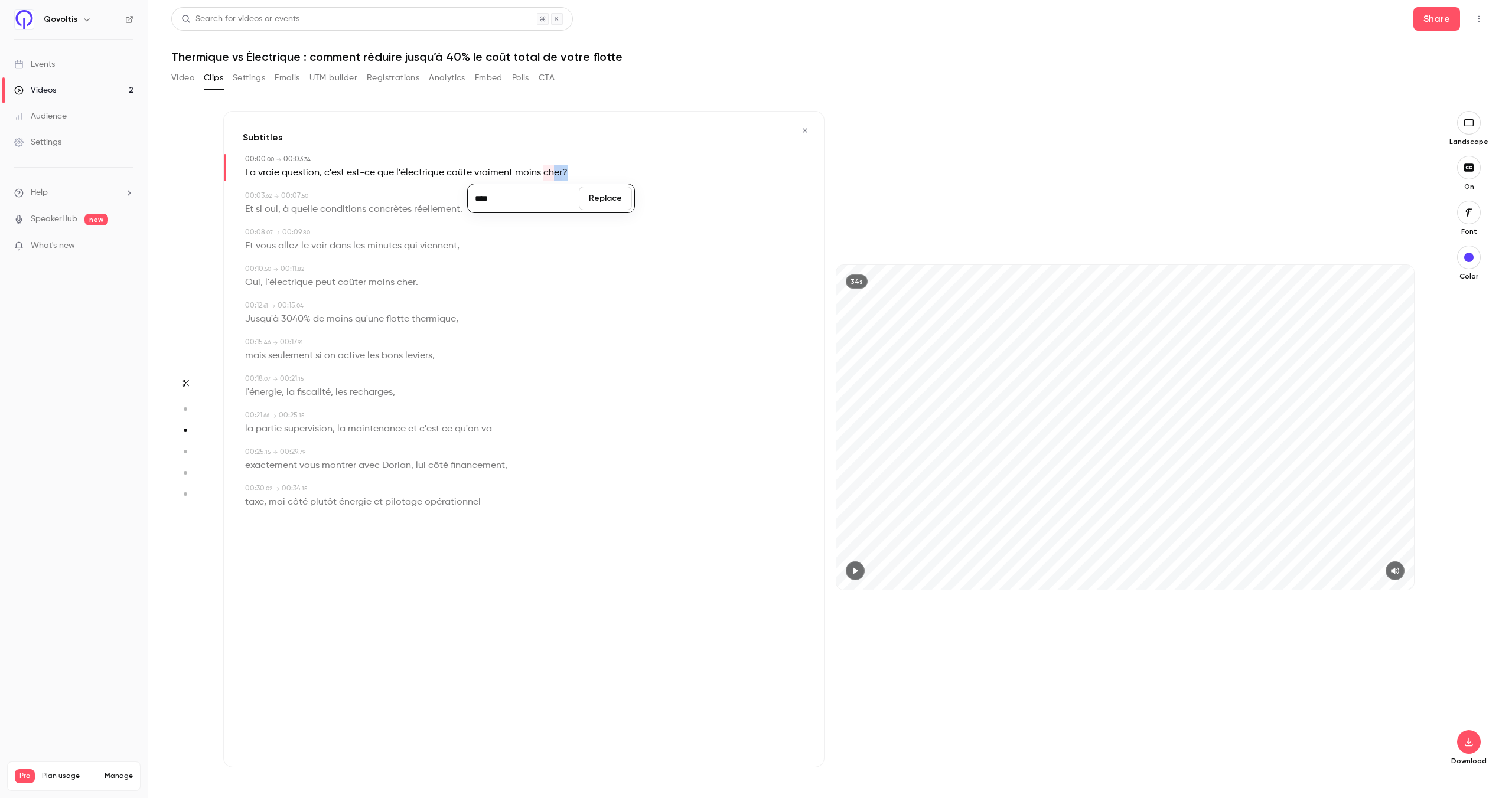
drag, startPoint x: 552, startPoint y: 172, endPoint x: 569, endPoint y: 173, distance: 17.0
click at [569, 173] on div "**** Replace La vraie question , c'est est-ce que l'électrique coûte vraiment m…" at bounding box center [525, 173] width 560 height 17
click at [553, 195] on button "Edit" at bounding box center [559, 195] width 41 height 19
click at [505, 202] on input "*****" at bounding box center [535, 199] width 106 height 24
type input "******"
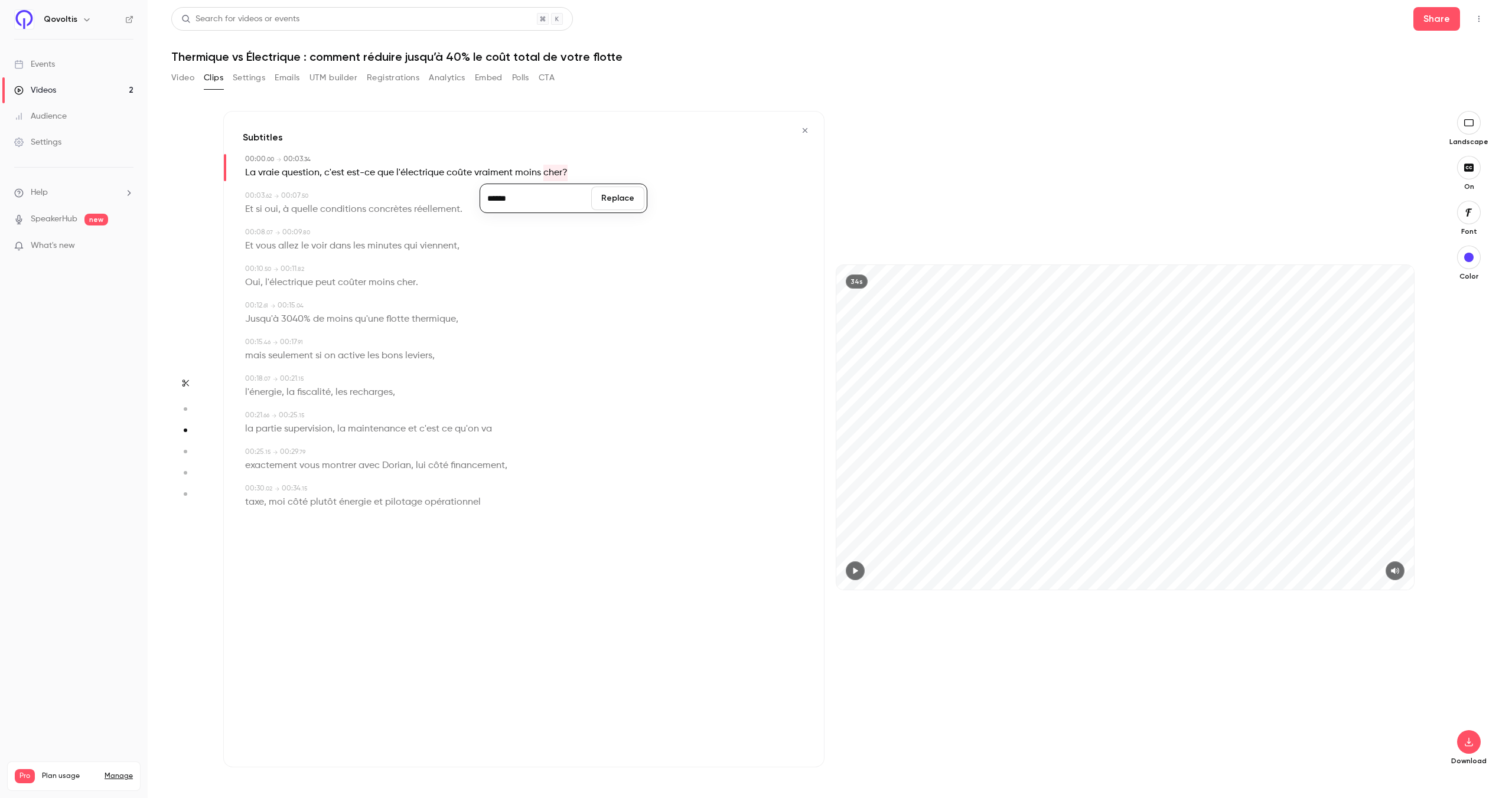
click at [604, 200] on button "Replace" at bounding box center [617, 199] width 53 height 24
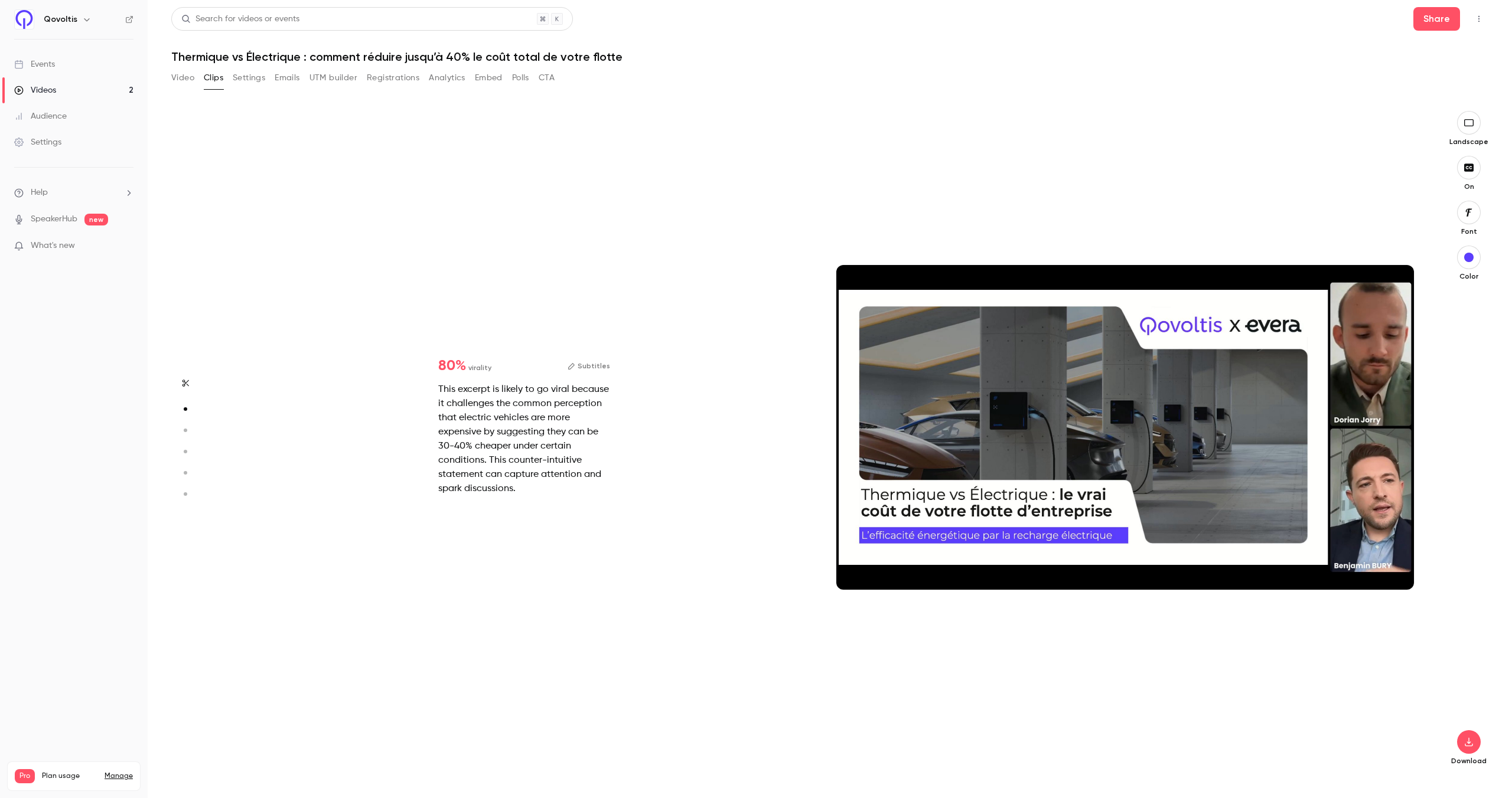
type input "*"
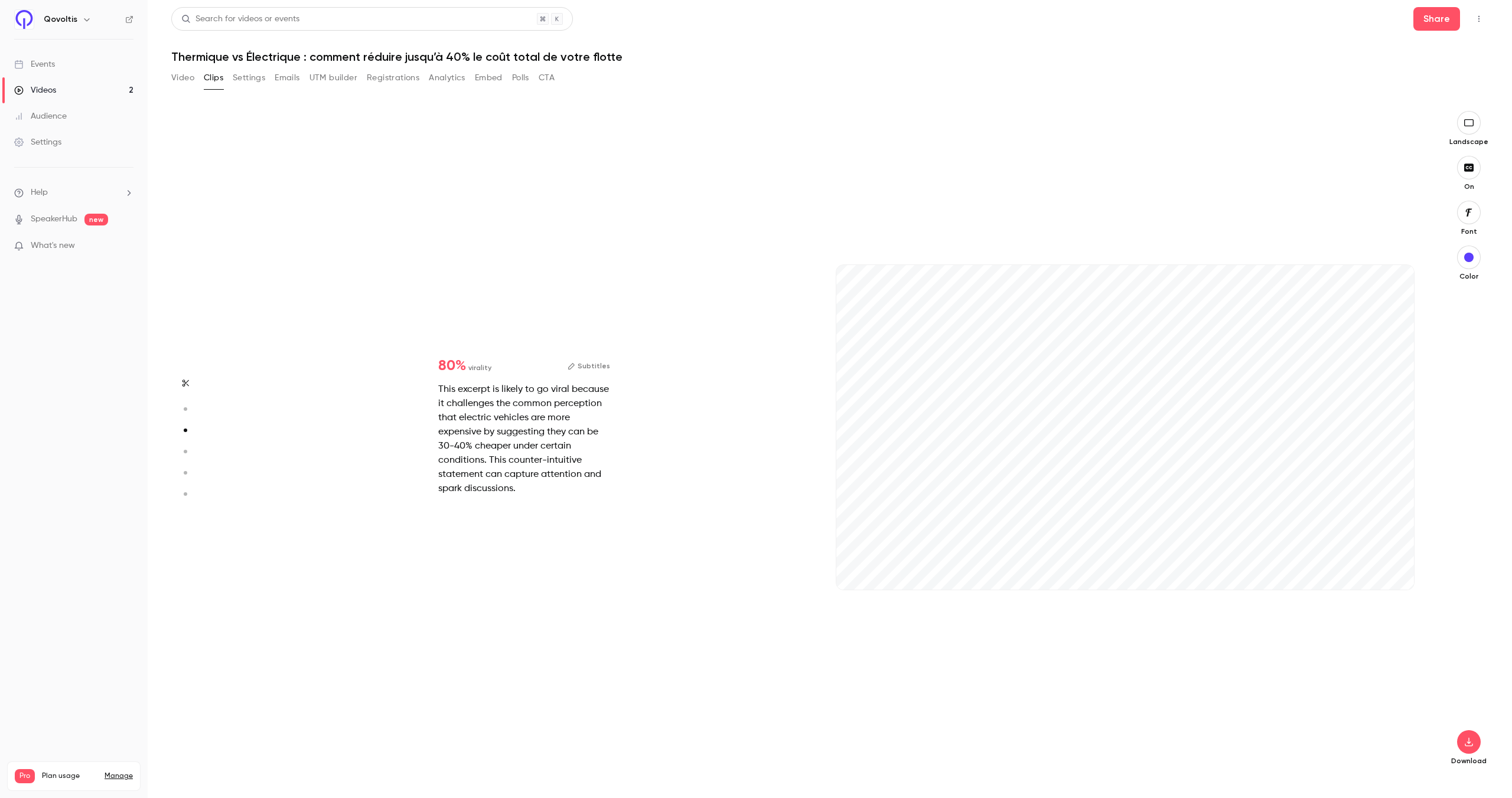
click at [596, 370] on button "Subtitles" at bounding box center [589, 366] width 43 height 14
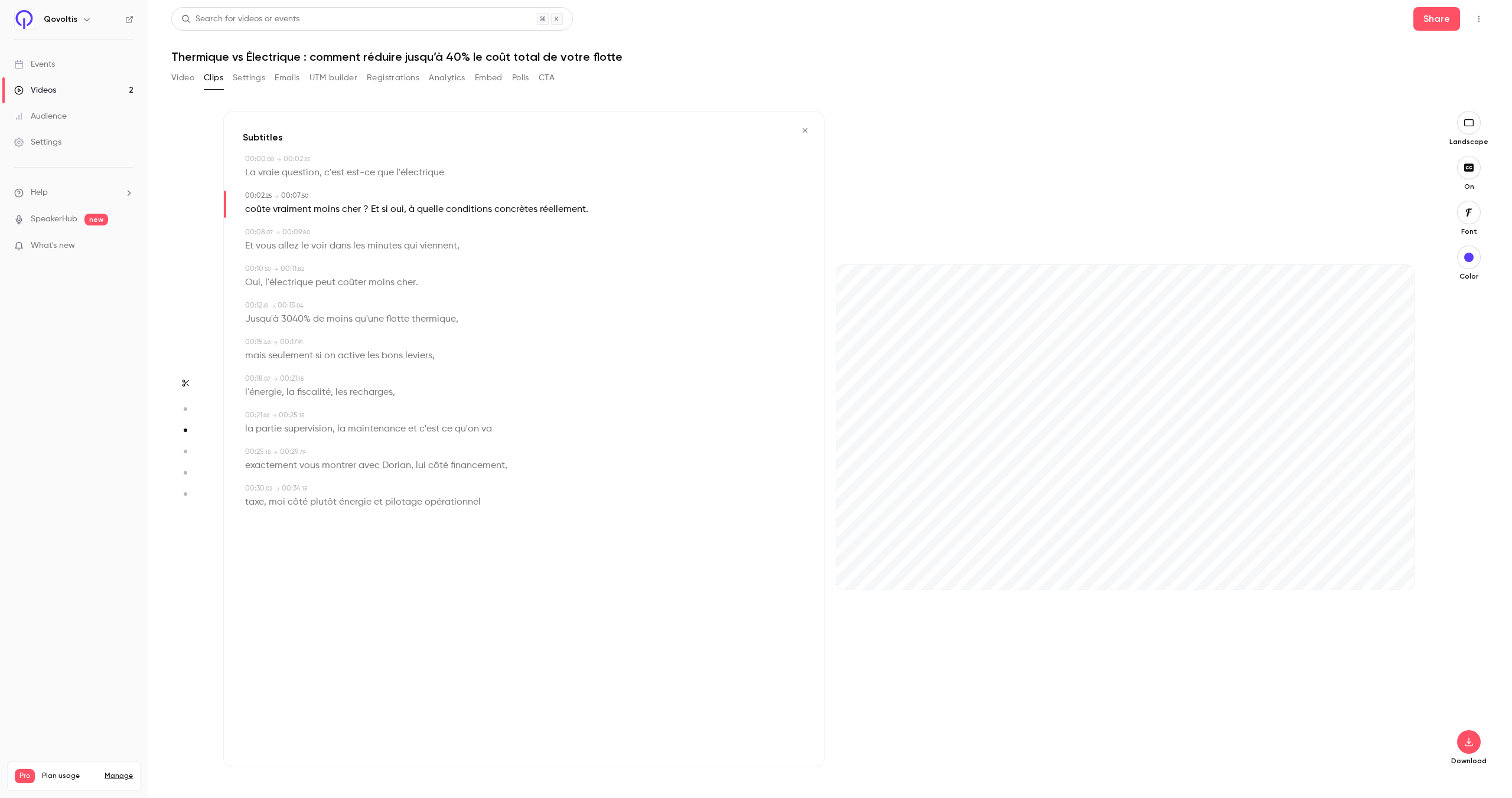
type input "***"
click at [429, 175] on span "l'électrique" at bounding box center [420, 173] width 48 height 17
click at [421, 183] on div "Edit" at bounding box center [419, 195] width 34 height 38
click at [426, 170] on span "l'électrique" at bounding box center [420, 173] width 48 height 17
click at [425, 187] on button "Edit" at bounding box center [415, 195] width 41 height 19
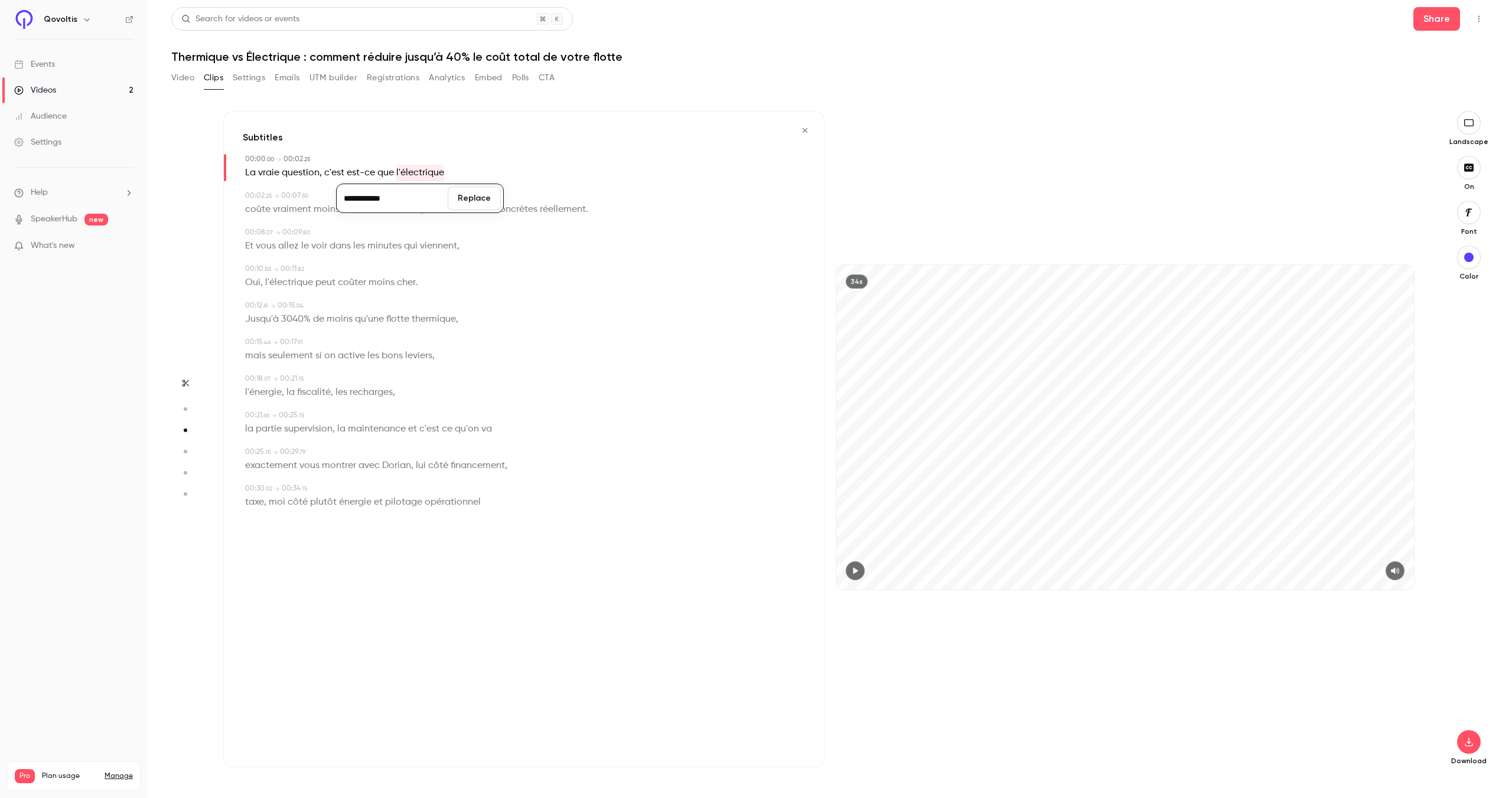
click at [496, 160] on div "00:00 . 00 → 00:02 . 25" at bounding box center [525, 159] width 560 height 10
click at [319, 211] on span "moins" at bounding box center [326, 210] width 26 height 17
click at [555, 158] on div "00:00 . 00 → 00:02 . 25" at bounding box center [525, 159] width 560 height 10
type input "*"
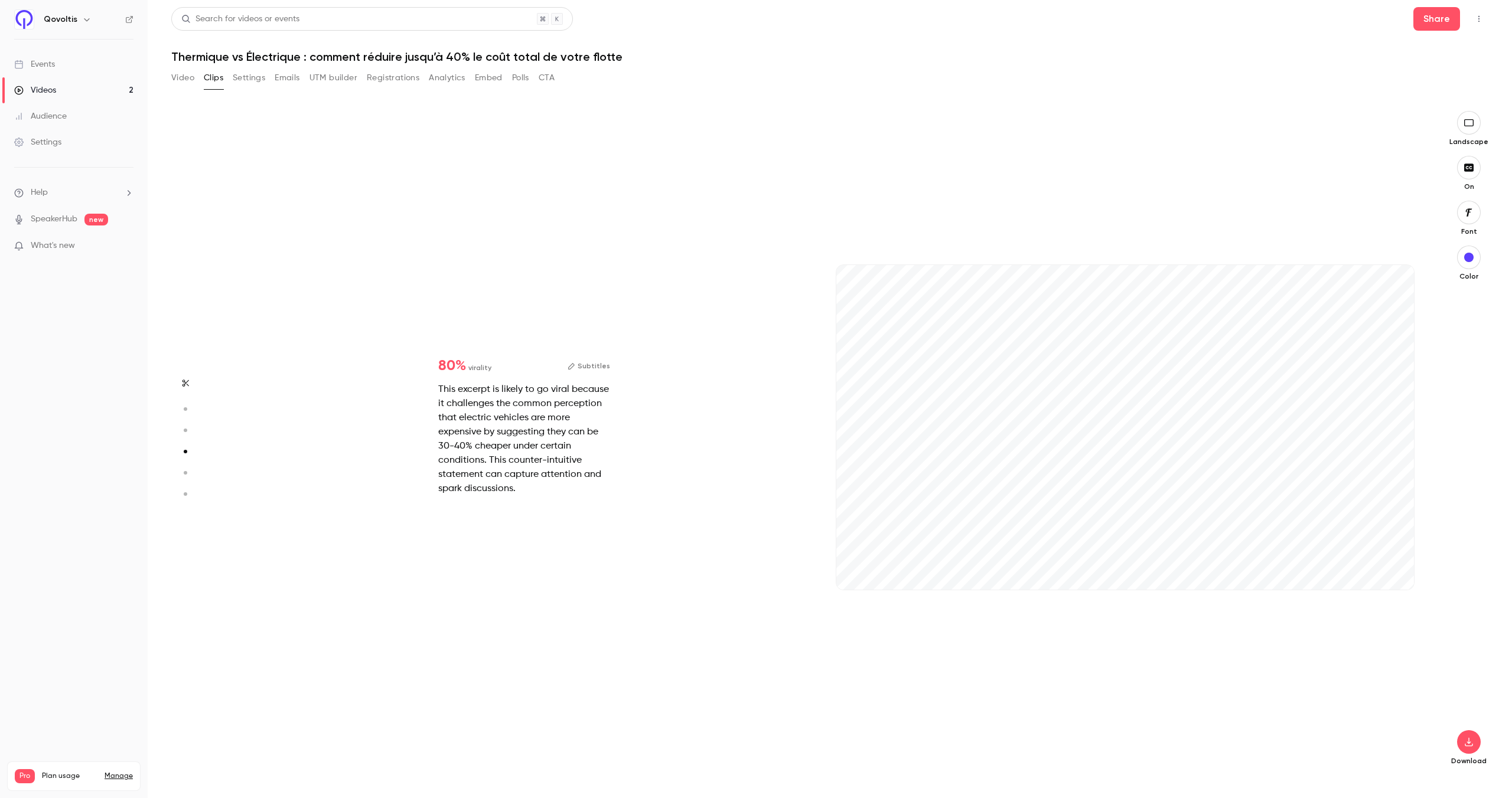
type input "*"
click at [593, 365] on button "Subtitles" at bounding box center [589, 366] width 43 height 14
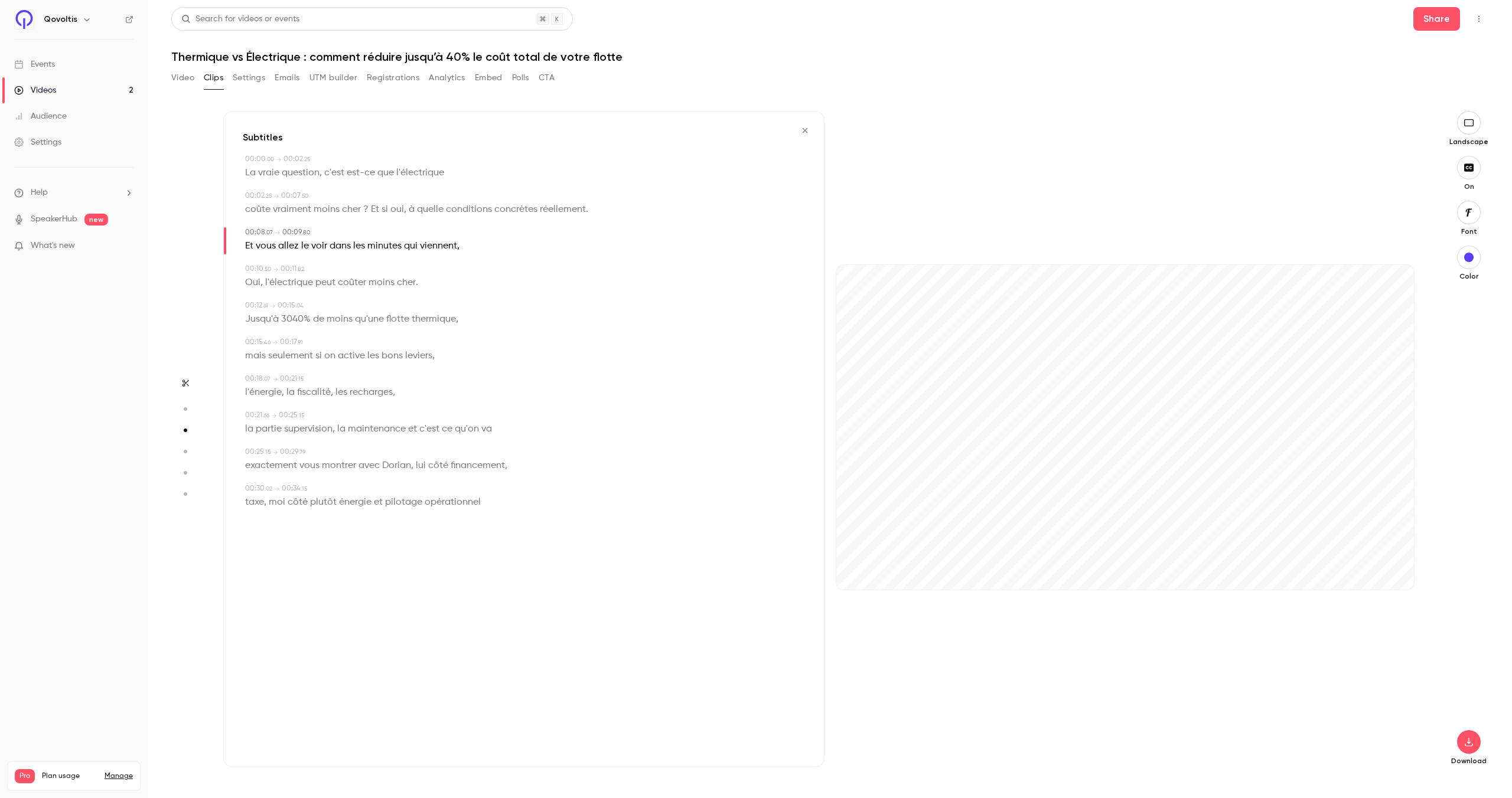
click at [383, 208] on span "si" at bounding box center [385, 210] width 6 height 17
type input "***"
click at [440, 209] on span "quelle" at bounding box center [430, 210] width 27 height 17
click at [424, 228] on button "Edit" at bounding box center [425, 231] width 41 height 19
click at [394, 237] on input "******" at bounding box center [402, 235] width 106 height 24
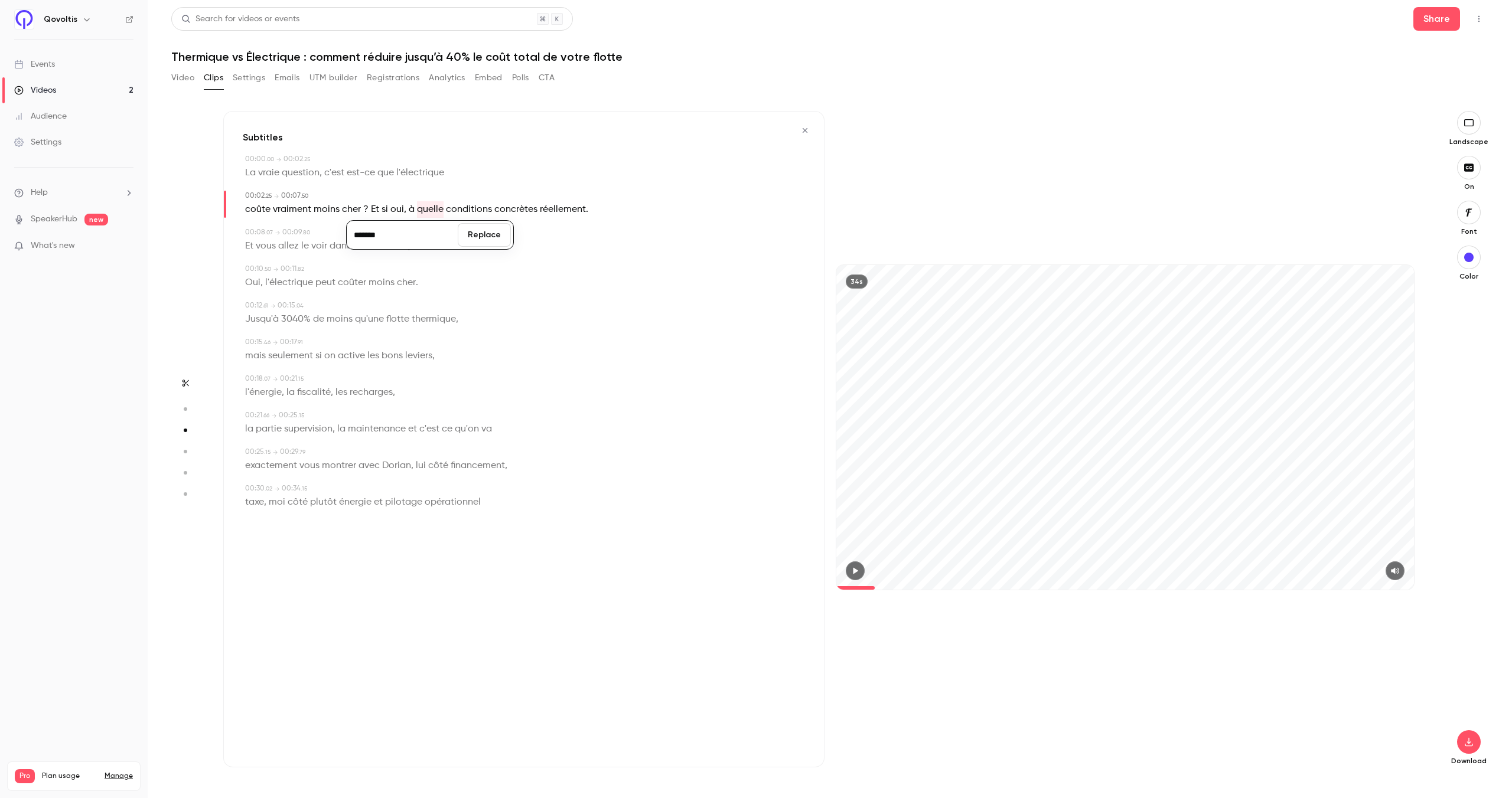
type input "*******"
click at [480, 239] on button "Replace" at bounding box center [484, 235] width 53 height 24
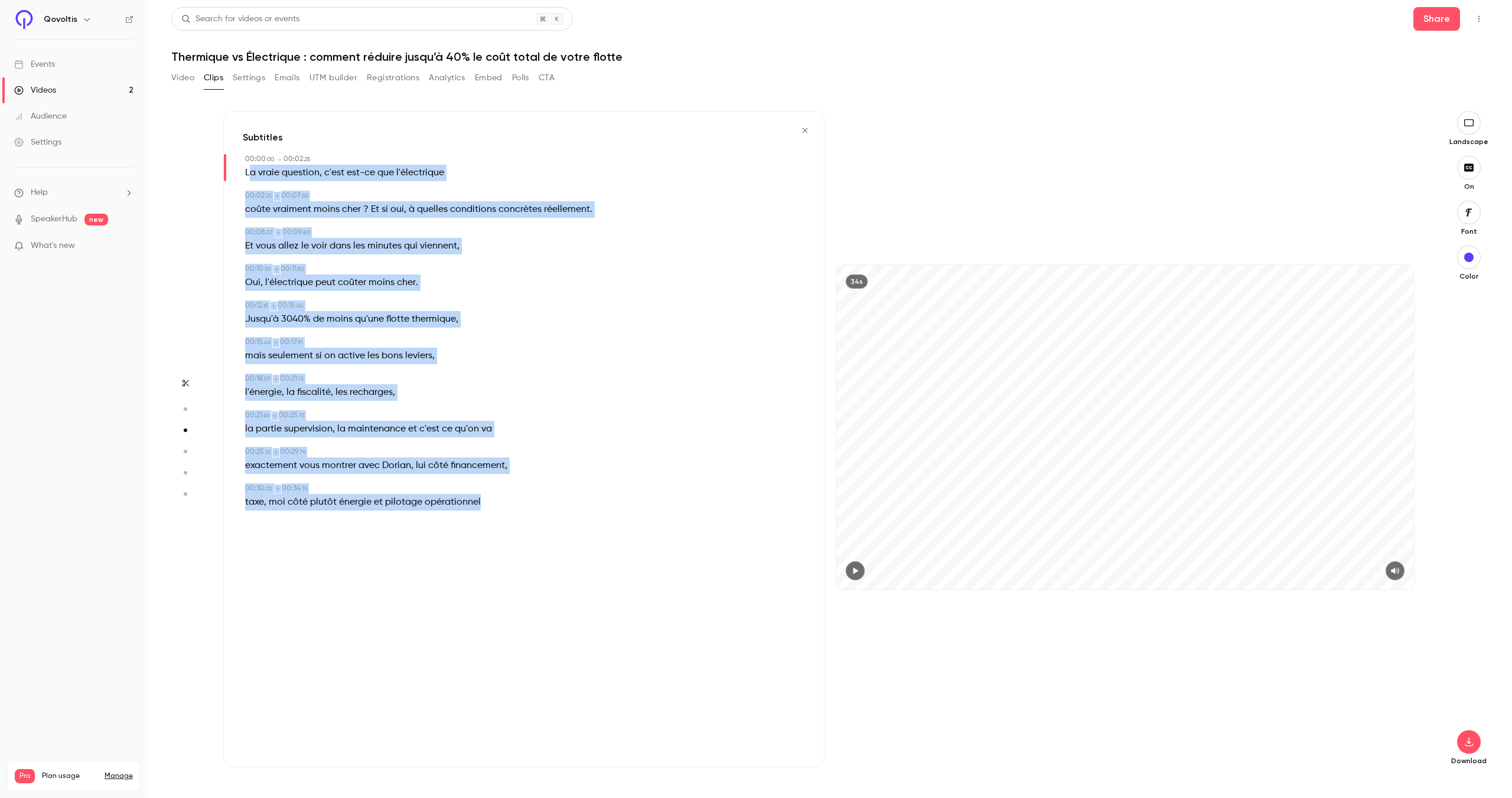
drag, startPoint x: 250, startPoint y: 169, endPoint x: 537, endPoint y: 508, distance: 444.2
click at [537, 508] on div "Subtitles 00:00 . 00 → 00:02 . 25 La vraie question , c'est est-ce que l'électr…" at bounding box center [523, 439] width 601 height 656
copy div "La vraie question , c'est est-ce que l'électrique 00:02 . 25 → 00:07 . 50 coûte…"
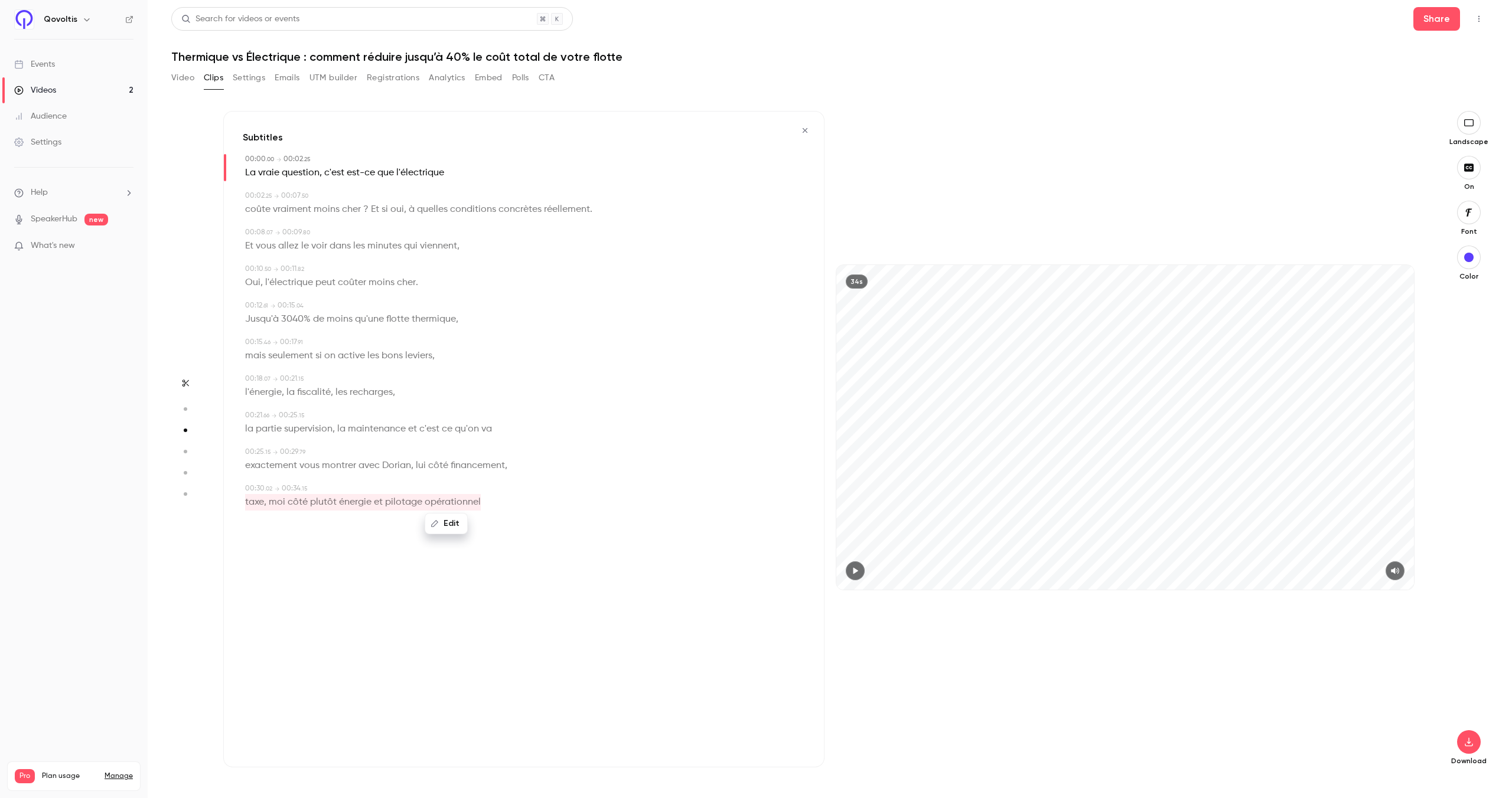
click at [656, 280] on div "Oui , l'électrique peut coûter moins cher ." at bounding box center [525, 283] width 560 height 17
click at [385, 169] on span "que" at bounding box center [385, 173] width 17 height 17
click at [501, 174] on div "Edit La vraie question , c'est est-ce que l'électrique" at bounding box center [525, 173] width 560 height 17
click at [860, 577] on button "button" at bounding box center [855, 571] width 19 height 19
click at [287, 313] on span "3040%" at bounding box center [295, 319] width 29 height 17
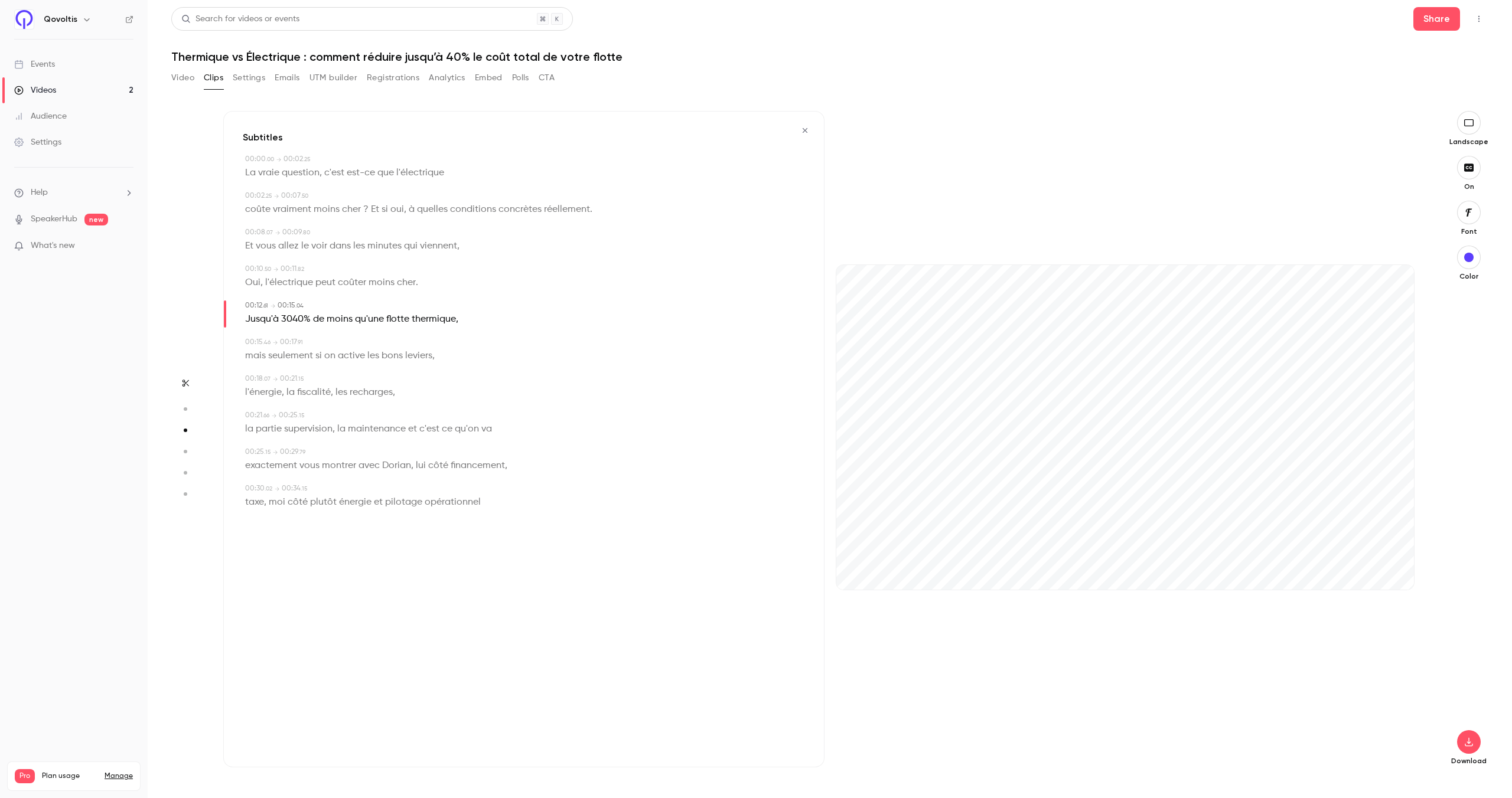
type input "****"
click at [299, 339] on button "Edit" at bounding box center [292, 340] width 41 height 19
click at [243, 344] on input "*****" at bounding box center [280, 345] width 106 height 24
type input "******"
click at [351, 339] on button "Replace" at bounding box center [362, 345] width 53 height 24
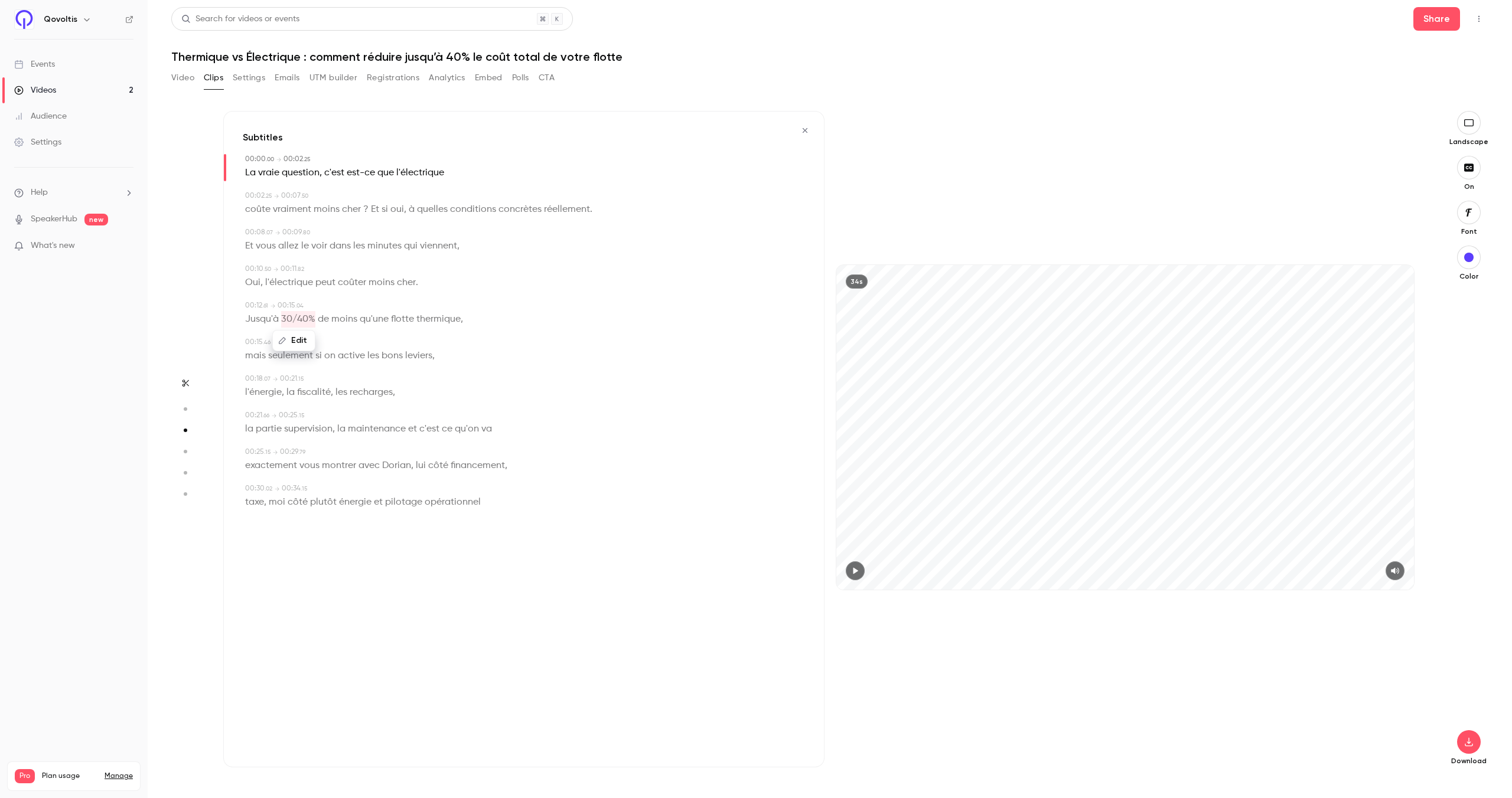
click at [855, 567] on icon "button" at bounding box center [855, 571] width 9 height 8
click at [958, 582] on span at bounding box center [1124, 588] width 578 height 19
click at [1471, 130] on button "button" at bounding box center [1469, 123] width 24 height 24
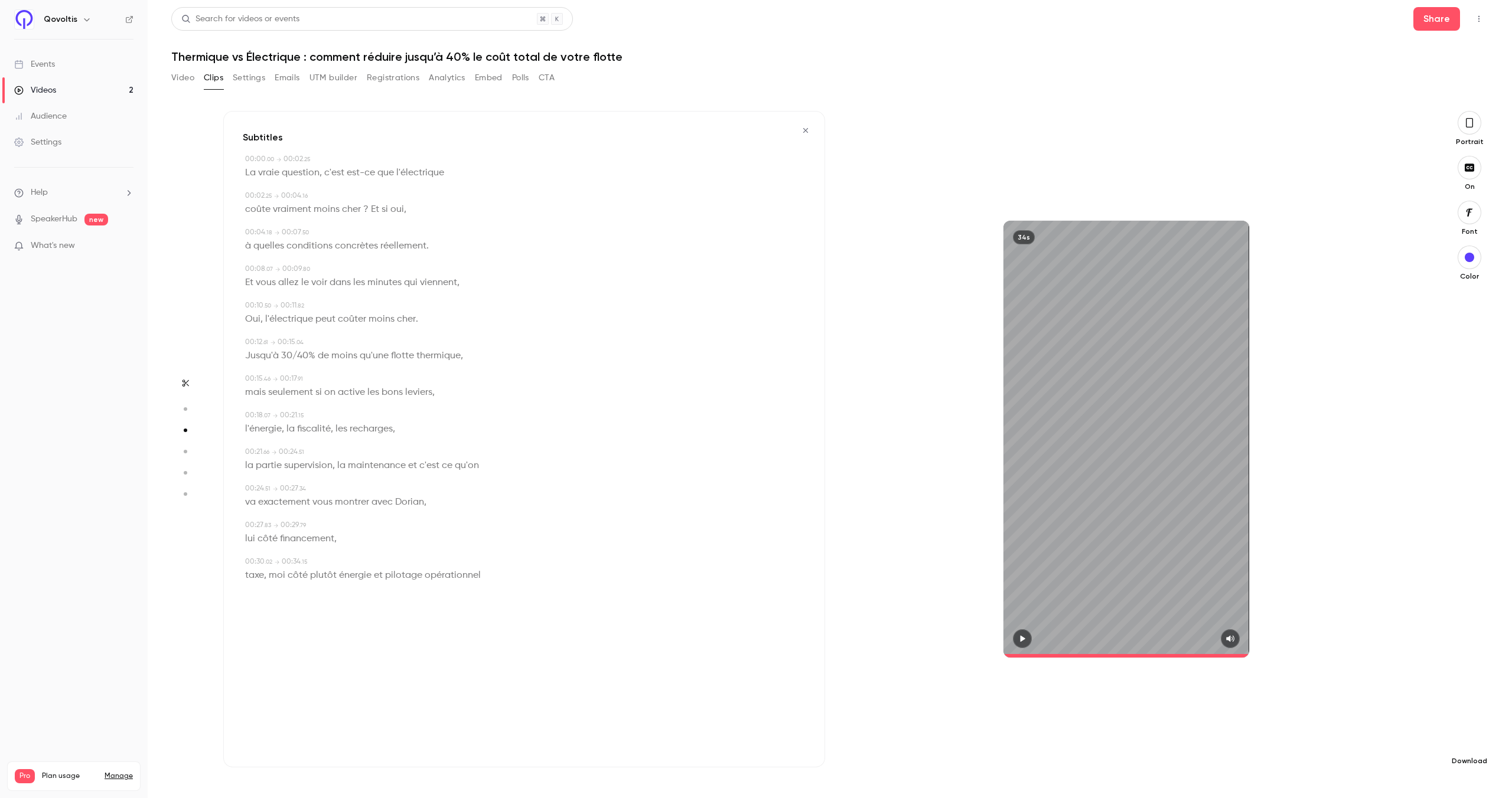
click at [1476, 734] on button "button" at bounding box center [1469, 742] width 24 height 24
click at [1467, 133] on button "button" at bounding box center [1469, 123] width 24 height 24
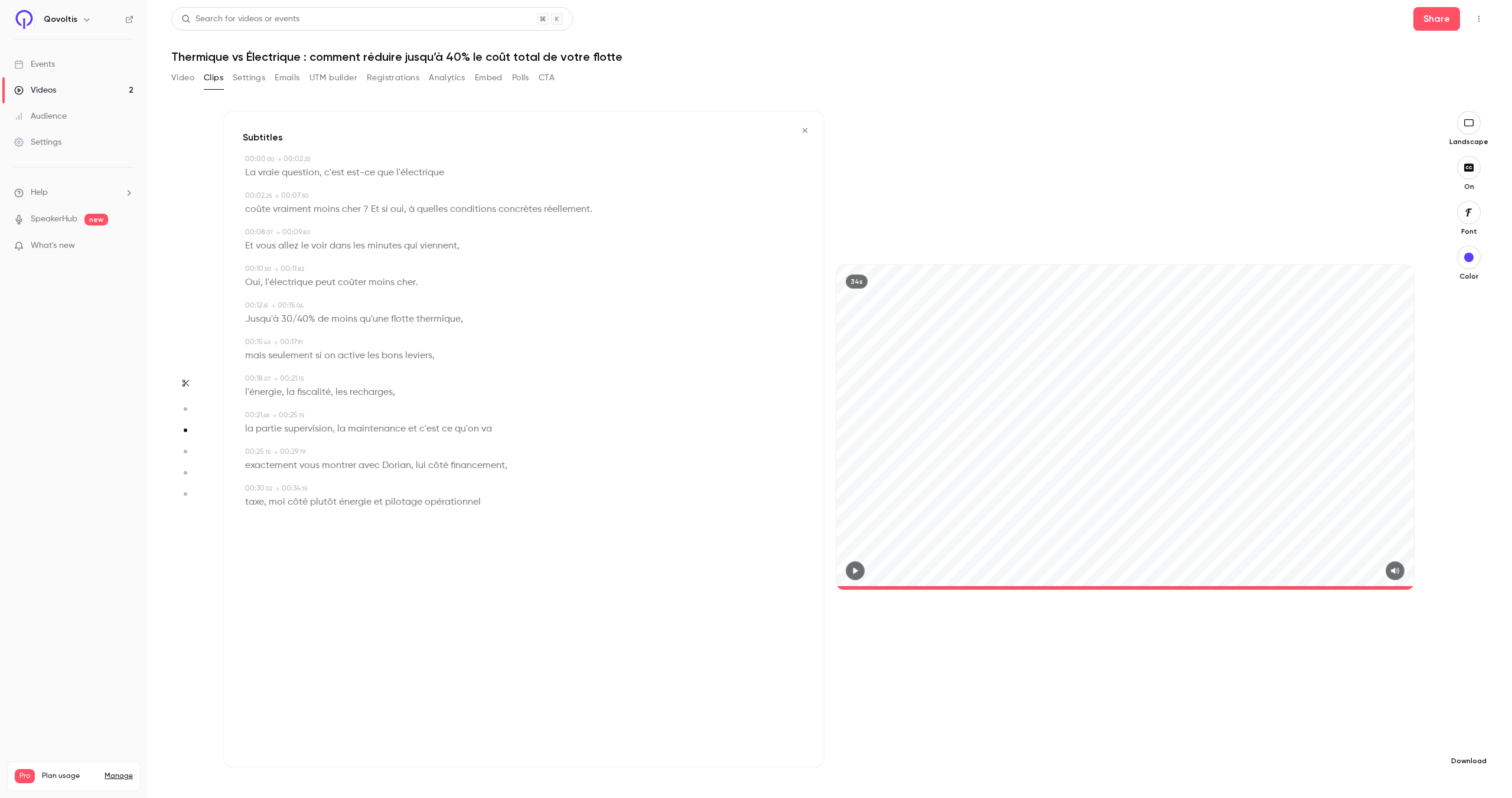
click at [1477, 744] on button "button" at bounding box center [1469, 742] width 24 height 24
click at [1493, 711] on div at bounding box center [756, 399] width 1512 height 798
click at [1464, 745] on icon "button" at bounding box center [1469, 742] width 14 height 9
click at [1364, 724] on span "Full HD" at bounding box center [1380, 719] width 136 height 13
type input "****"
